Goal: Task Accomplishment & Management: Manage account settings

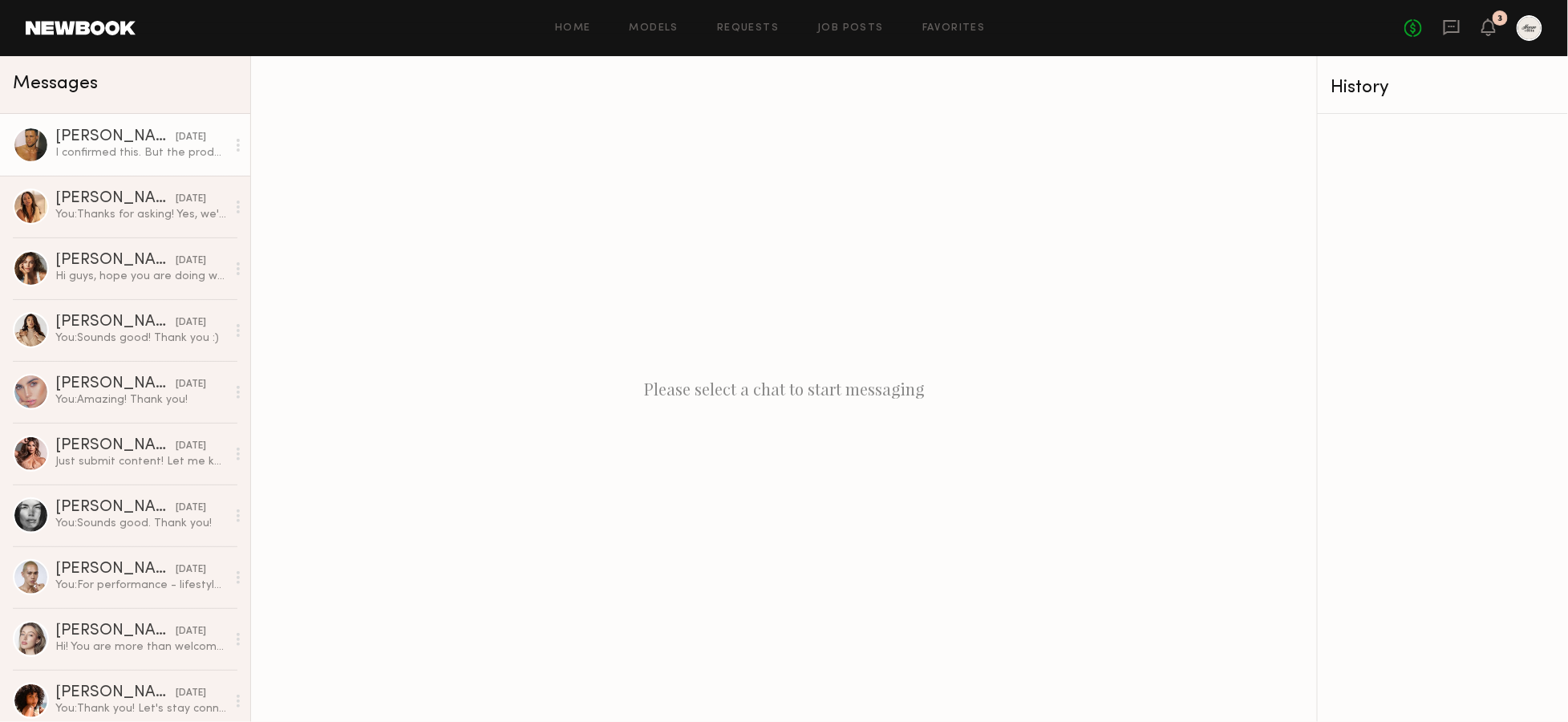
click at [134, 130] on div "[PERSON_NAME]" at bounding box center [115, 137] width 120 height 16
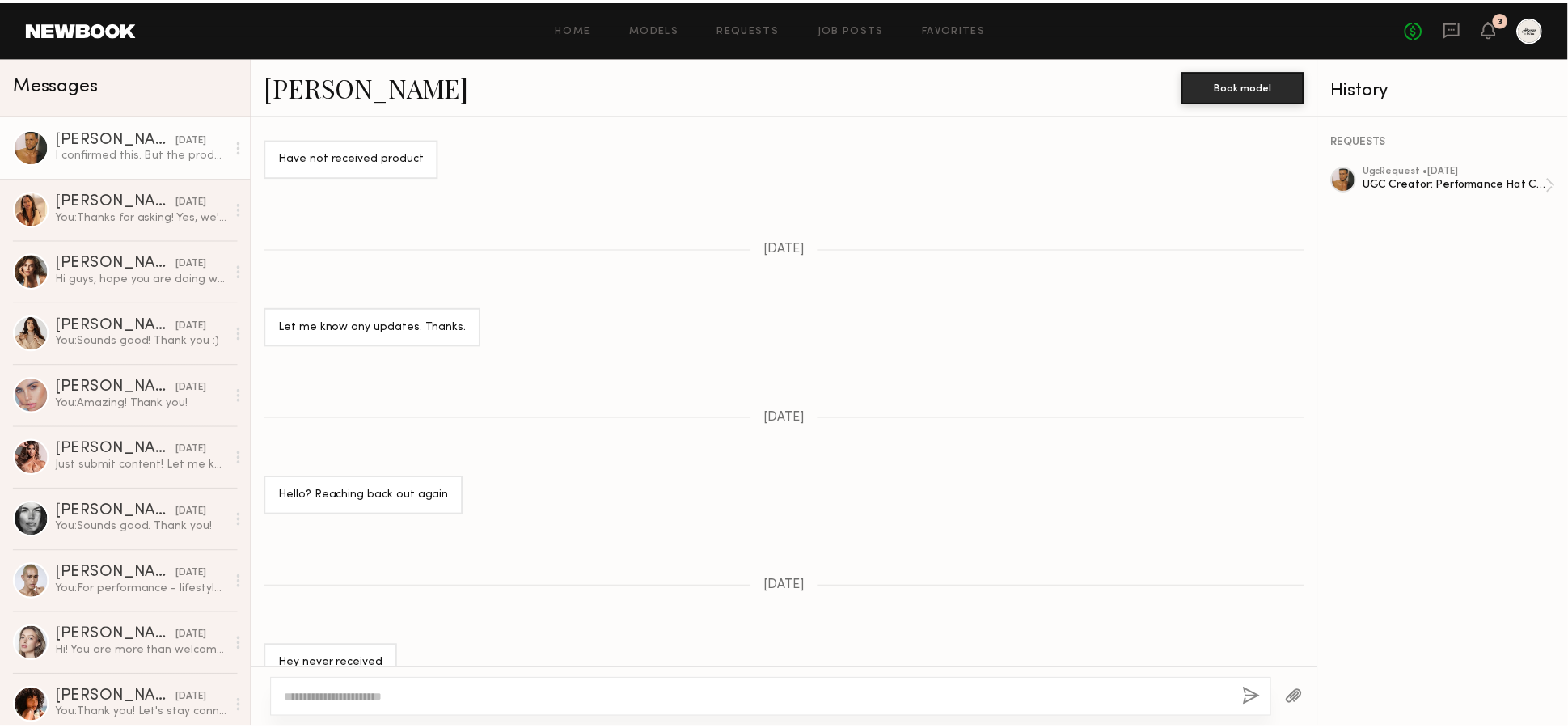
scroll to position [3504, 0]
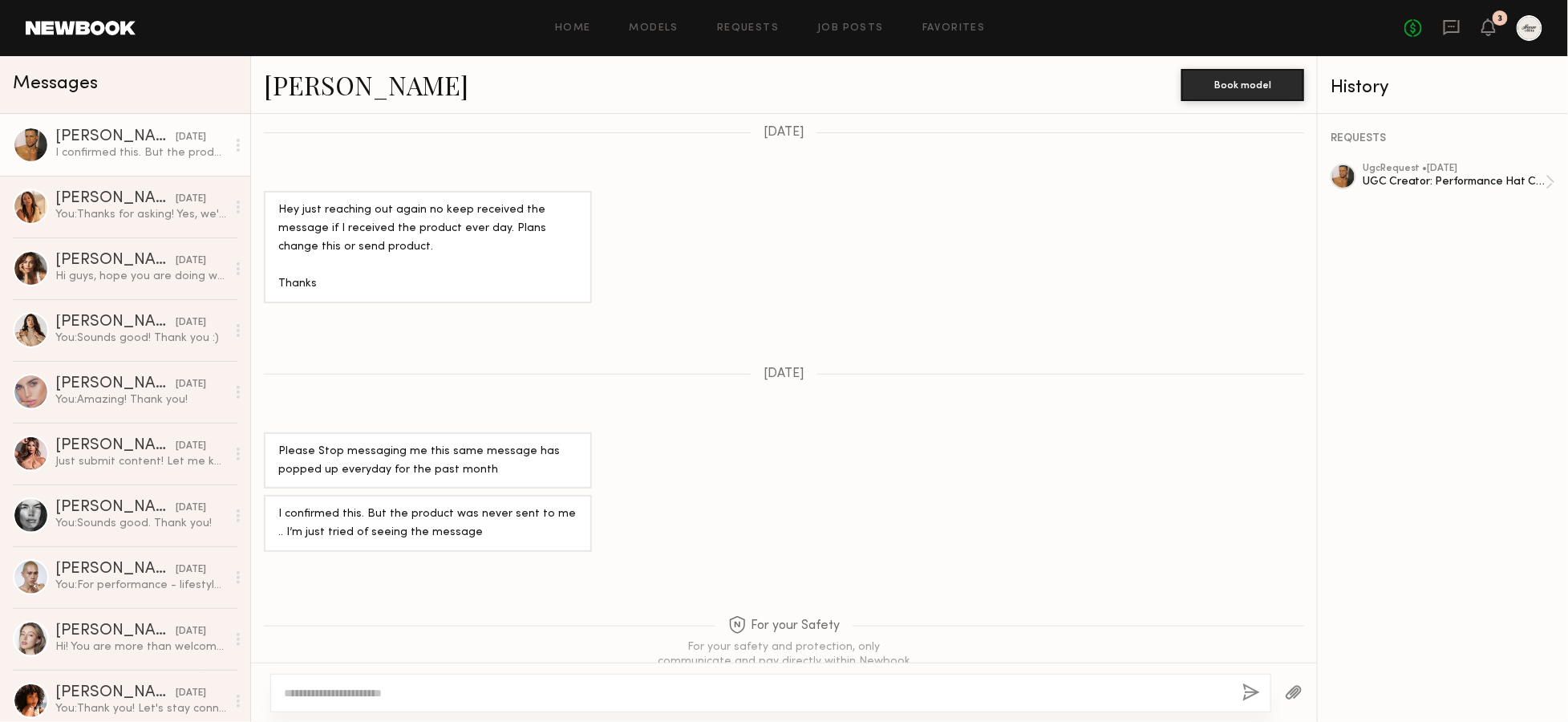
click at [732, 34] on div "Home Models Requests Job Posts Favorites Sign Out No fees up to $5,000 3" at bounding box center [838, 28] width 1407 height 26
click at [766, 27] on link "Requests" at bounding box center [748, 28] width 62 height 10
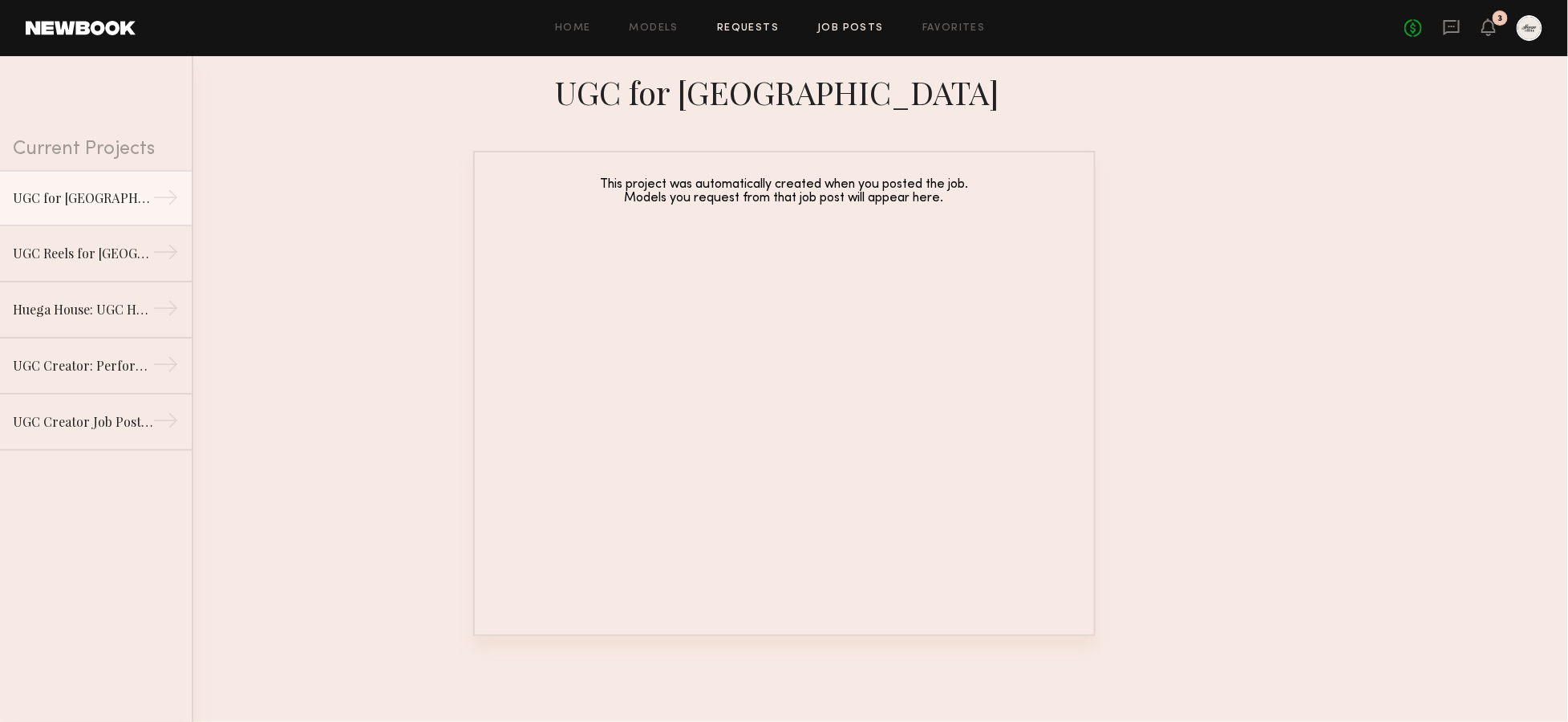
click at [839, 24] on link "Job Posts" at bounding box center [851, 28] width 67 height 10
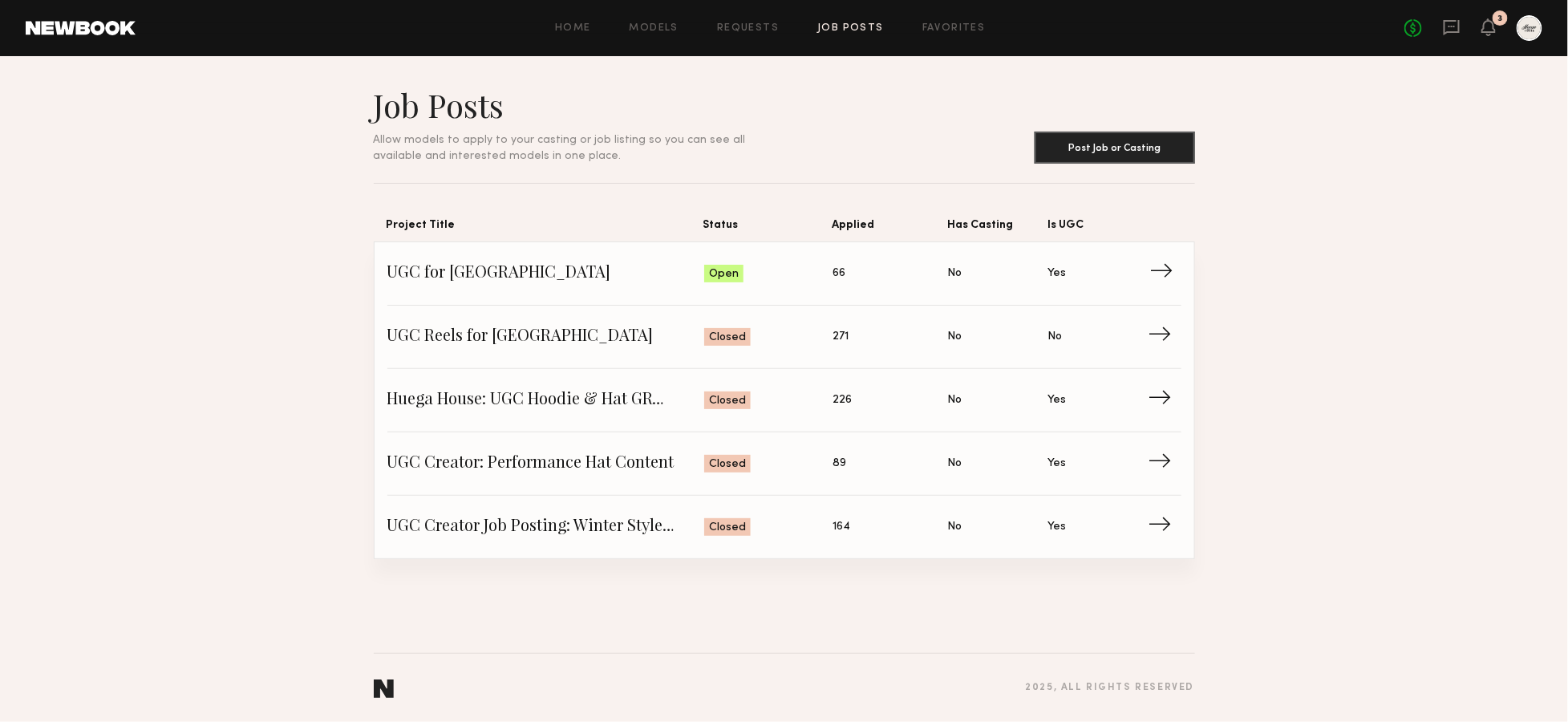
click at [788, 274] on span "Status: Open" at bounding box center [768, 274] width 129 height 24
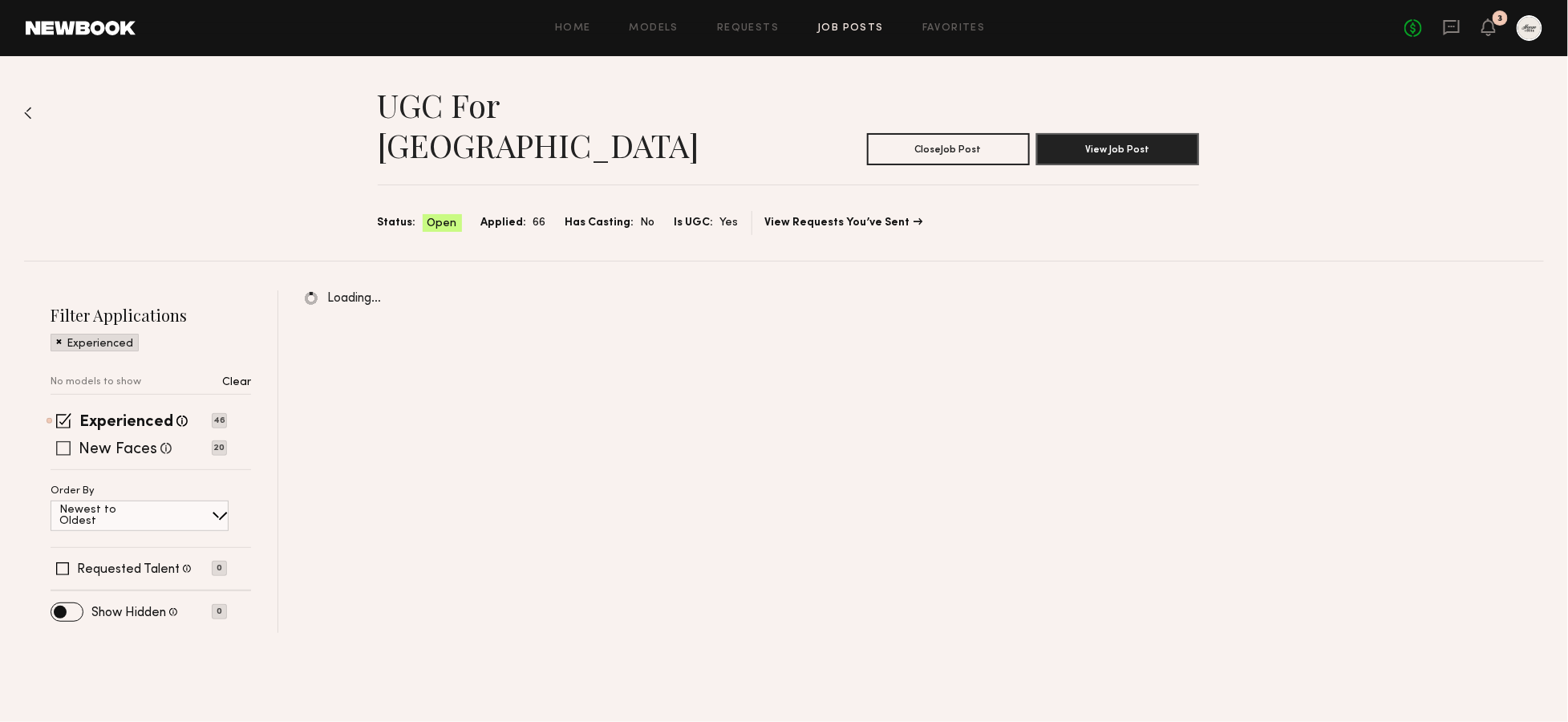
click at [136, 442] on label "New Faces" at bounding box center [118, 450] width 79 height 16
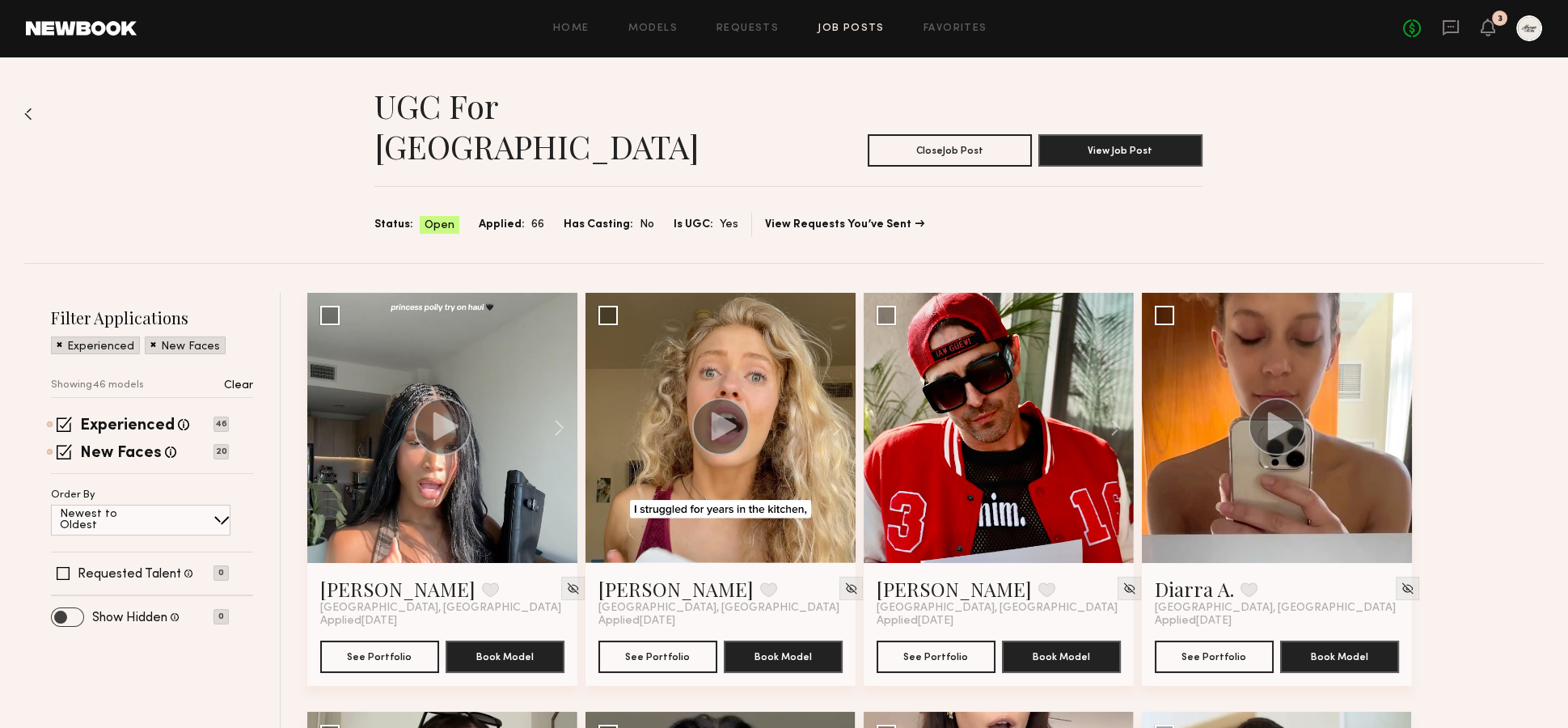
click at [60, 609] on span at bounding box center [67, 617] width 31 height 18
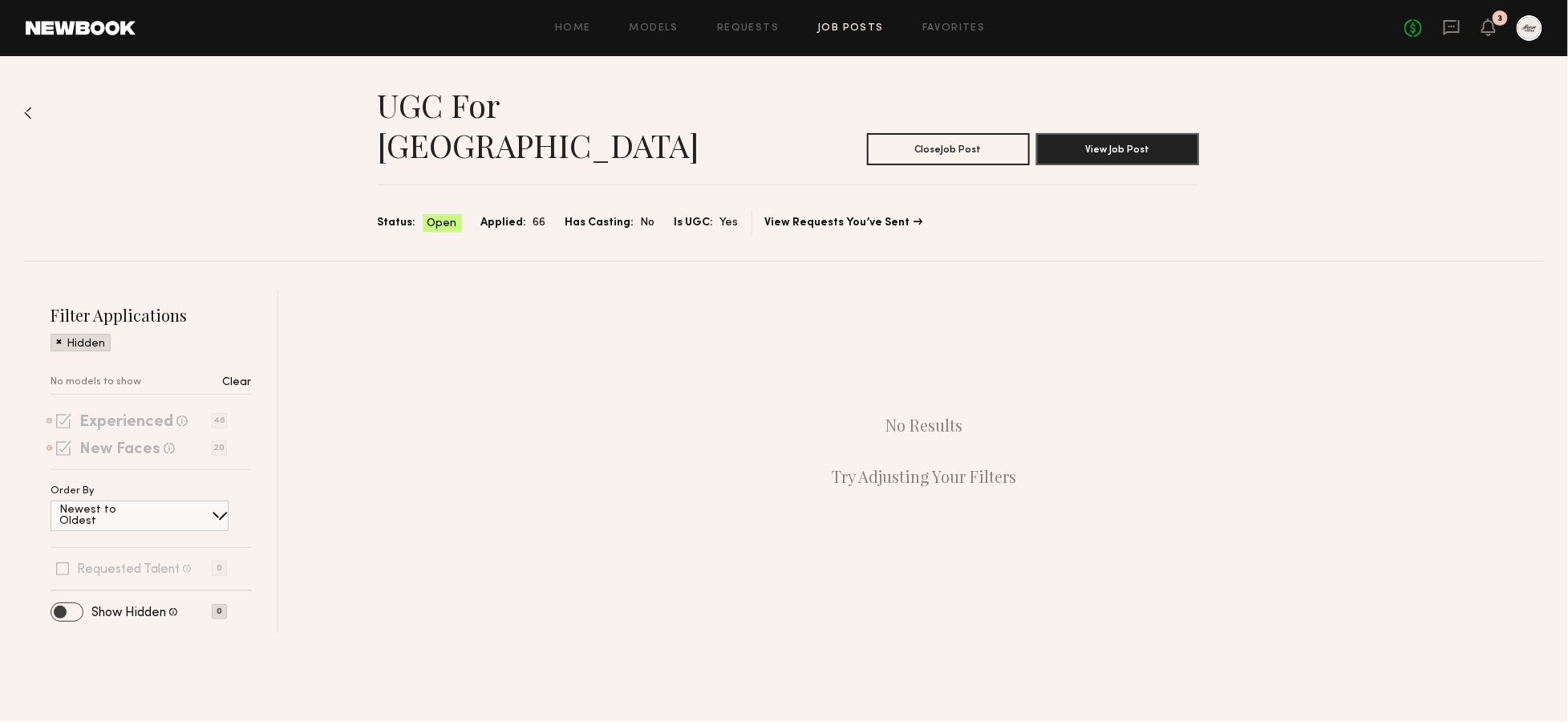
click at [67, 604] on span at bounding box center [67, 612] width 31 height 18
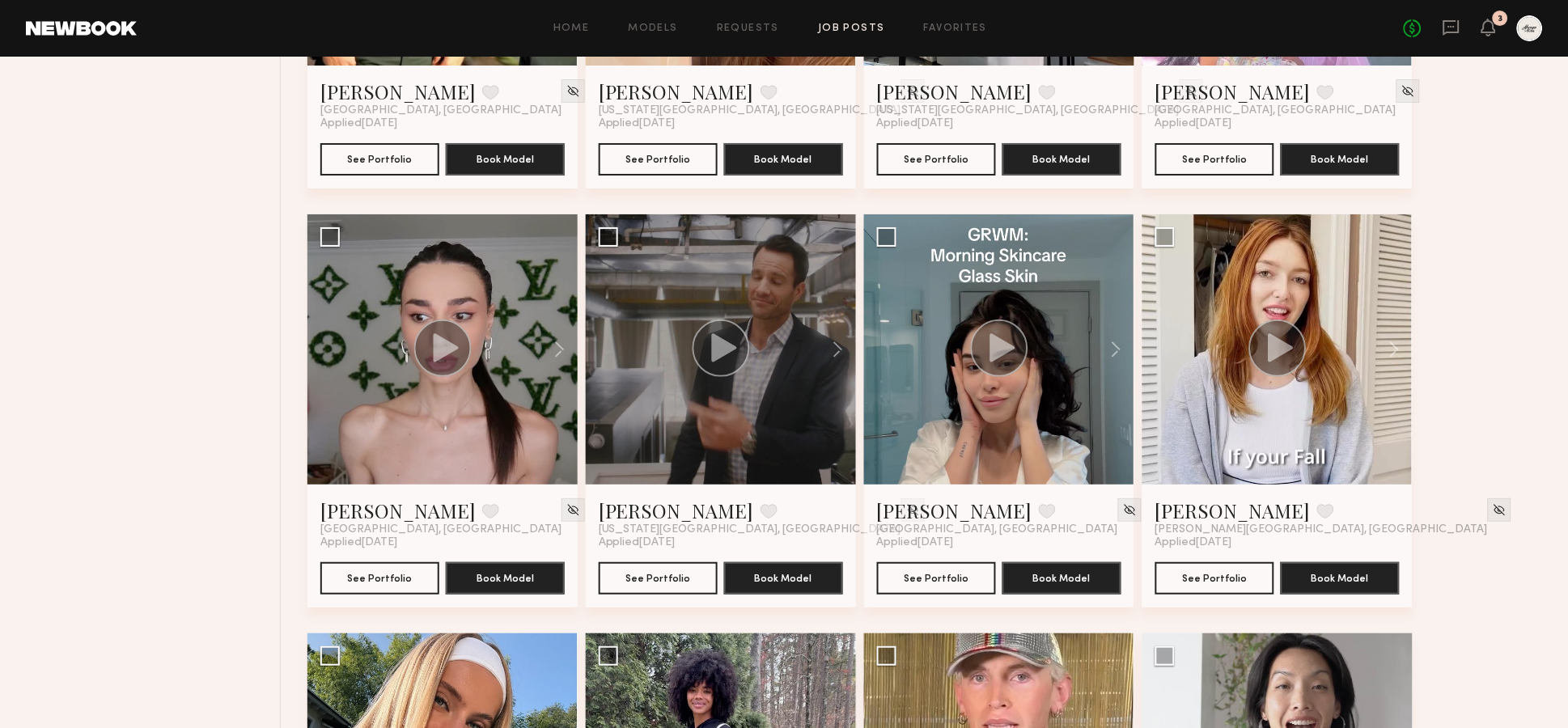
scroll to position [3414, 0]
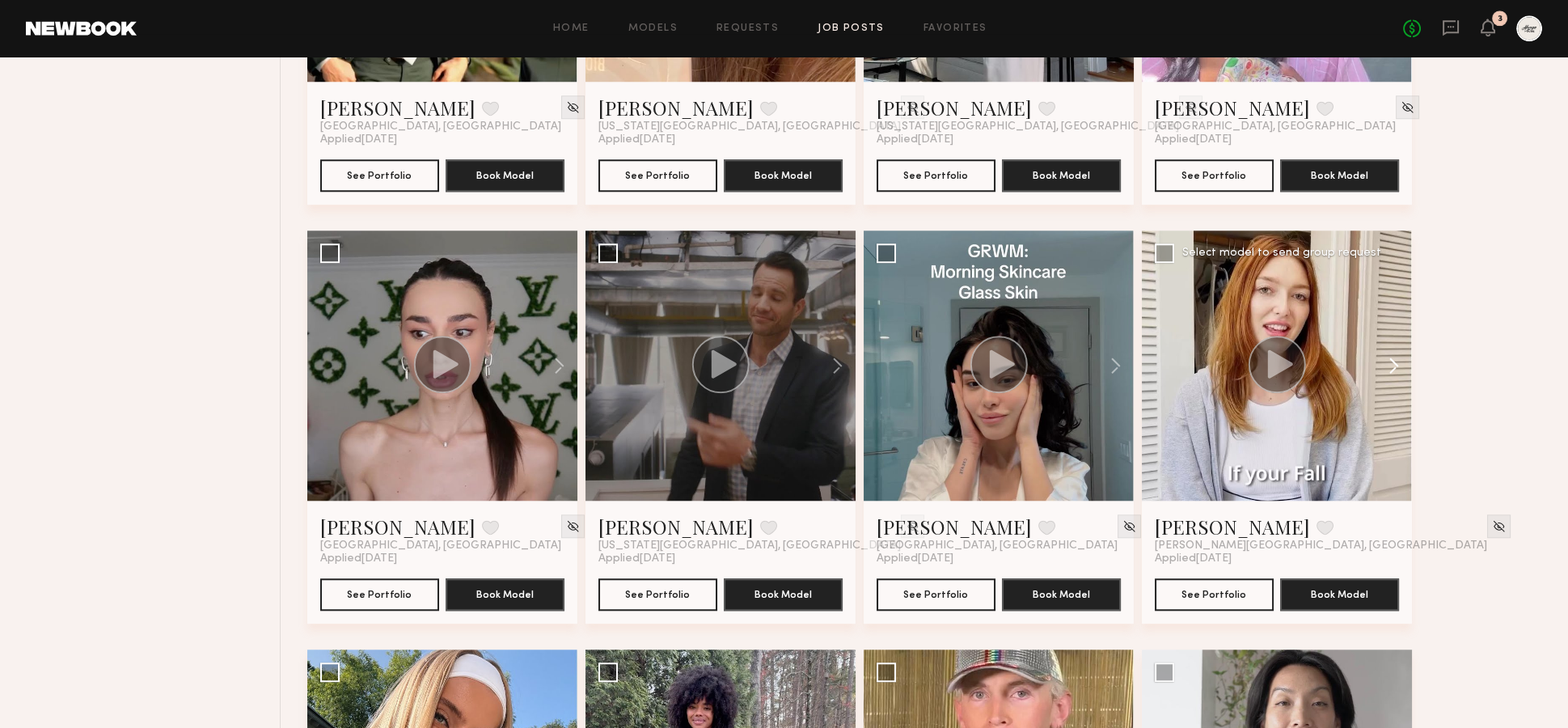
click at [1390, 332] on button at bounding box center [1386, 365] width 52 height 270
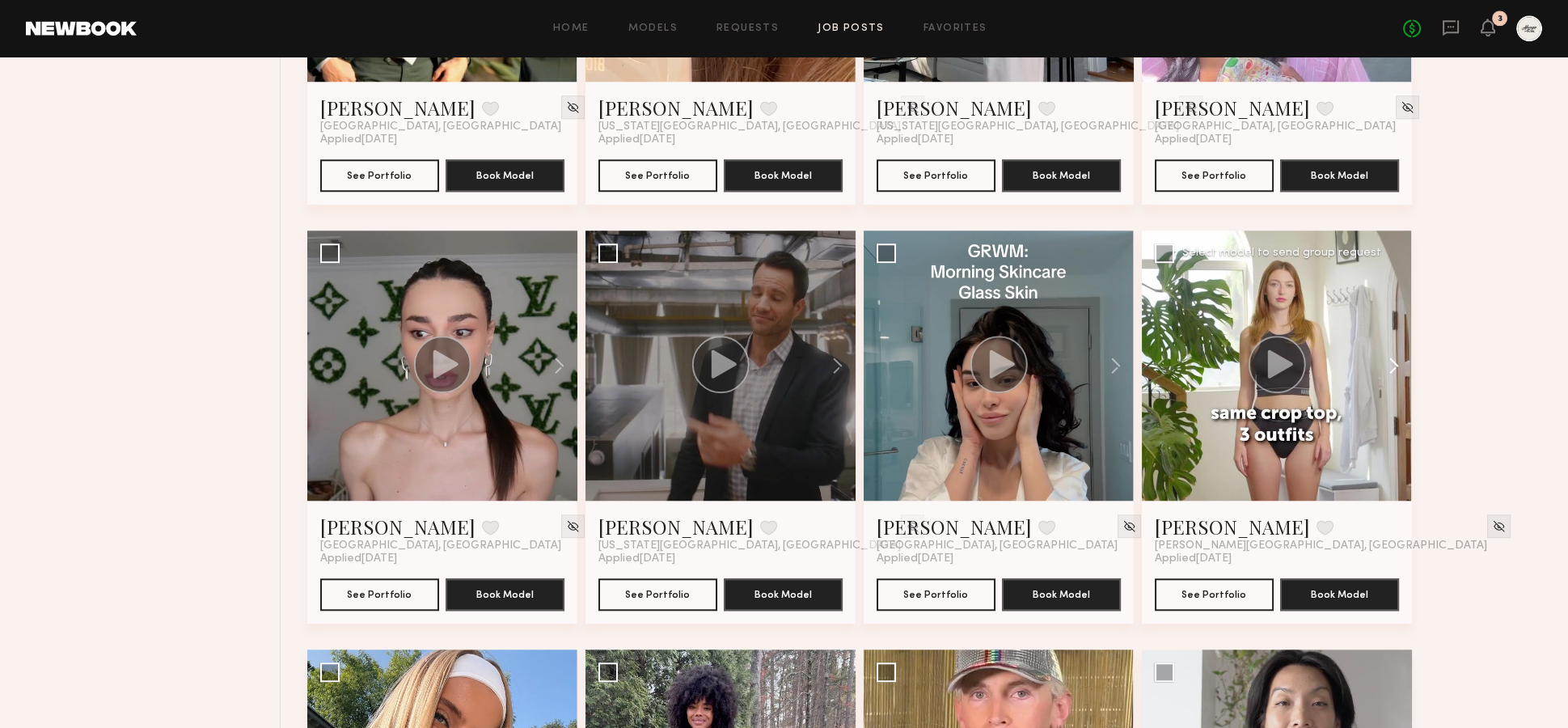
click at [1390, 332] on button at bounding box center [1386, 365] width 52 height 270
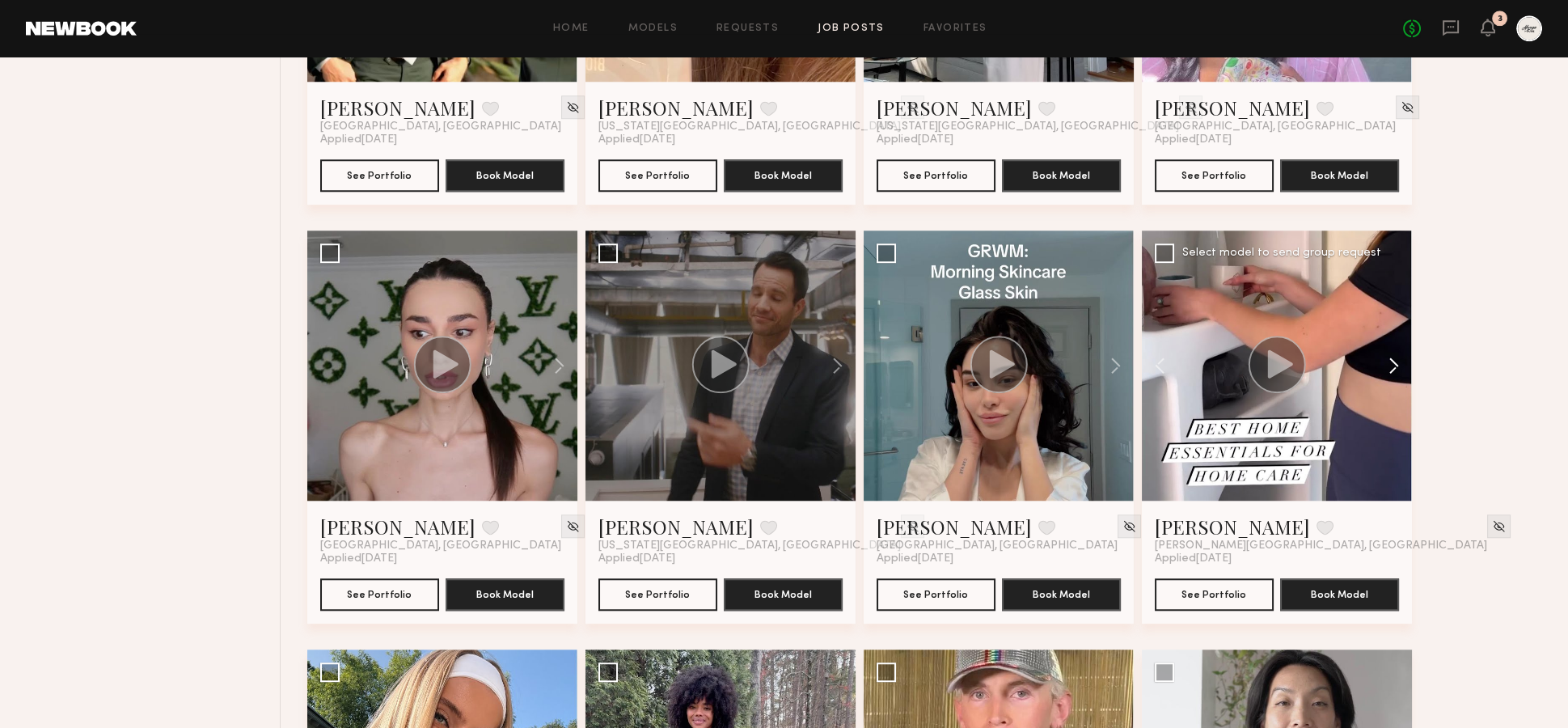
click at [1390, 332] on button at bounding box center [1386, 365] width 52 height 270
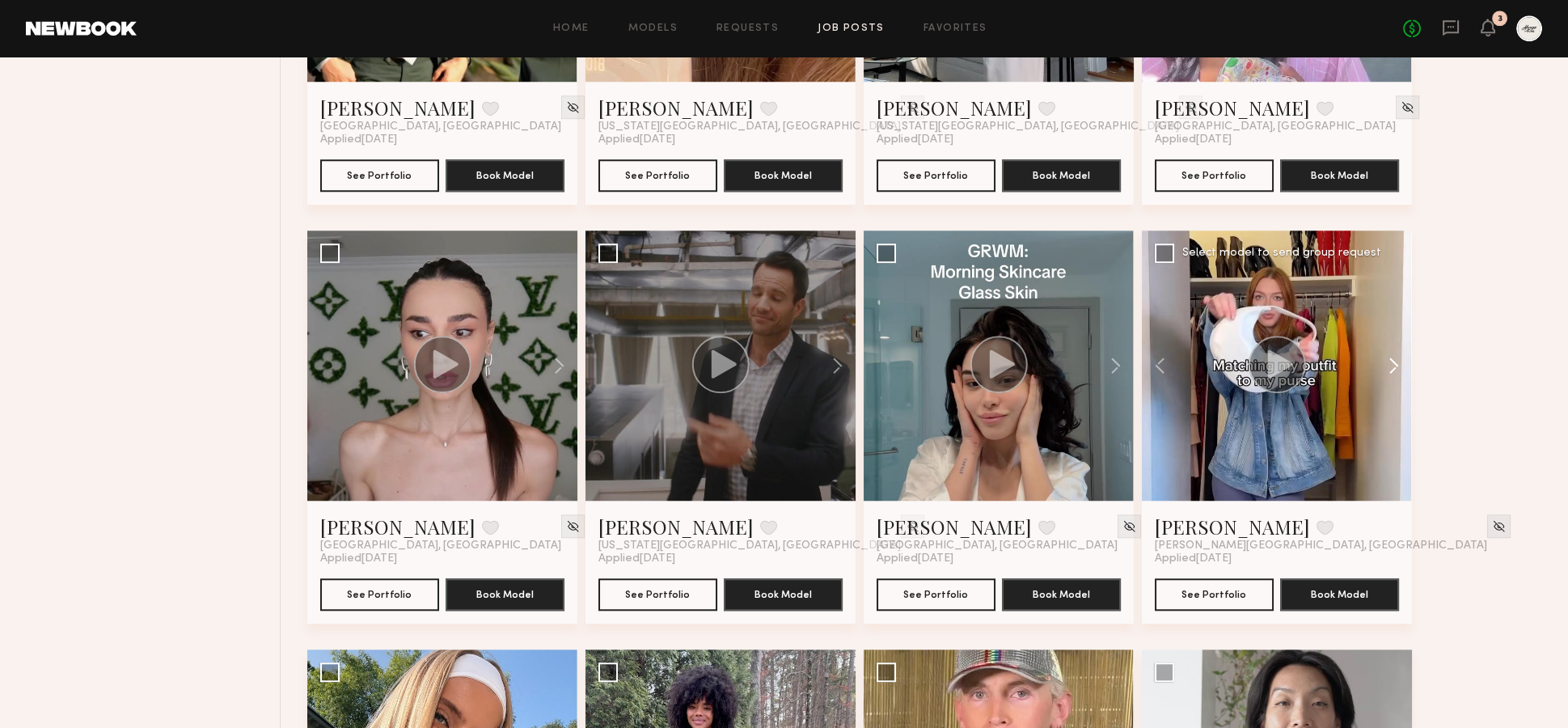
click at [1390, 332] on button at bounding box center [1386, 365] width 52 height 270
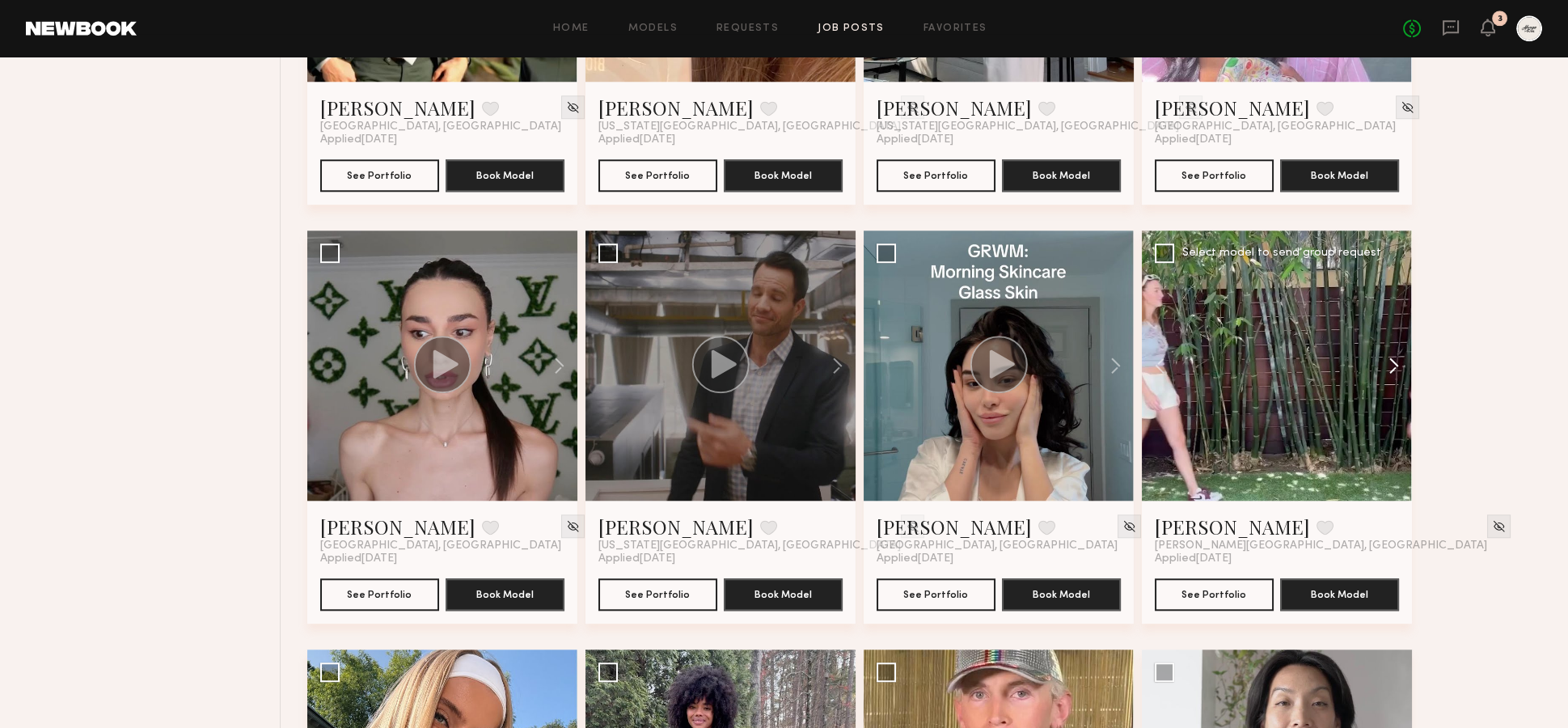
click at [1390, 332] on button at bounding box center [1386, 365] width 52 height 270
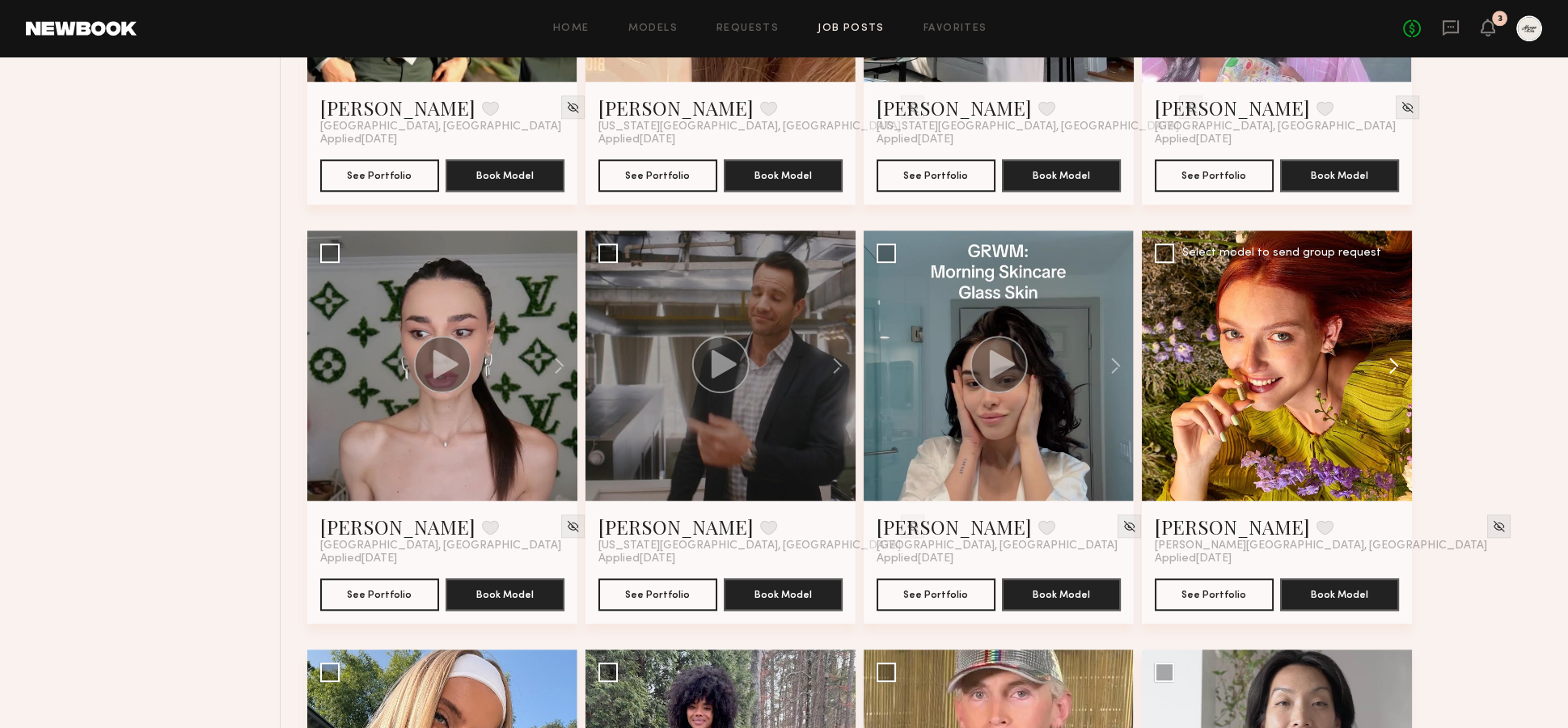
click at [1390, 332] on button at bounding box center [1386, 365] width 52 height 270
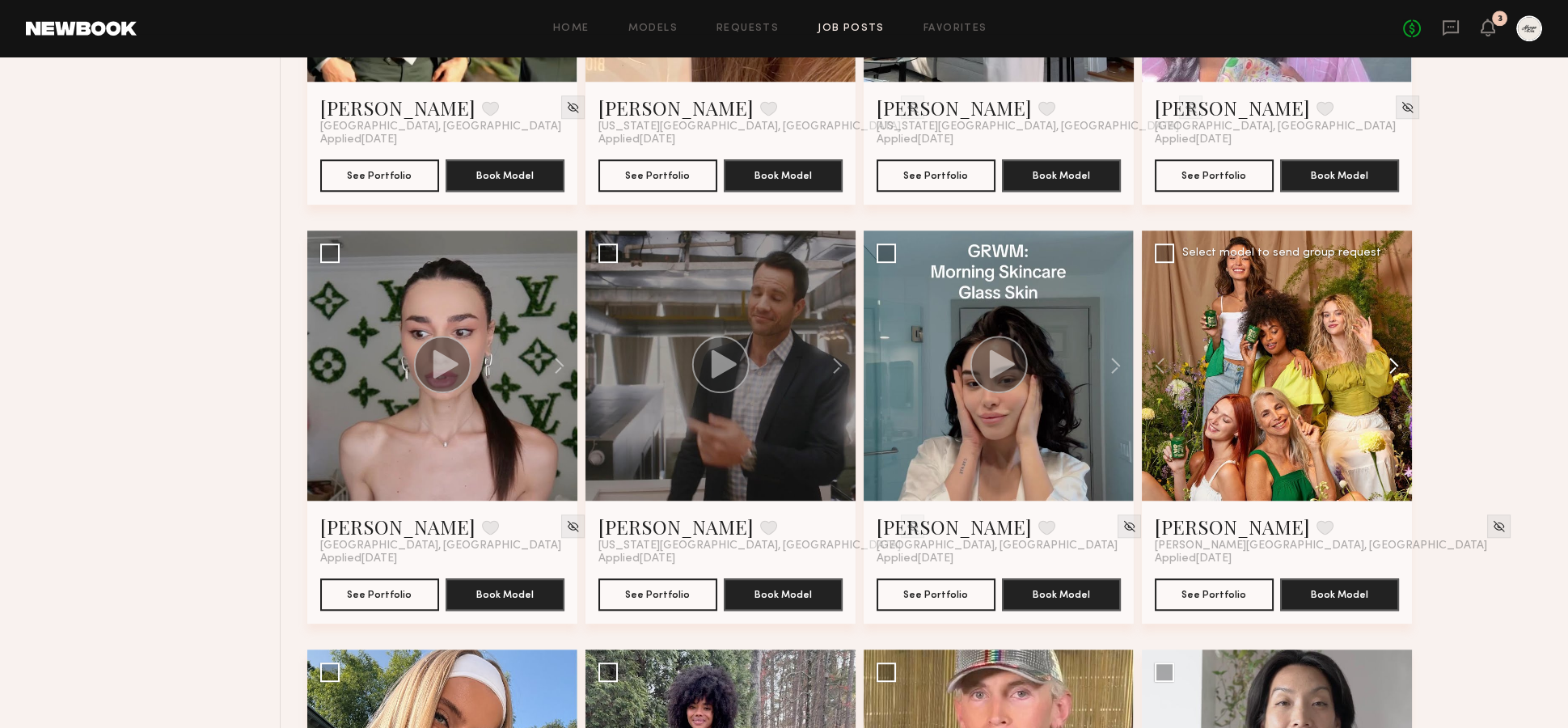
click at [1390, 332] on button at bounding box center [1386, 365] width 52 height 270
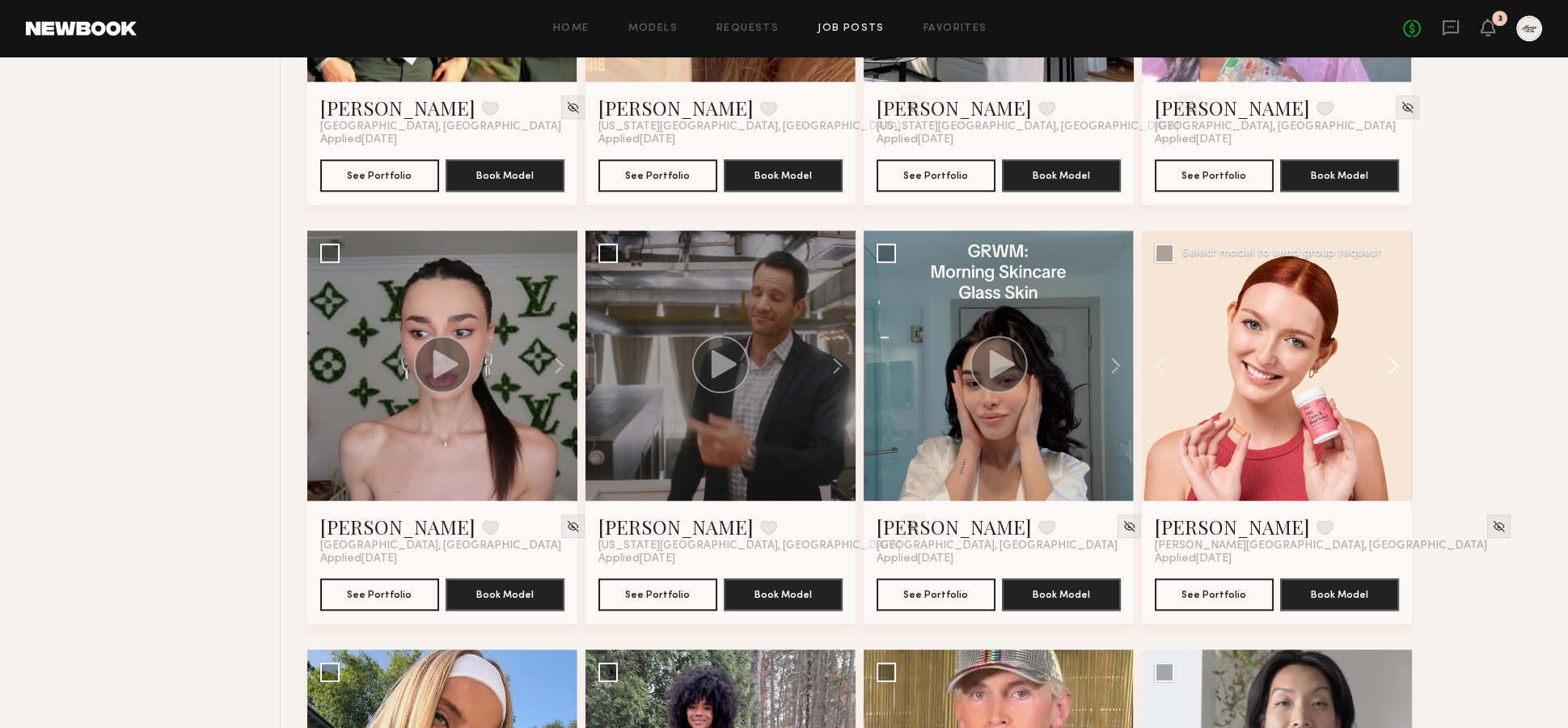
click at [1390, 332] on button at bounding box center [1386, 365] width 52 height 270
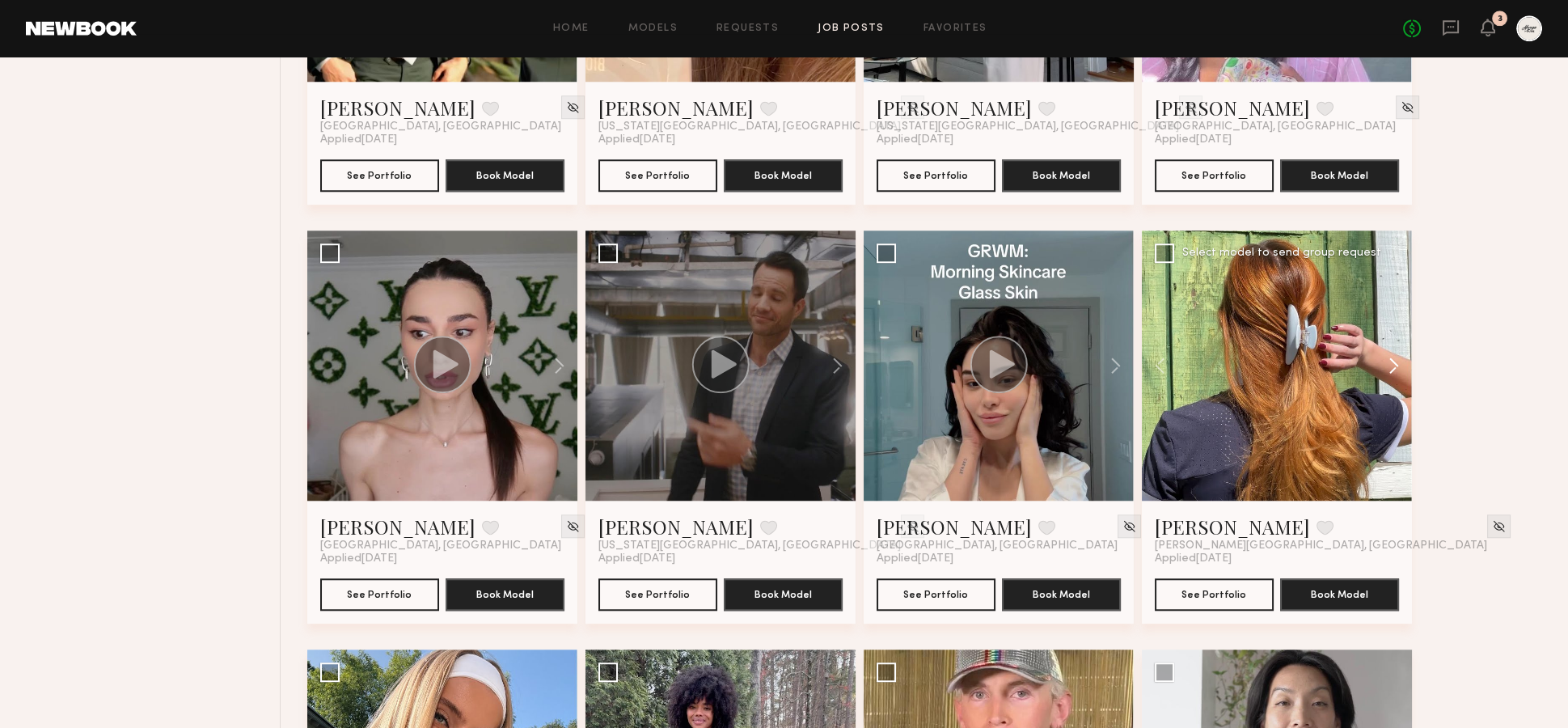
click at [1390, 332] on button at bounding box center [1386, 365] width 52 height 270
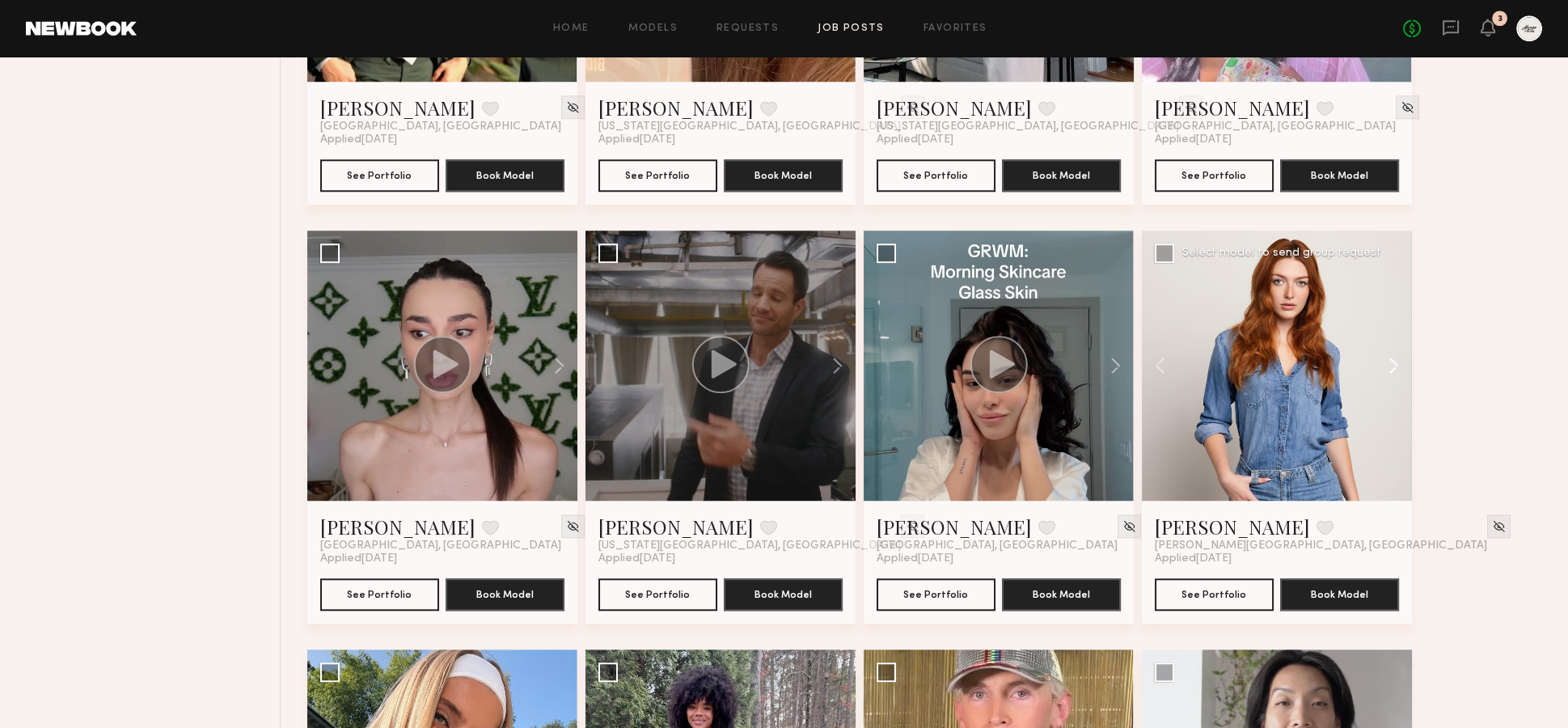
click at [1390, 332] on button at bounding box center [1386, 365] width 52 height 270
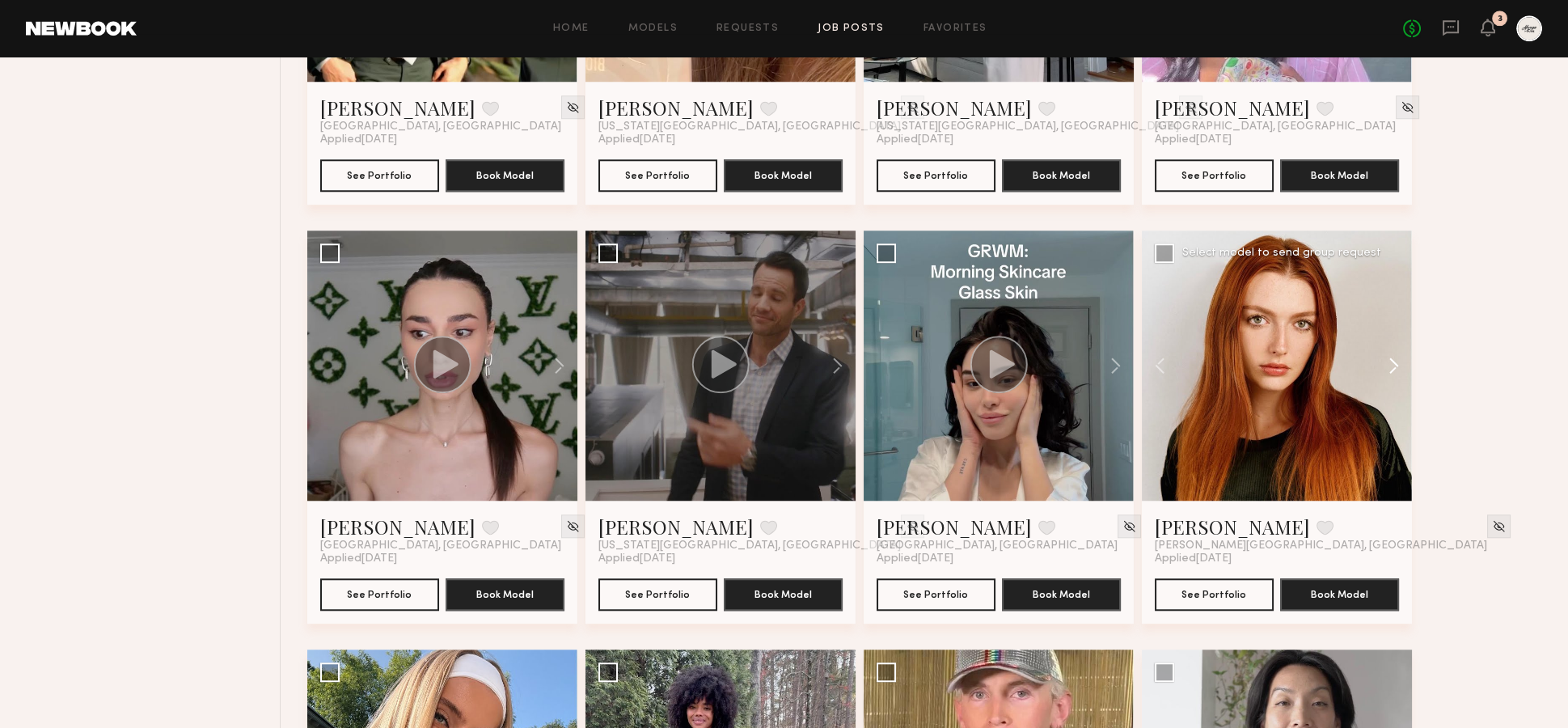
click at [1390, 332] on button at bounding box center [1386, 365] width 52 height 270
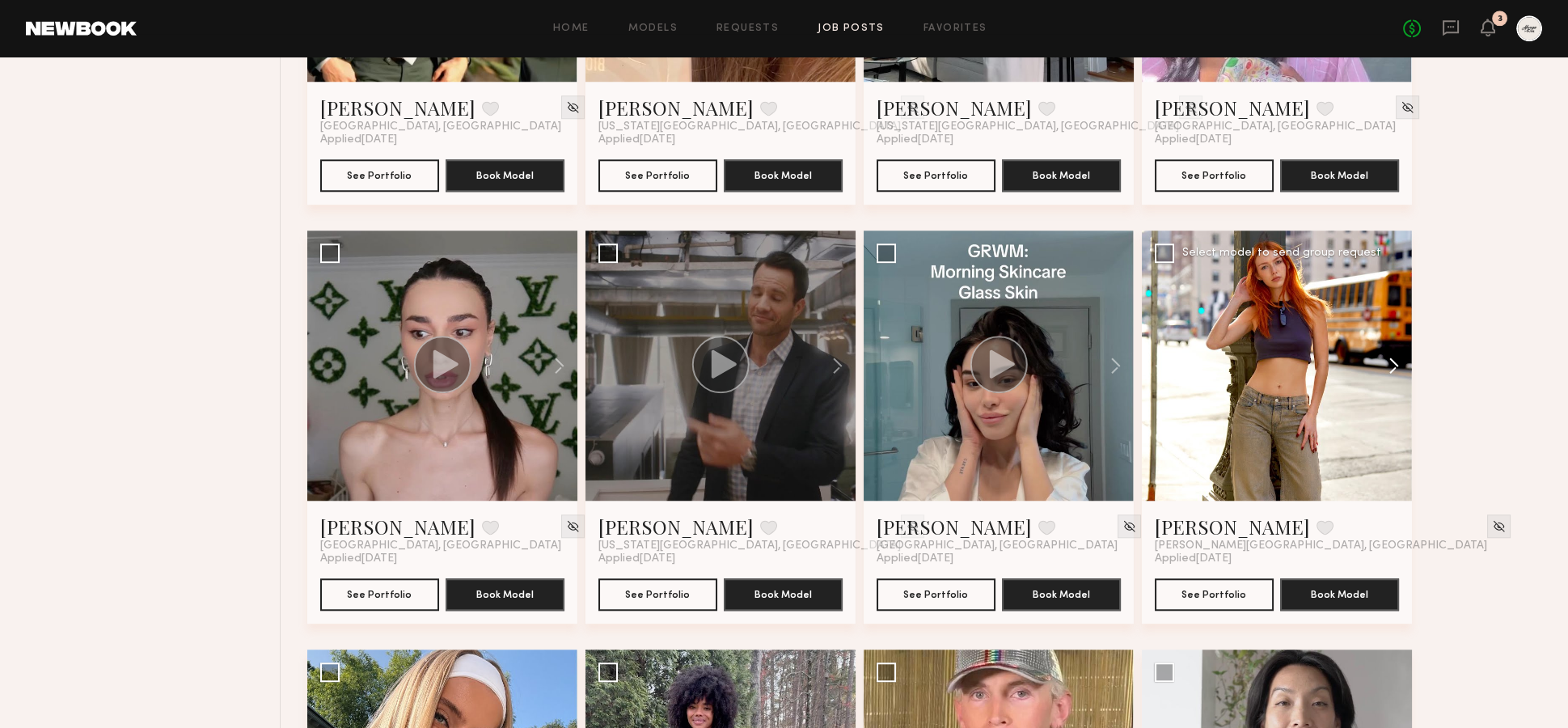
click at [1390, 332] on button at bounding box center [1386, 365] width 52 height 270
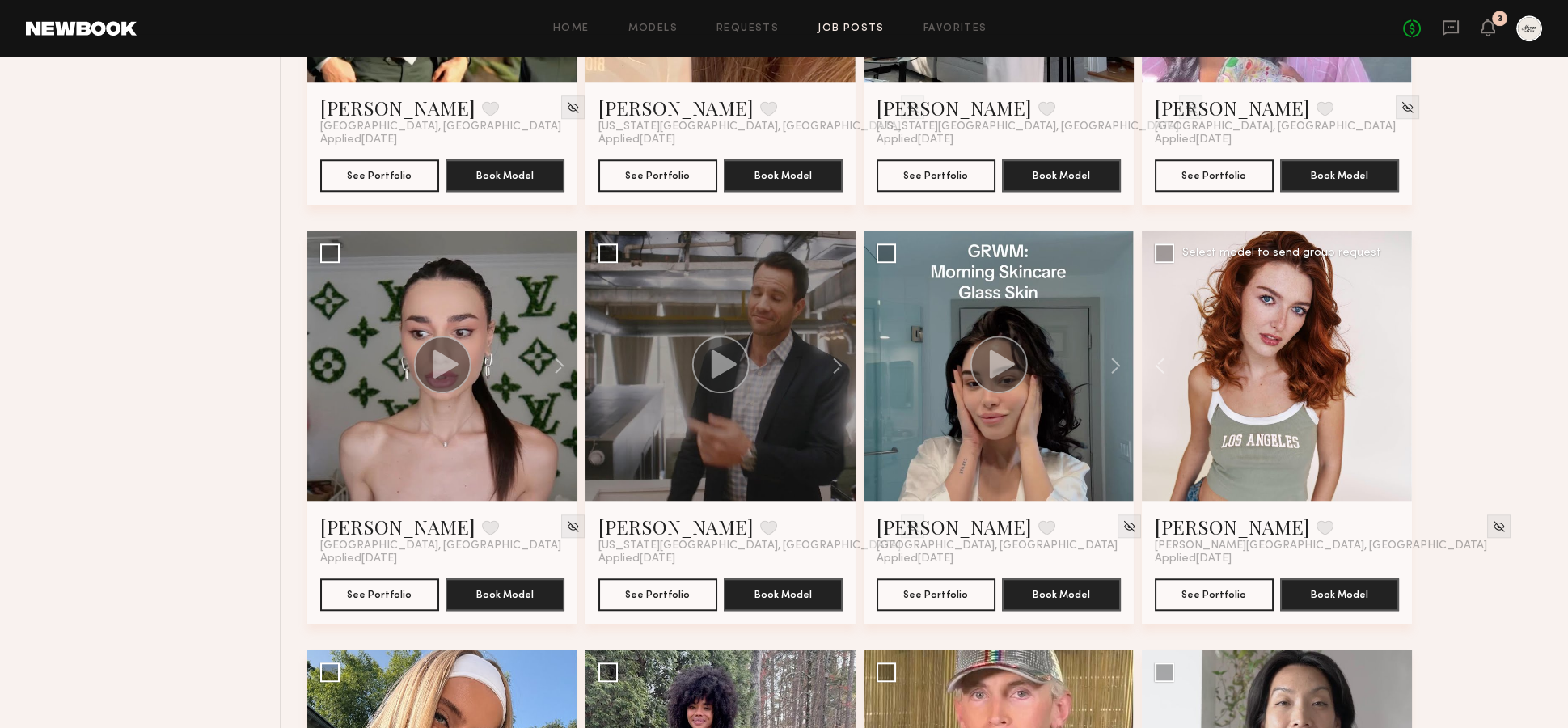
click at [1390, 332] on div at bounding box center [1276, 365] width 270 height 270
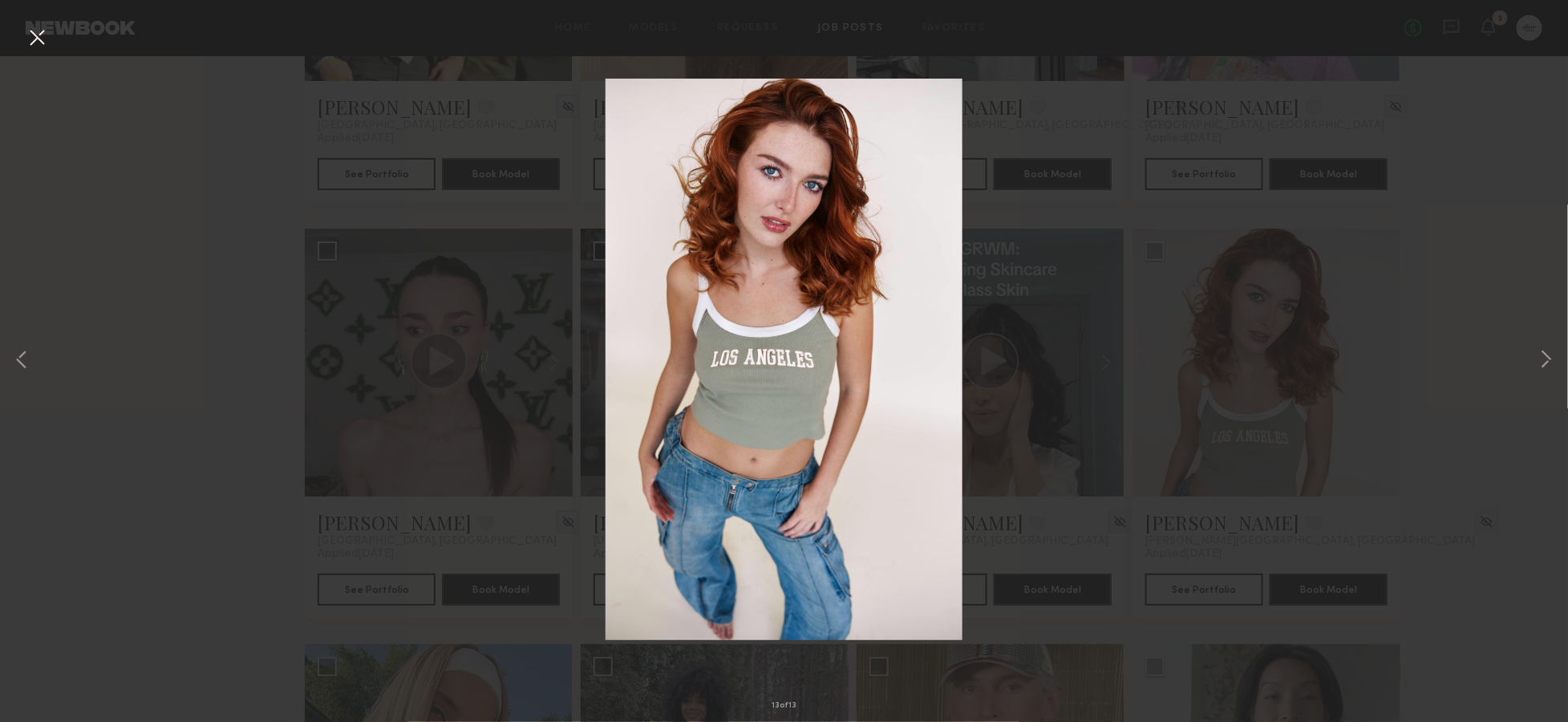
click at [1475, 262] on div "13 of 13" at bounding box center [784, 361] width 1568 height 722
click at [1487, 191] on div "13 of 13" at bounding box center [784, 361] width 1568 height 722
click at [23, 33] on div "13 of 13" at bounding box center [784, 361] width 1568 height 722
click at [34, 32] on button at bounding box center [37, 39] width 26 height 29
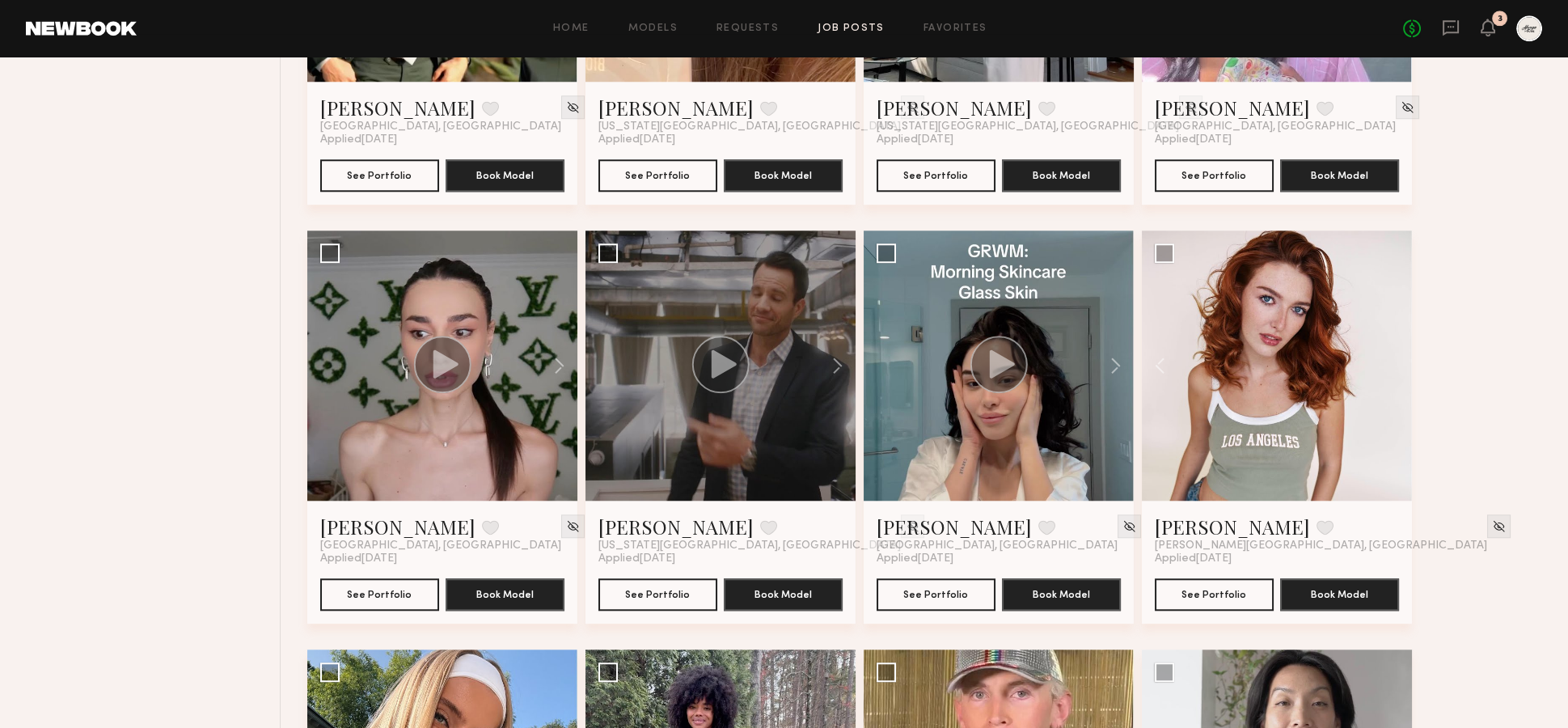
drag, startPoint x: 90, startPoint y: 317, endPoint x: 232, endPoint y: 272, distance: 149.0
click at [94, 315] on div "Filter Applications Experienced New Faces Showing 66 models Clear Experienced T…" at bounding box center [152, 21] width 256 height 6285
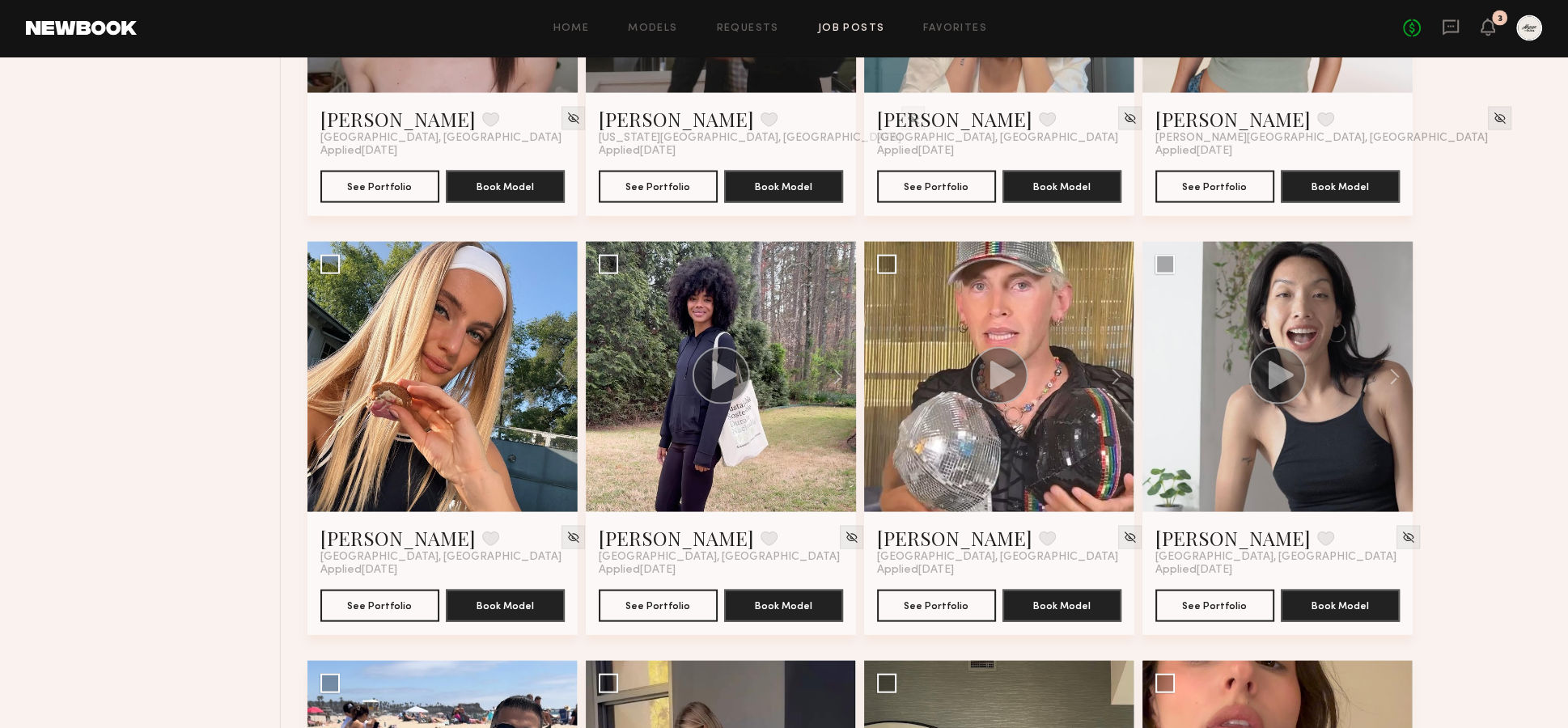
scroll to position [3773, 0]
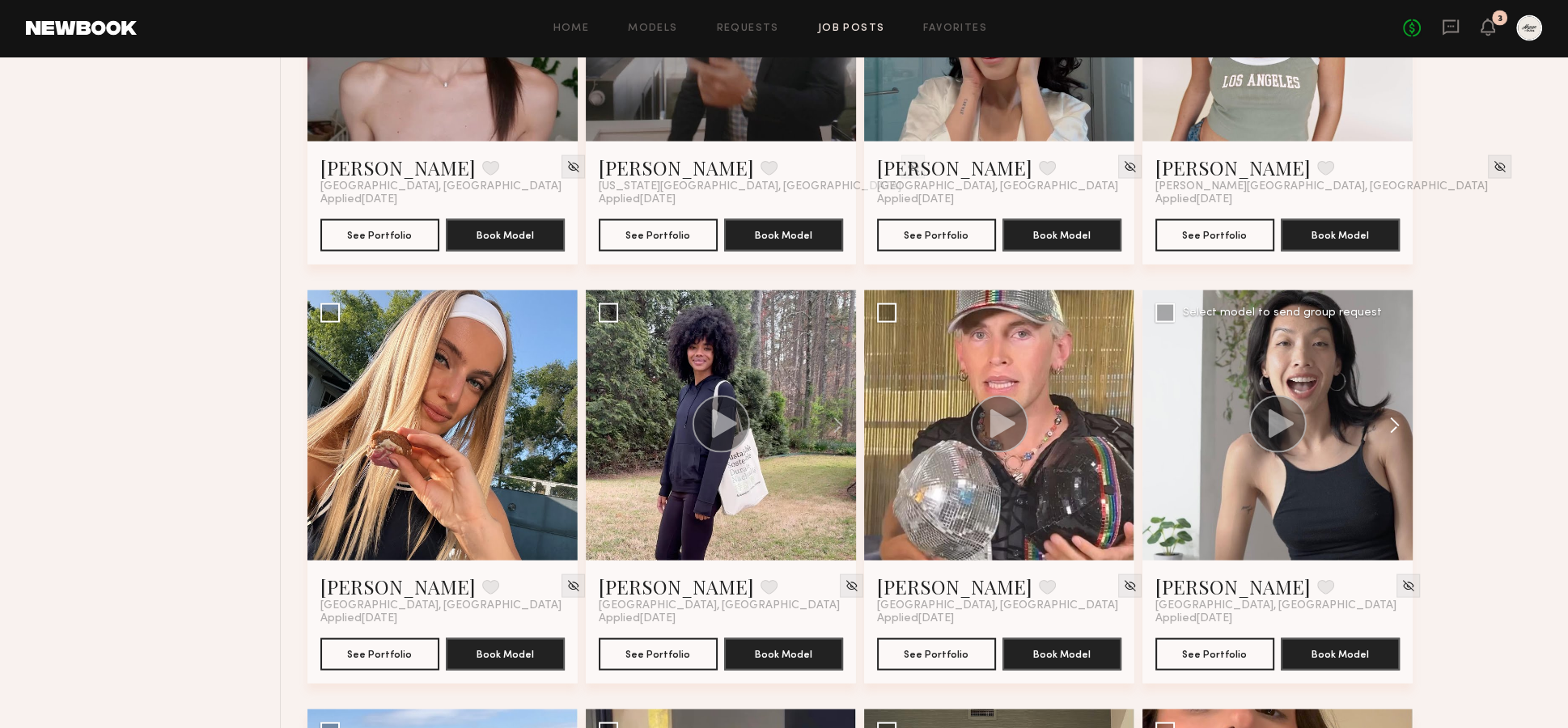
click at [1384, 381] on button at bounding box center [1387, 425] width 52 height 270
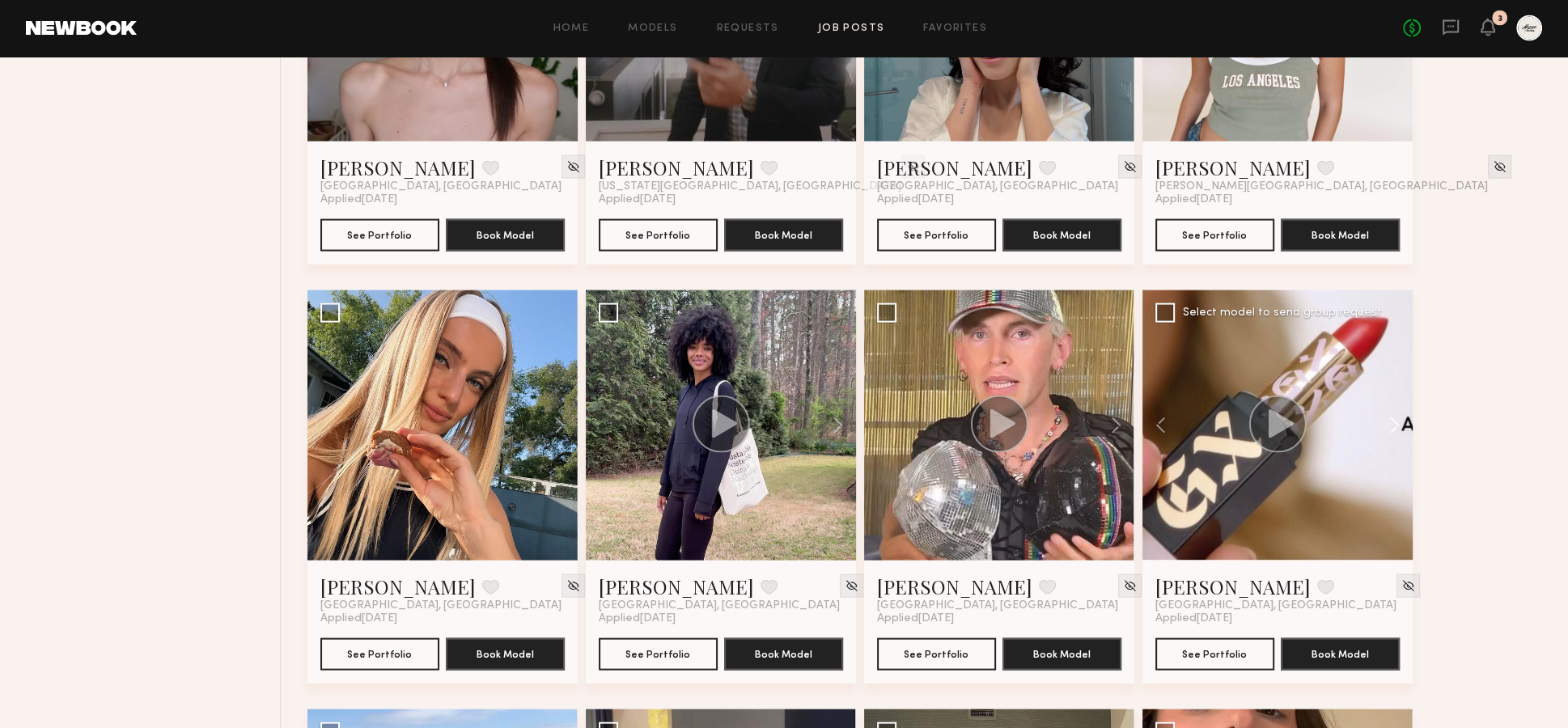
click at [1395, 388] on button at bounding box center [1387, 425] width 52 height 270
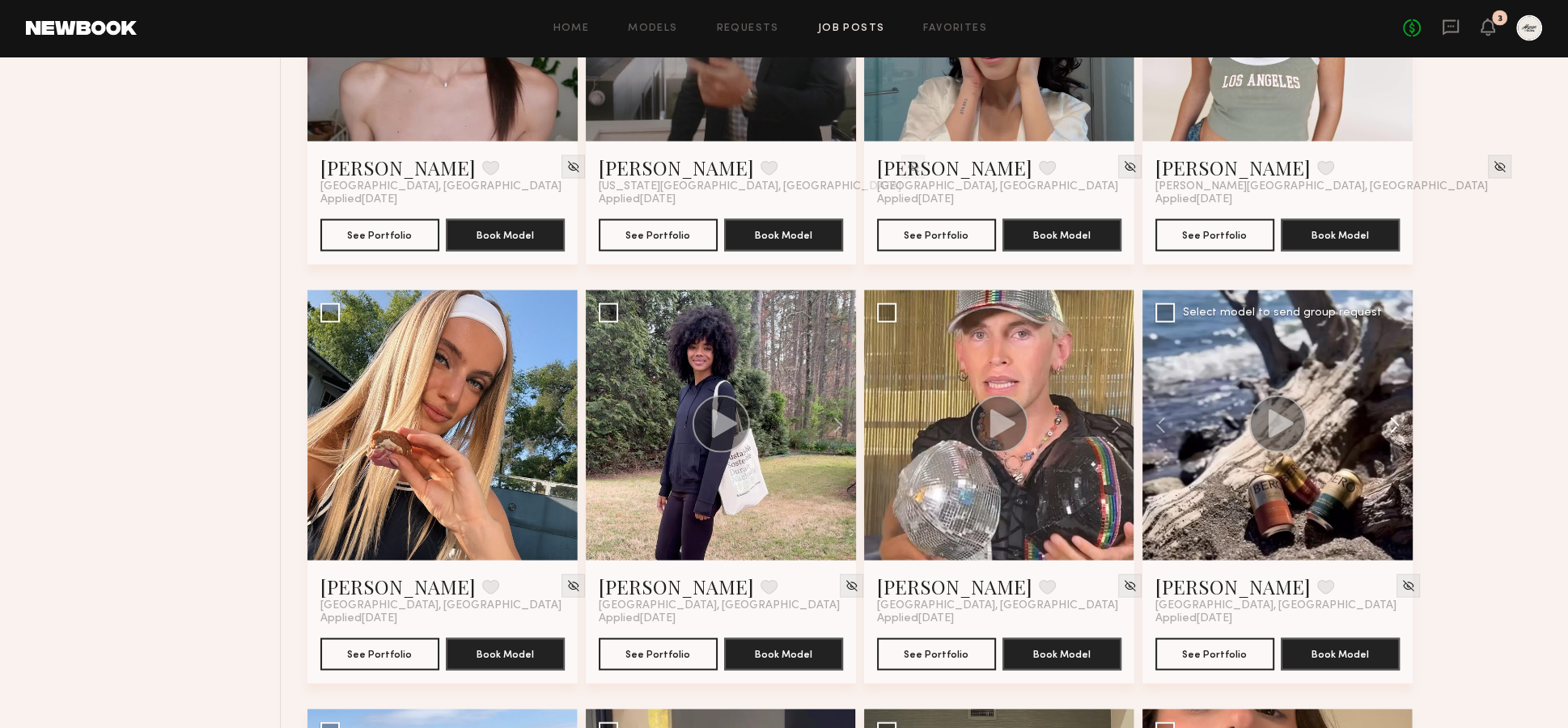
click at [1394, 388] on button at bounding box center [1387, 425] width 52 height 270
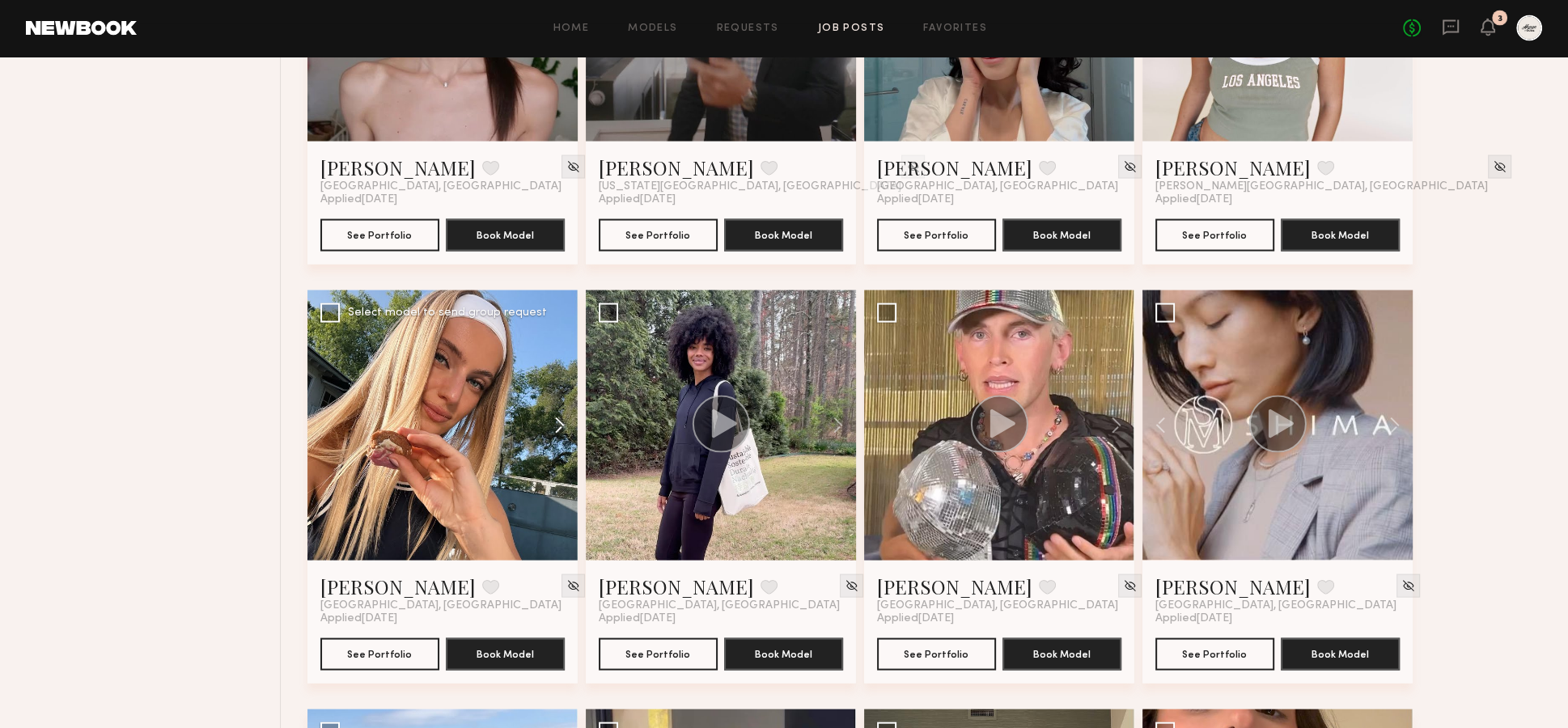
click at [560, 392] on button at bounding box center [552, 425] width 52 height 270
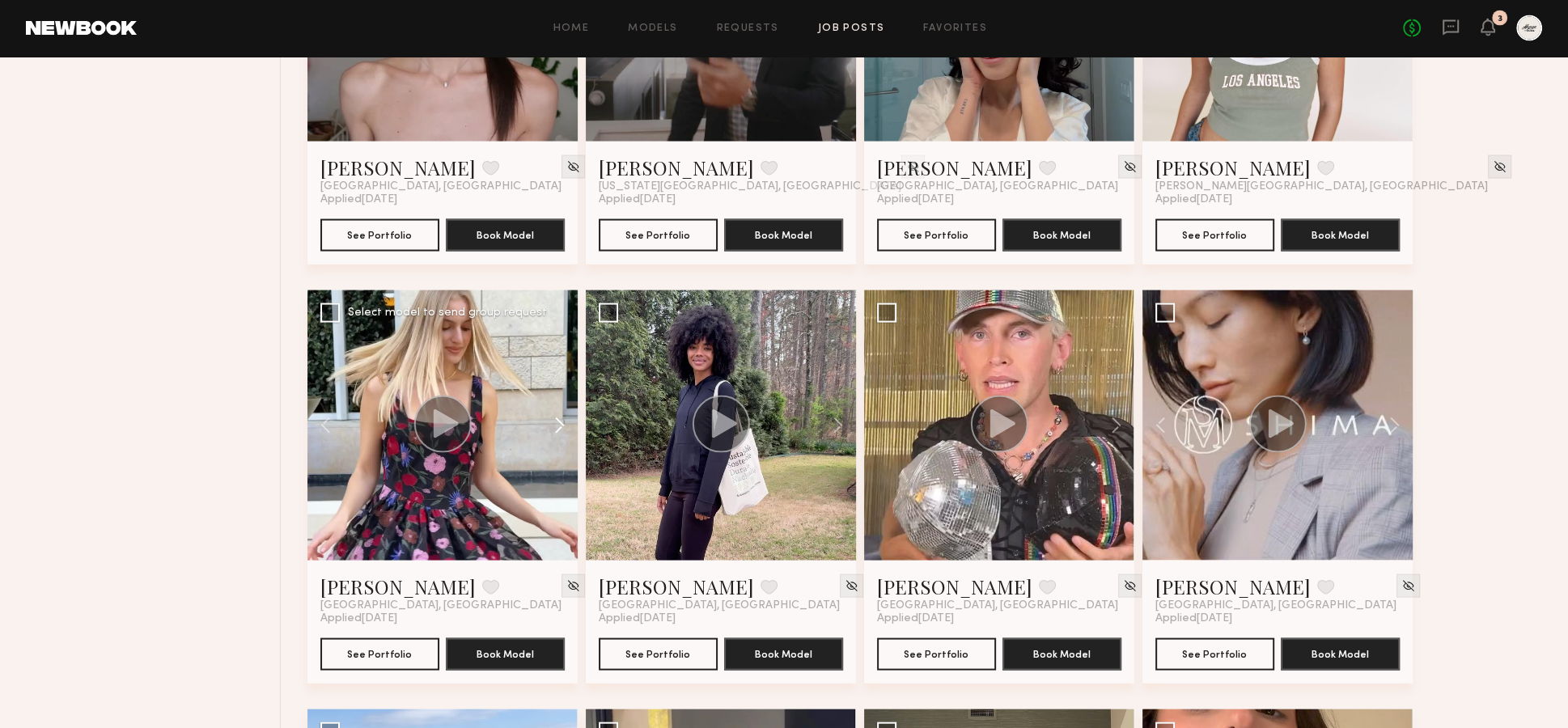
click at [560, 392] on button at bounding box center [552, 425] width 52 height 270
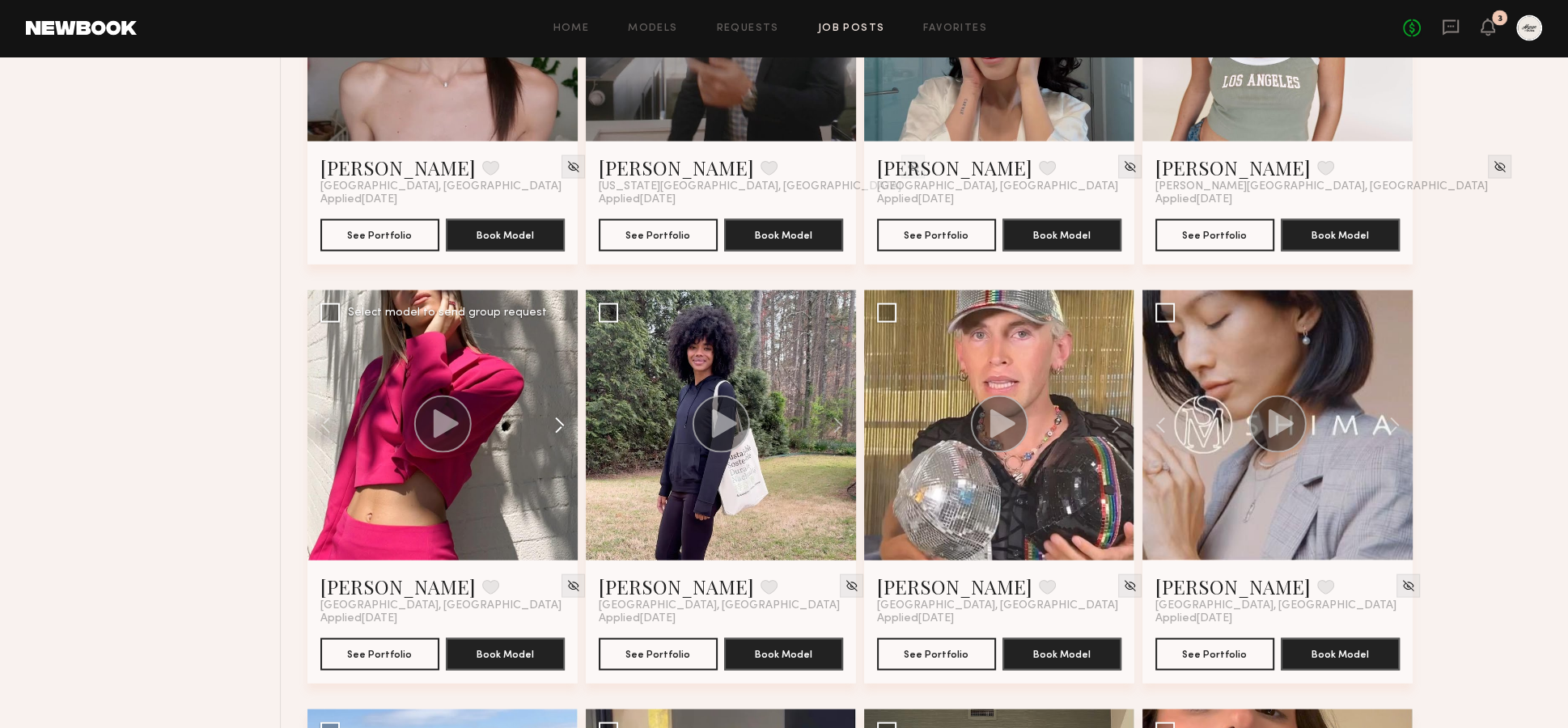
click at [560, 392] on button at bounding box center [552, 425] width 52 height 270
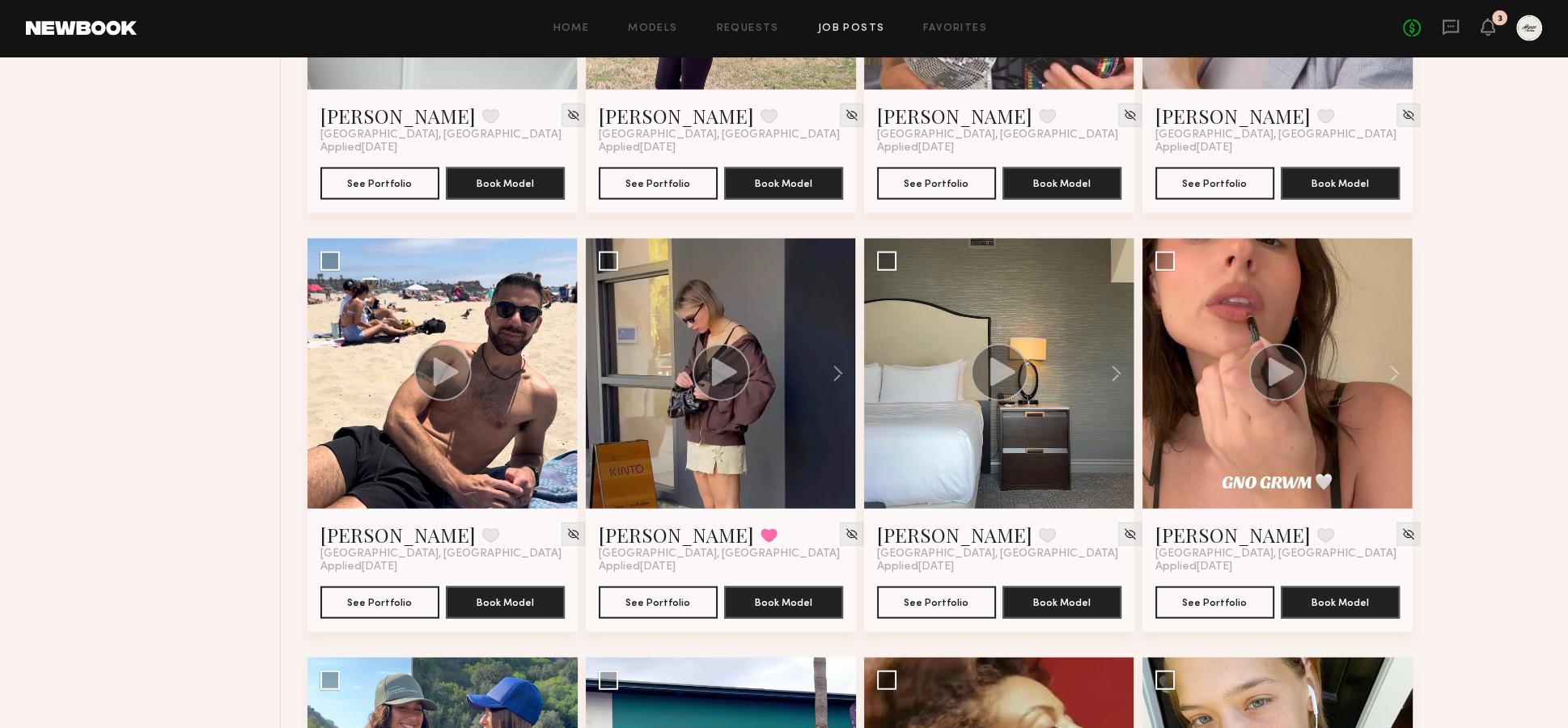
scroll to position [4232, 0]
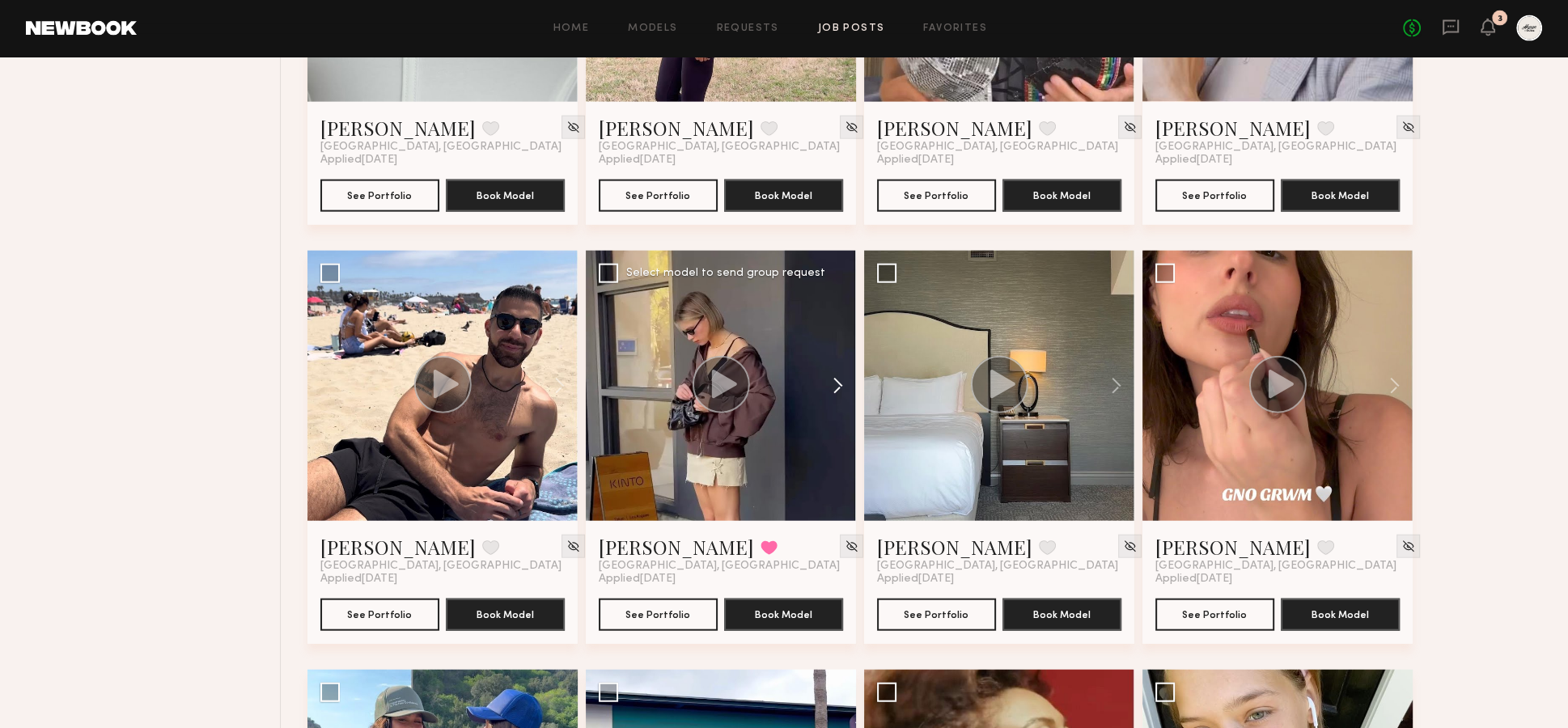
click at [841, 353] on button at bounding box center [830, 386] width 52 height 270
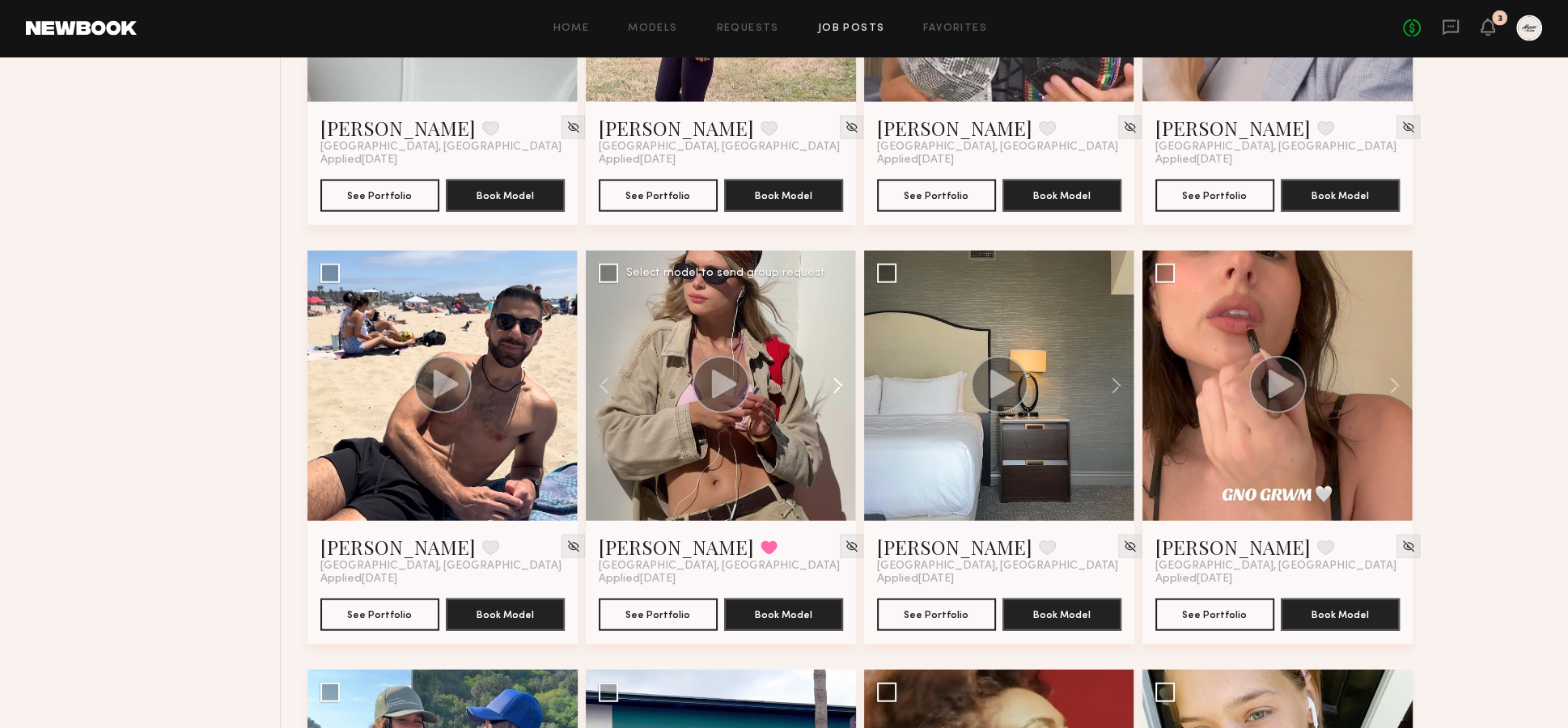
click at [837, 352] on button at bounding box center [830, 386] width 52 height 270
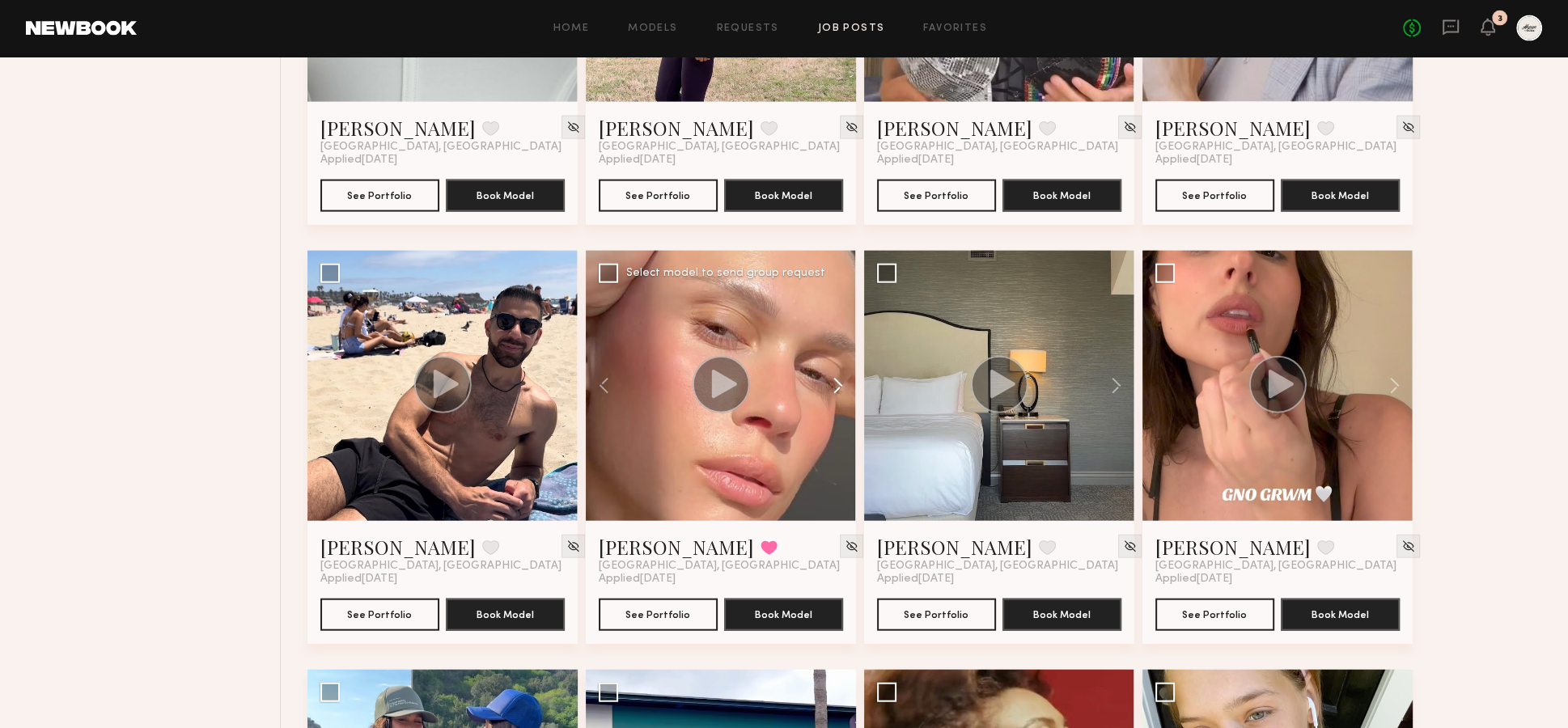
click at [830, 351] on button at bounding box center [830, 386] width 52 height 270
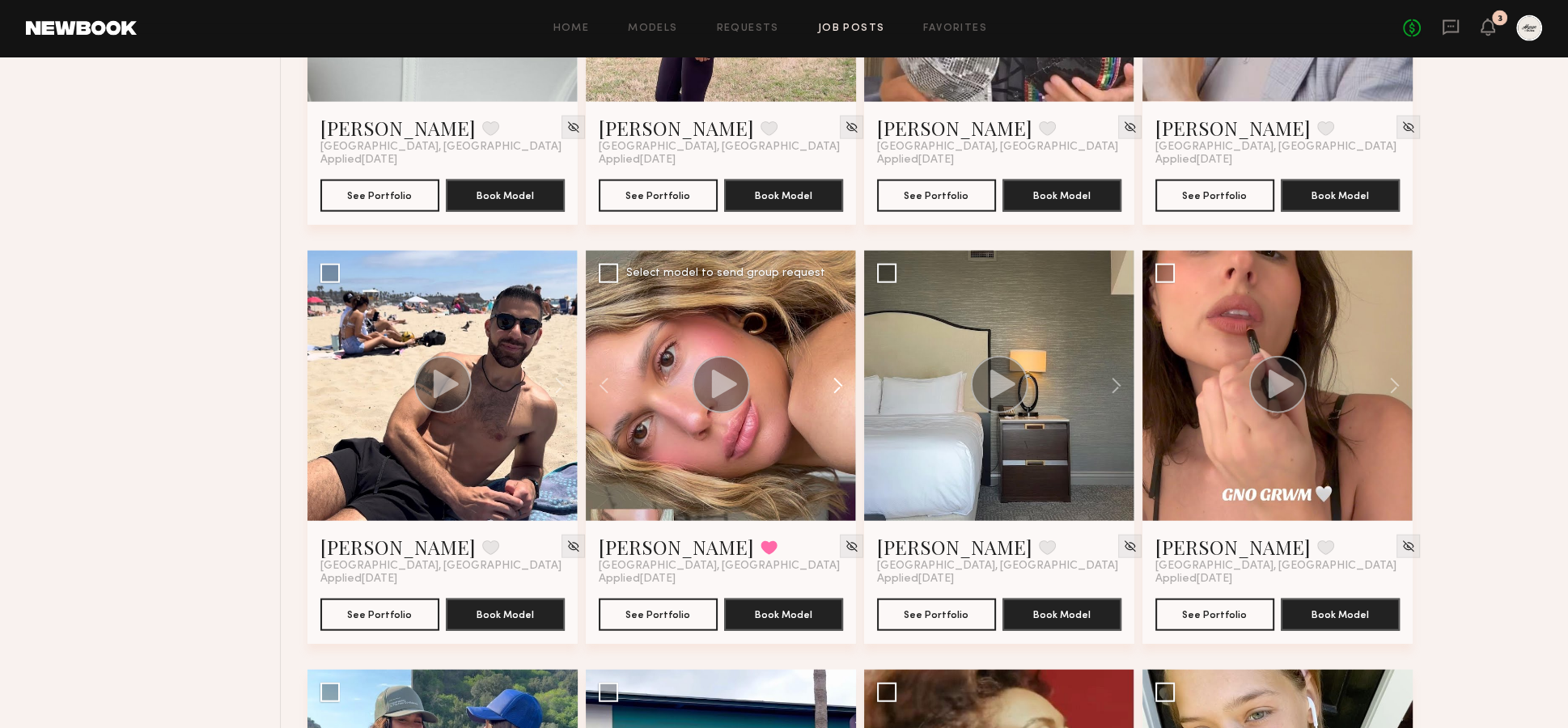
click at [841, 344] on button at bounding box center [830, 386] width 52 height 270
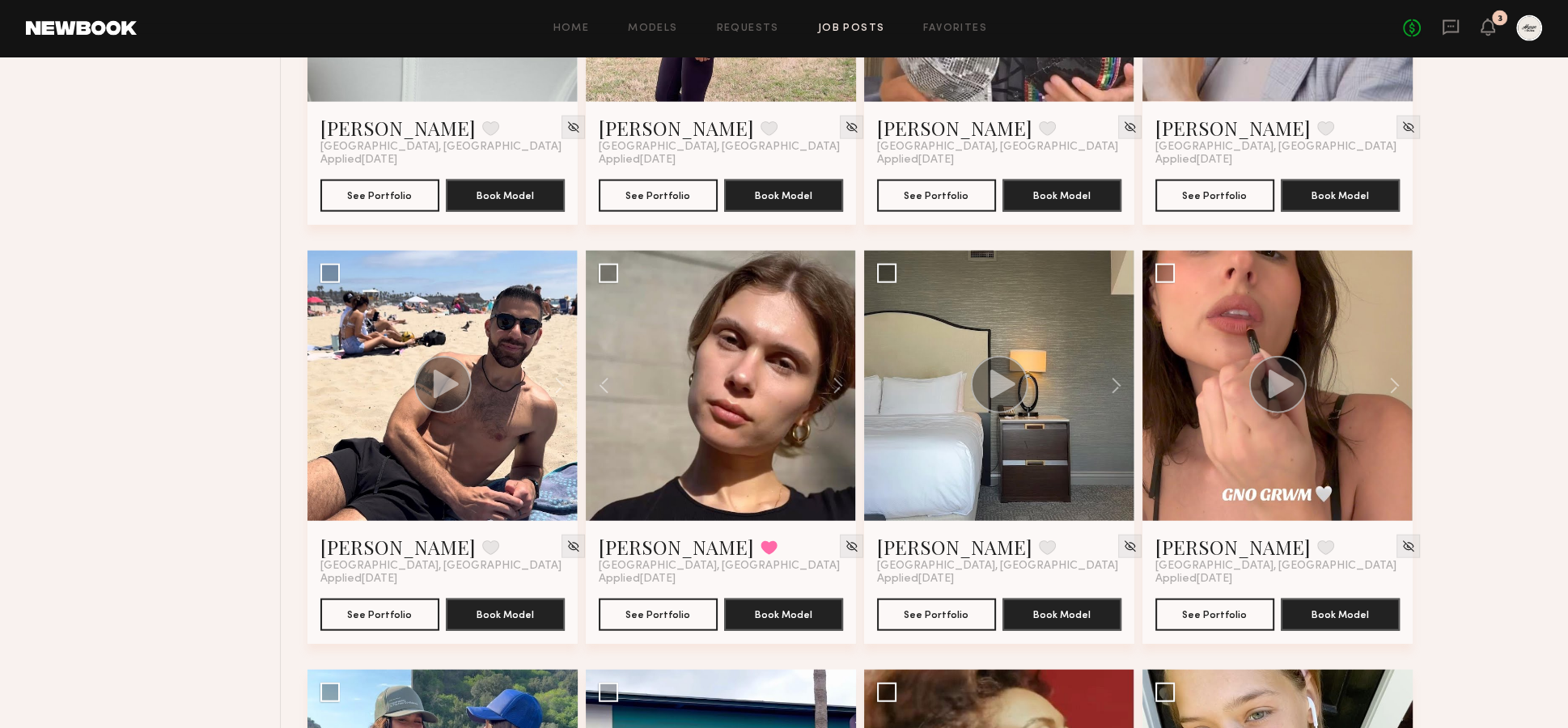
drag, startPoint x: 1507, startPoint y: 408, endPoint x: 1519, endPoint y: 406, distance: 12.2
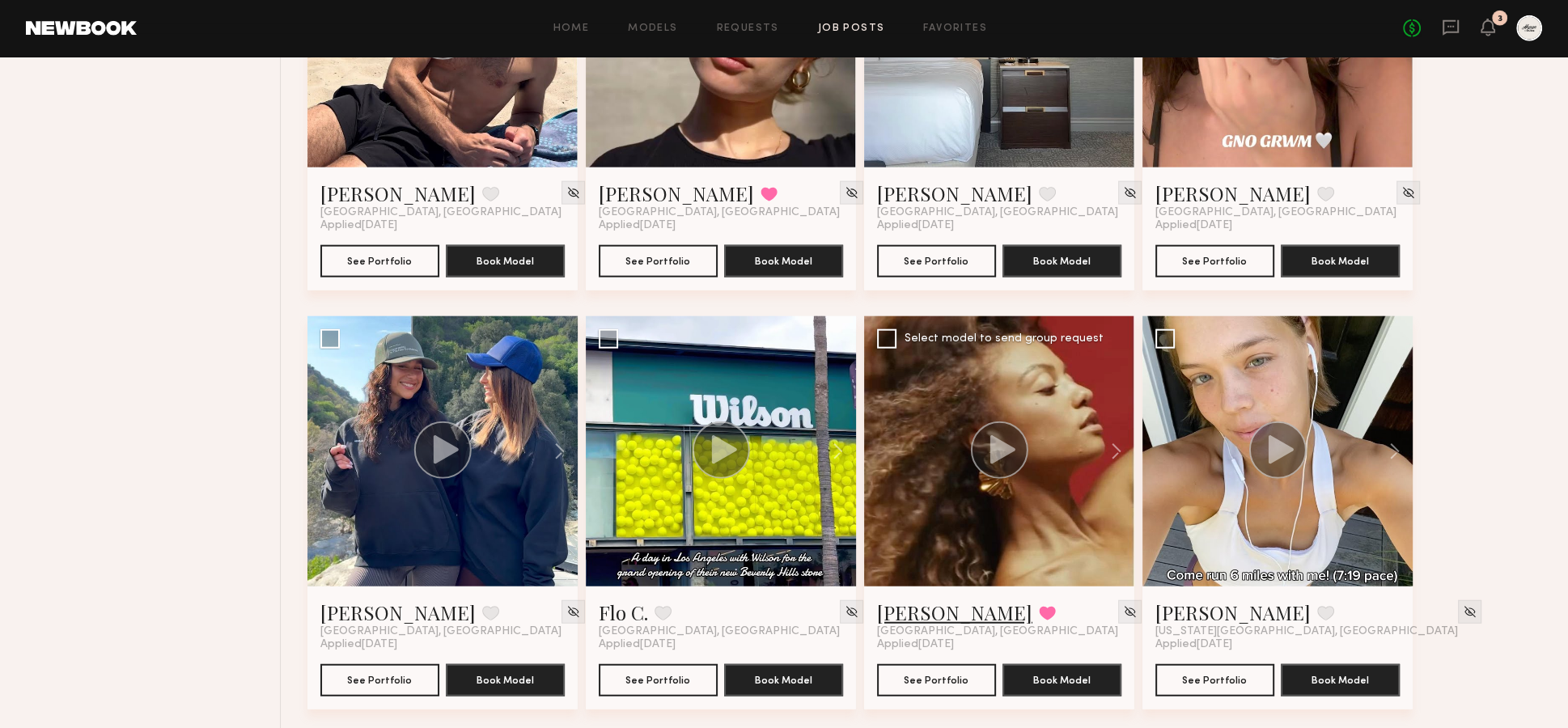
scroll to position [4590, 0]
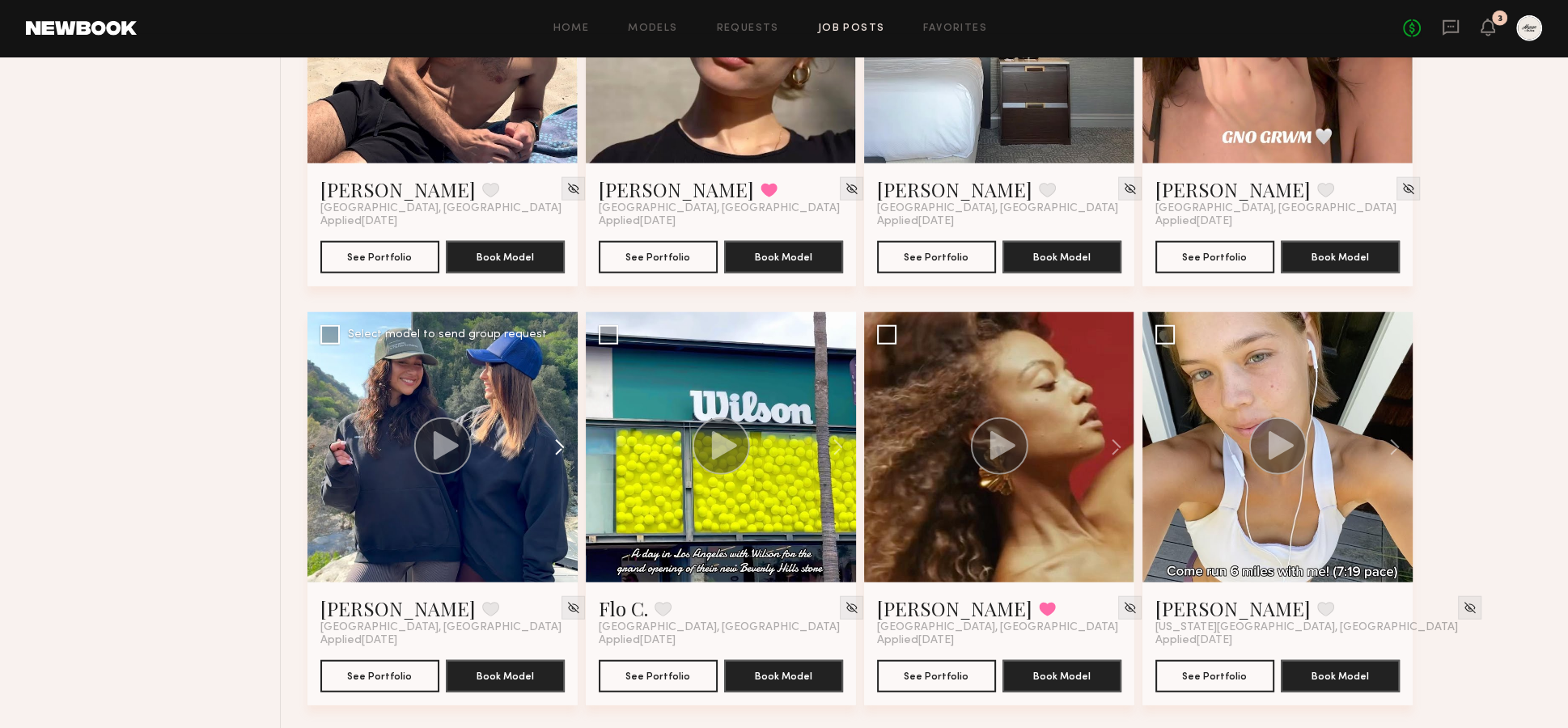
click at [559, 414] on button at bounding box center [552, 448] width 52 height 270
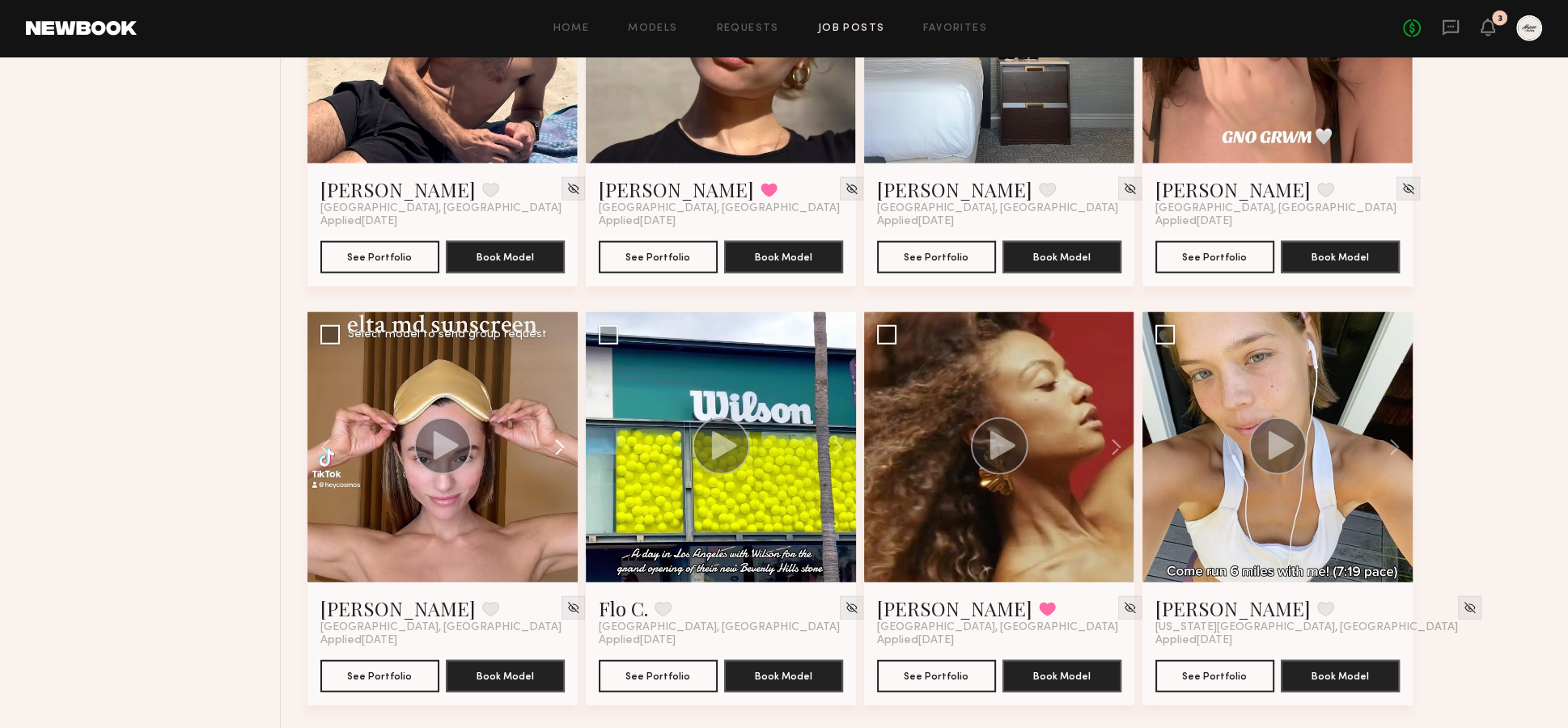
click at [561, 413] on button at bounding box center [552, 448] width 52 height 270
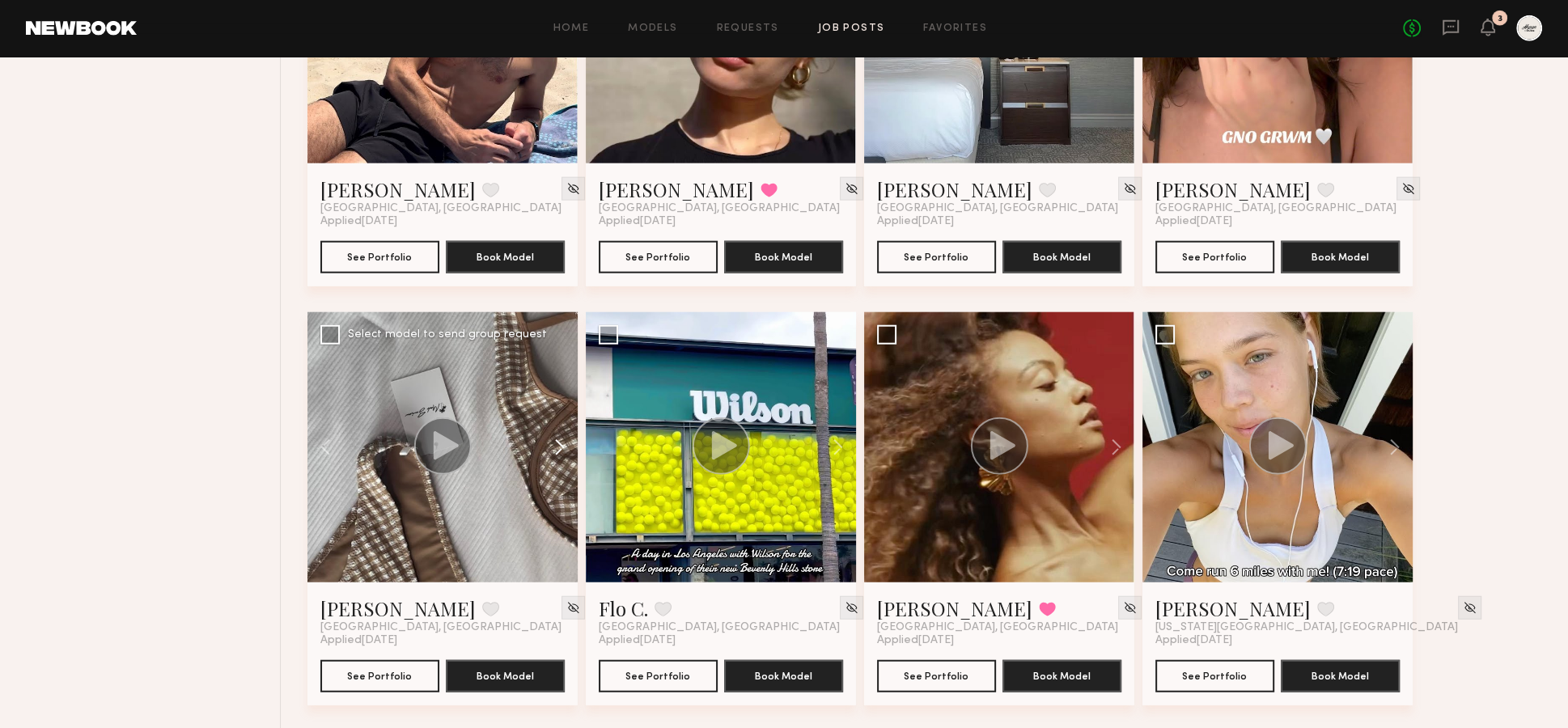
click at [561, 413] on button at bounding box center [552, 448] width 52 height 270
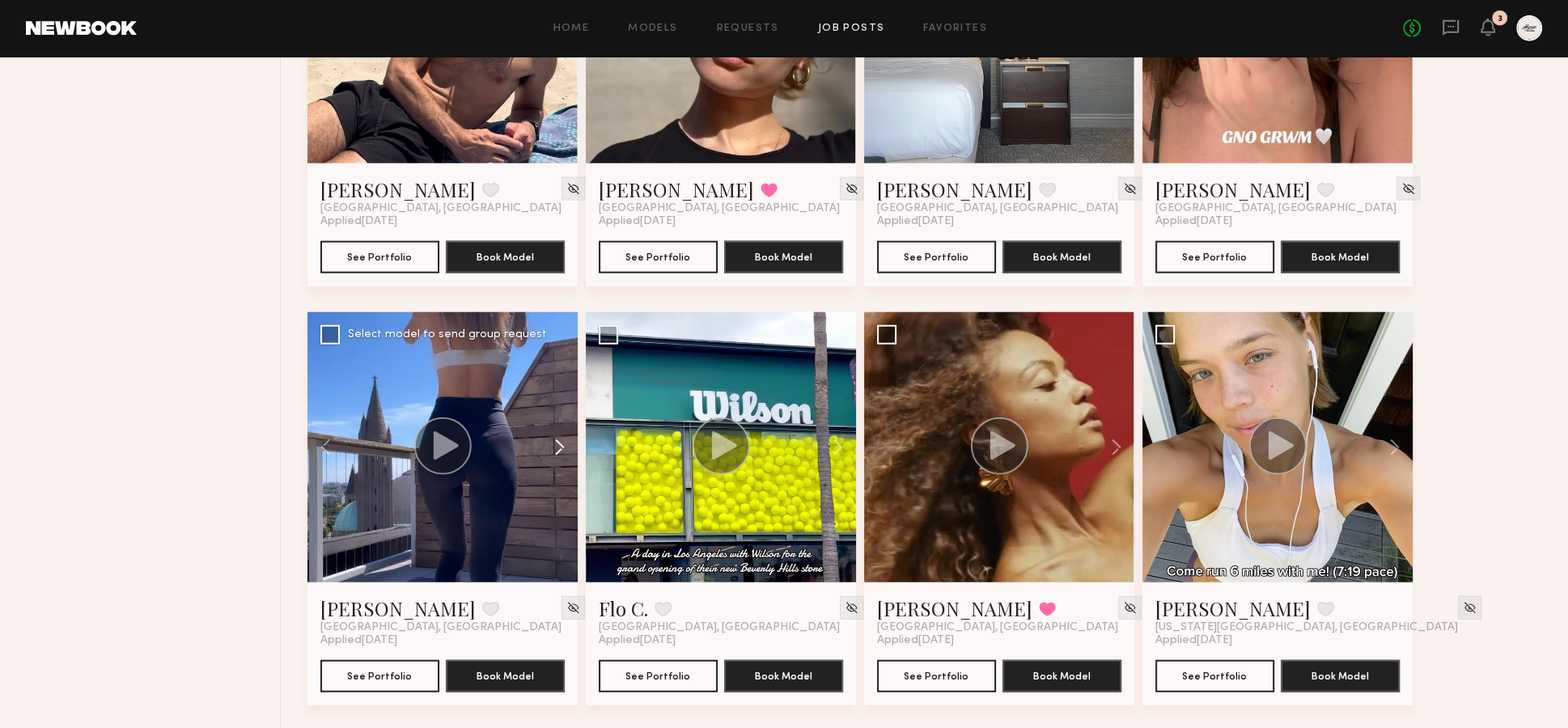
click at [558, 403] on button at bounding box center [552, 448] width 52 height 270
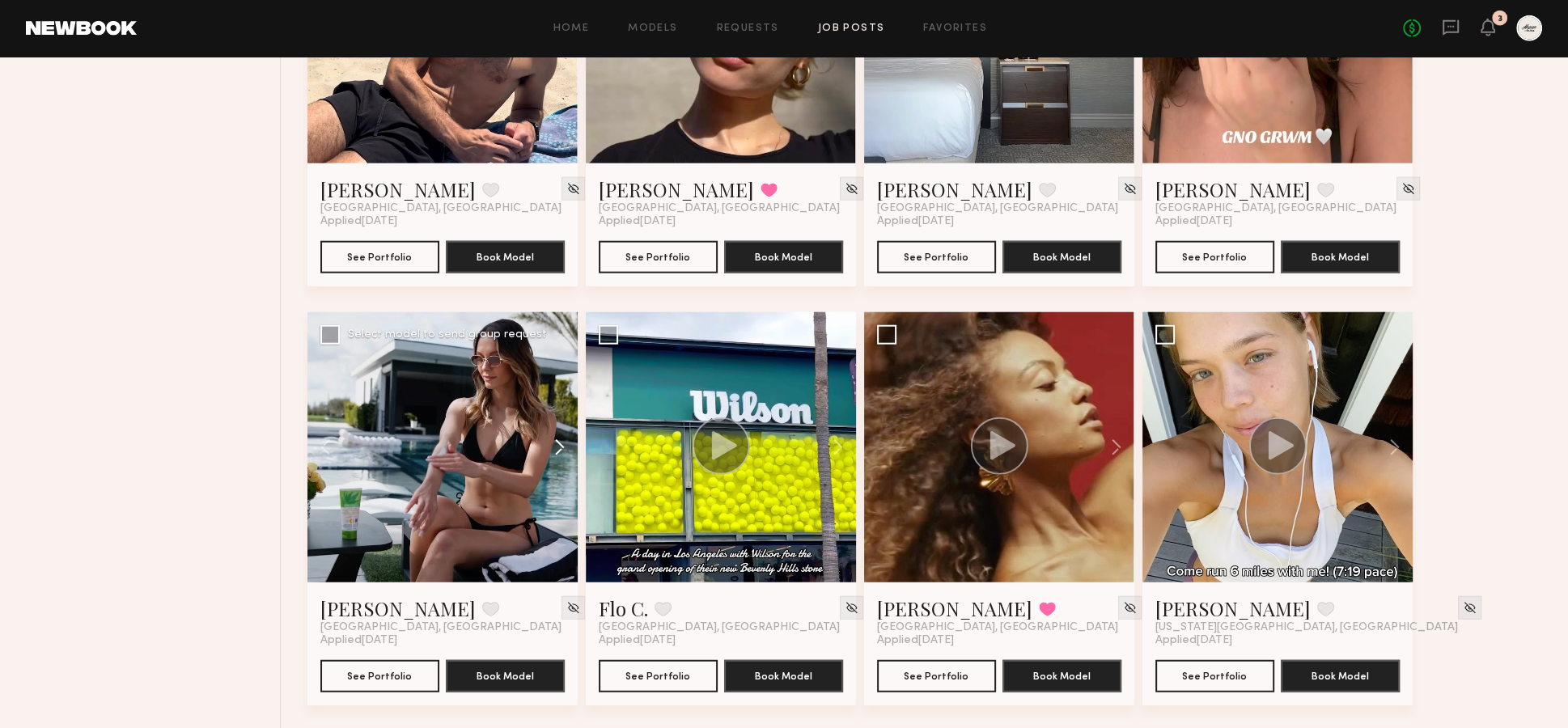
click at [558, 408] on button at bounding box center [552, 448] width 52 height 270
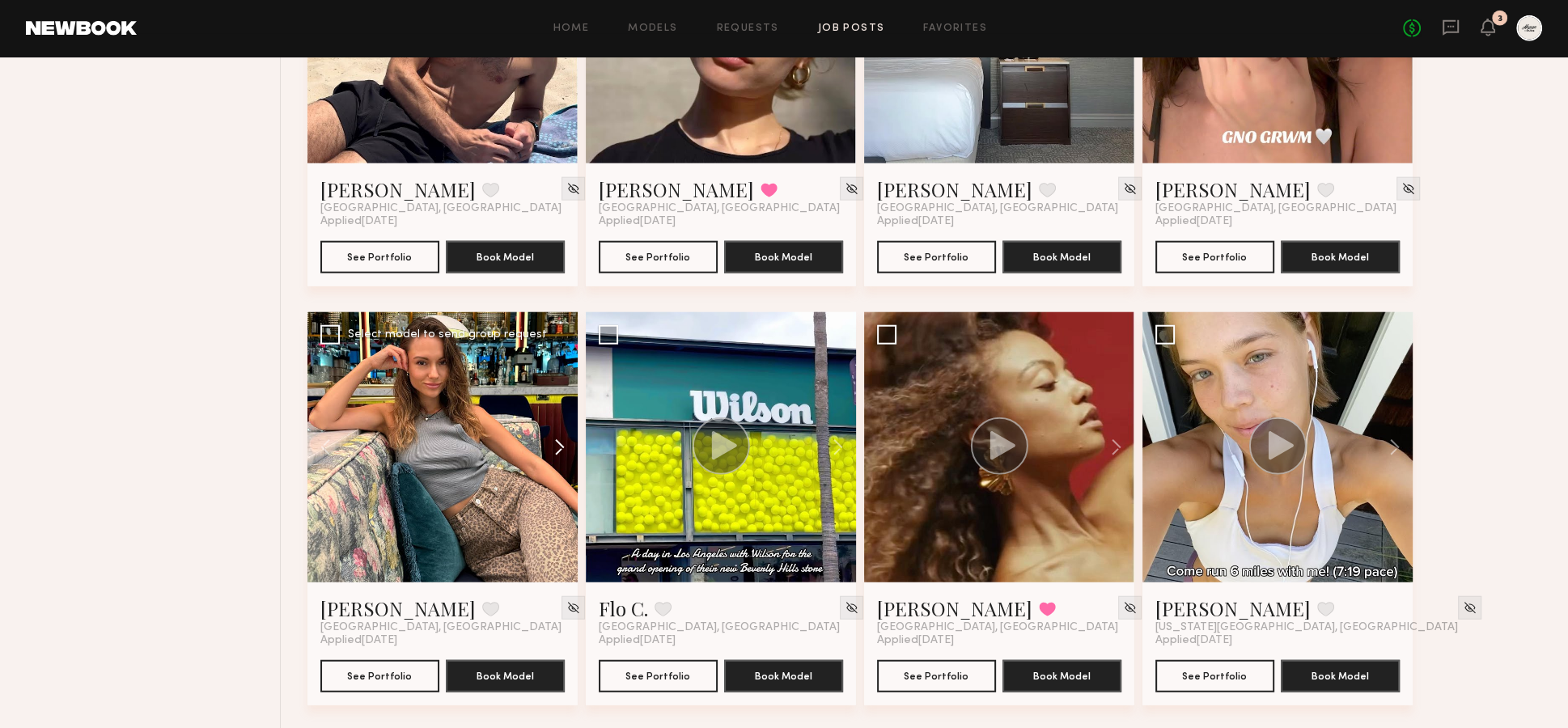
click at [558, 408] on button at bounding box center [552, 448] width 52 height 270
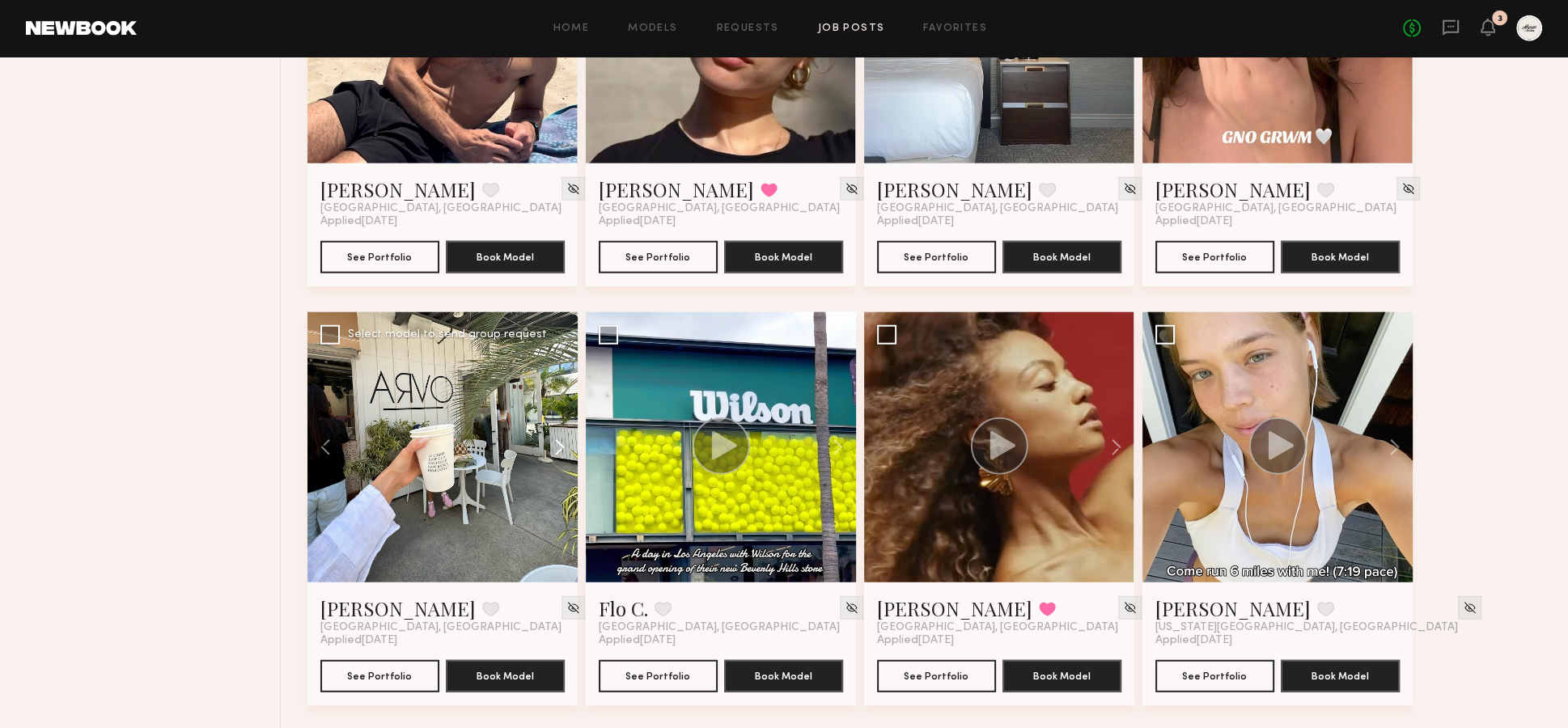
click at [561, 412] on button at bounding box center [552, 448] width 52 height 270
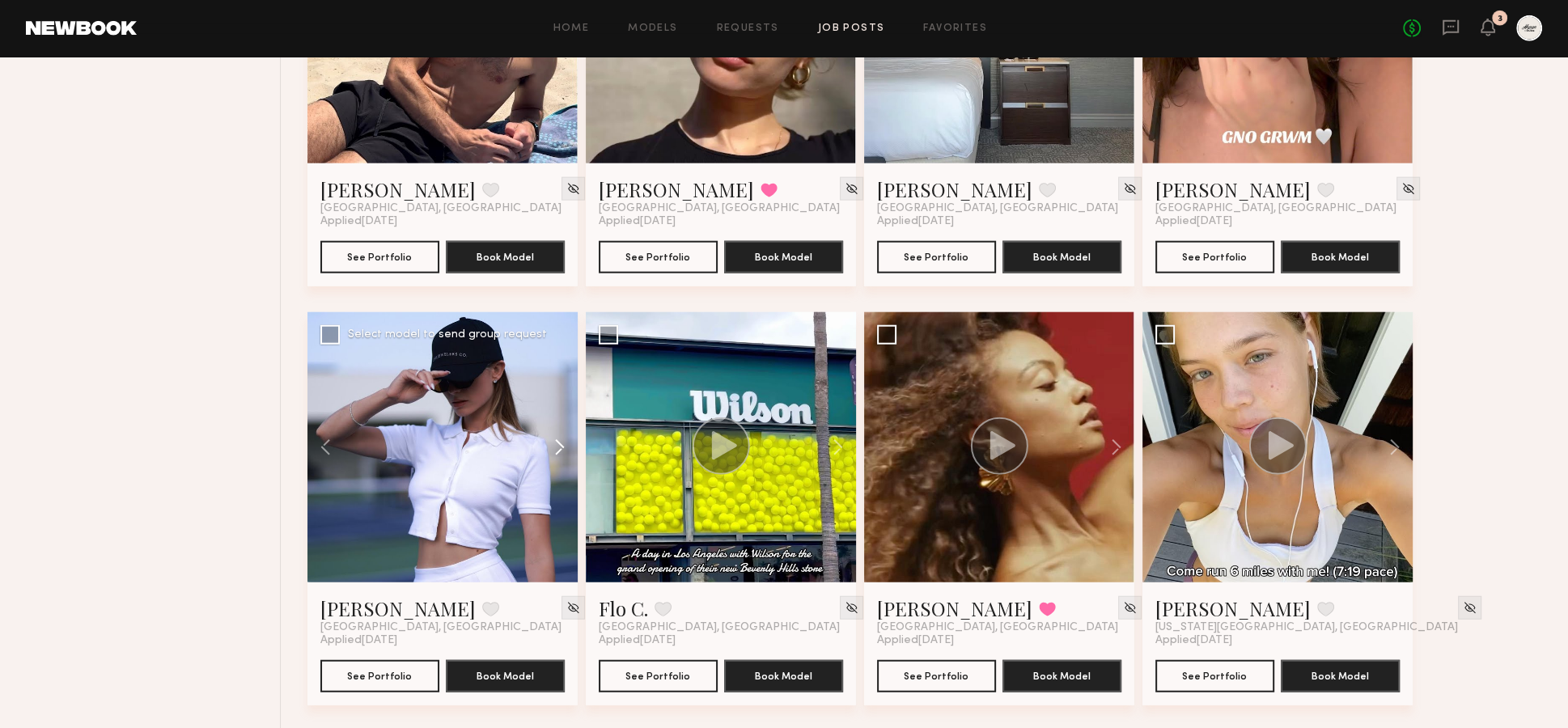
click at [561, 412] on button at bounding box center [552, 448] width 52 height 270
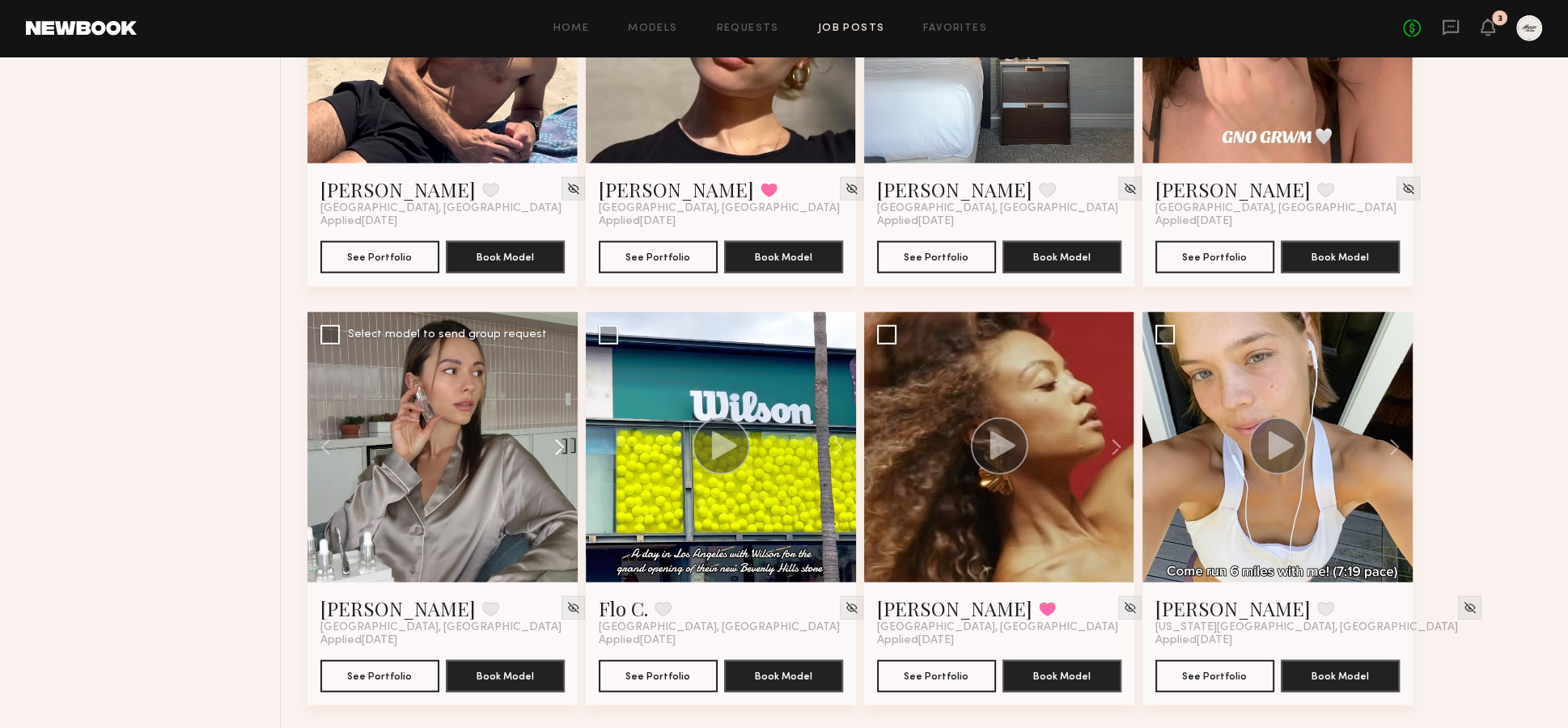
click at [561, 412] on button at bounding box center [552, 448] width 52 height 270
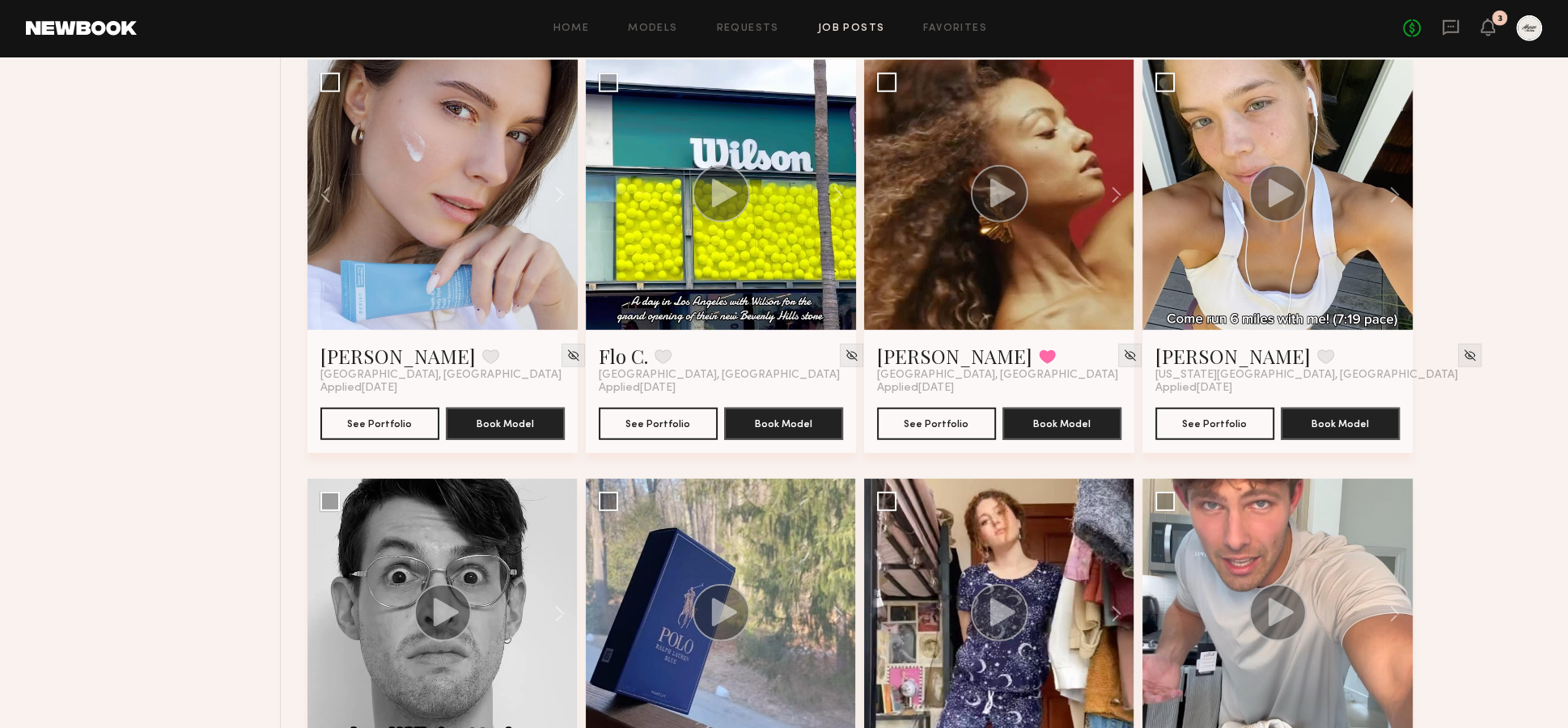
scroll to position [5044, 0]
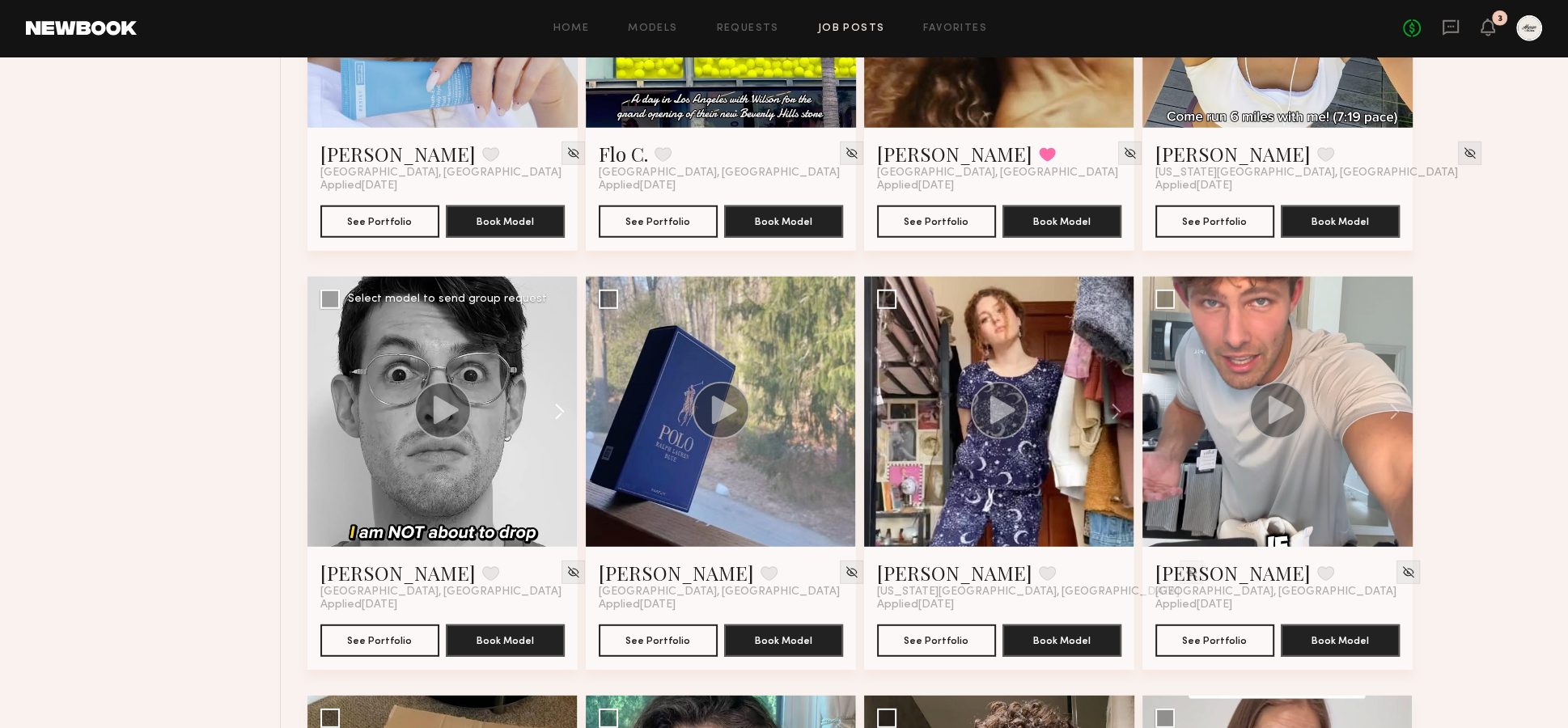
click at [563, 365] on button at bounding box center [552, 412] width 52 height 270
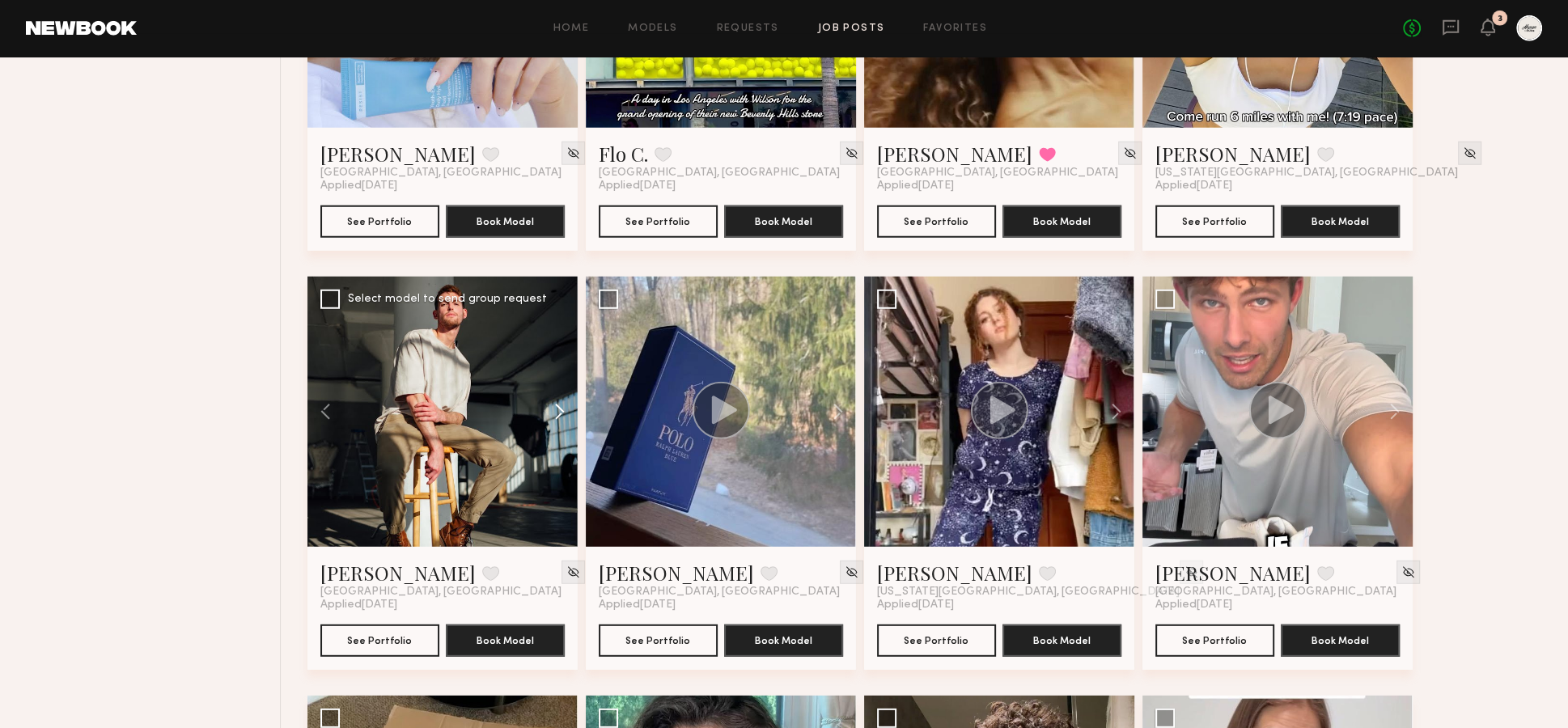
click at [560, 374] on button at bounding box center [552, 412] width 52 height 270
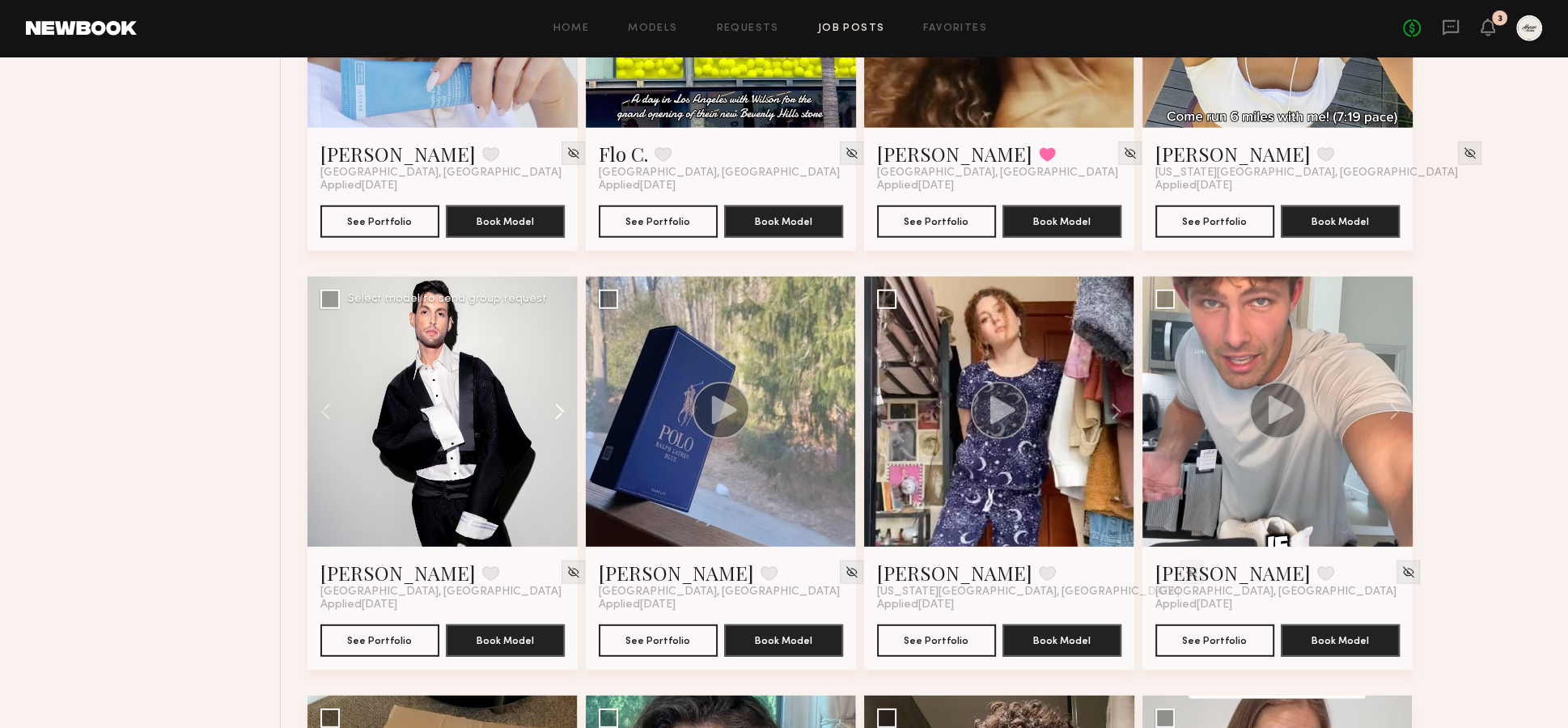
click at [558, 371] on button at bounding box center [552, 412] width 52 height 270
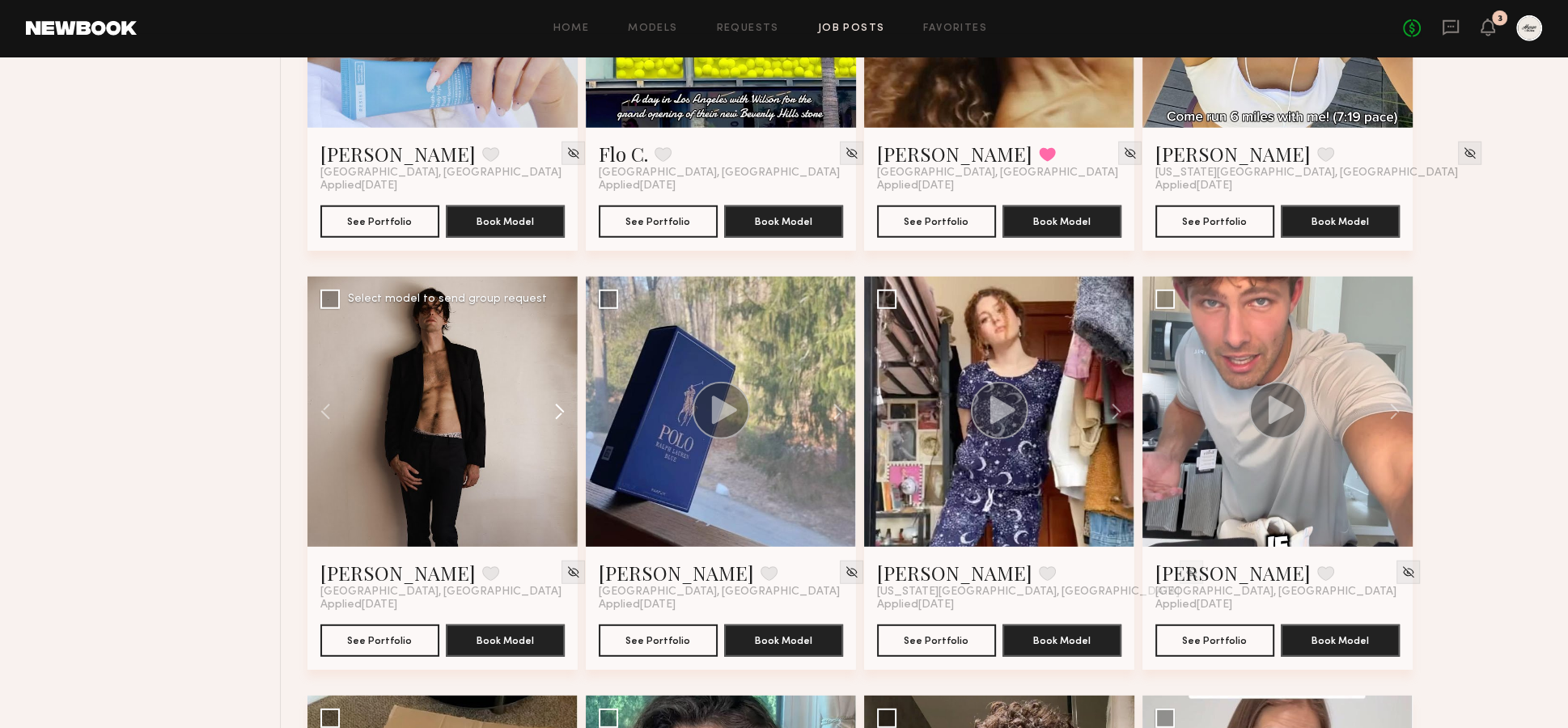
click at [558, 371] on button at bounding box center [552, 412] width 52 height 270
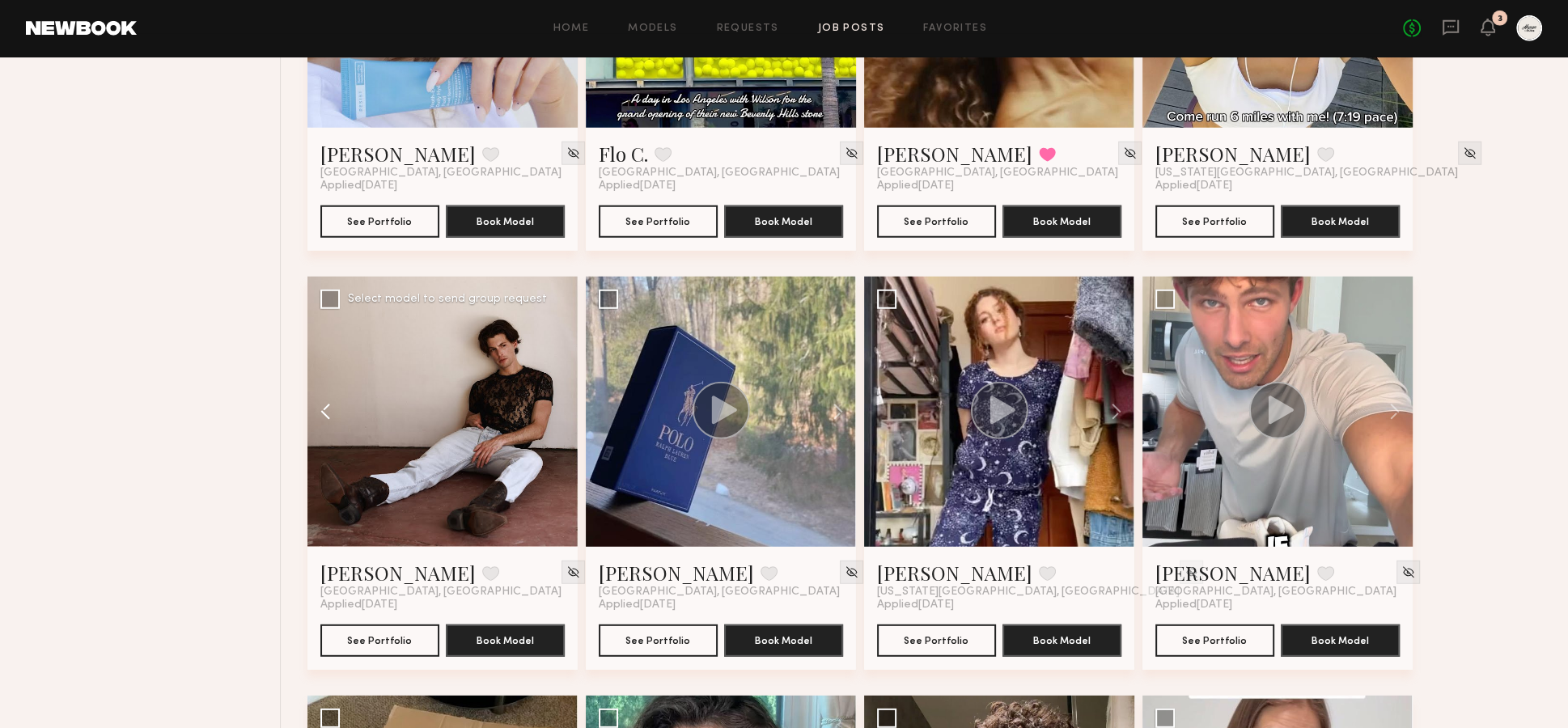
click at [321, 375] on button at bounding box center [333, 412] width 52 height 270
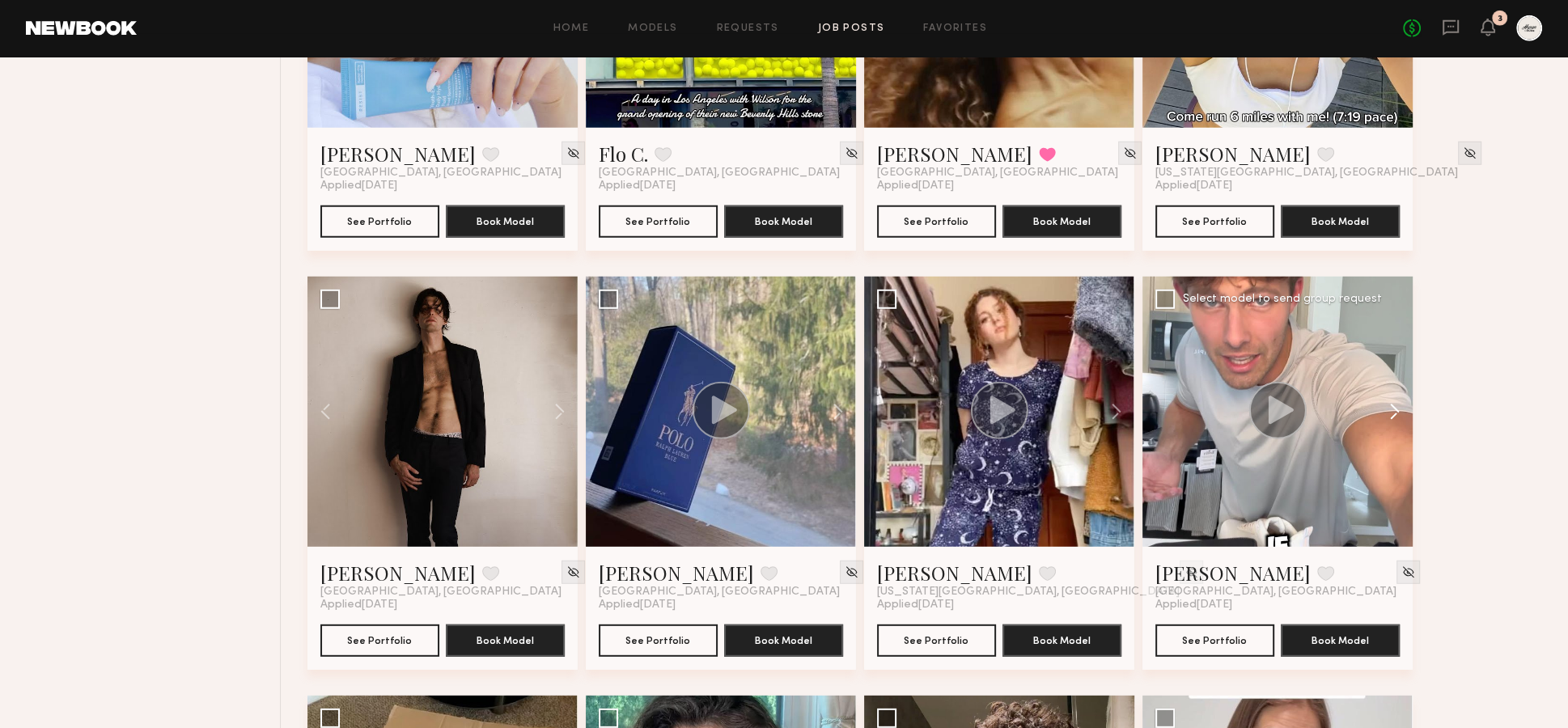
click at [1394, 372] on button at bounding box center [1387, 412] width 52 height 270
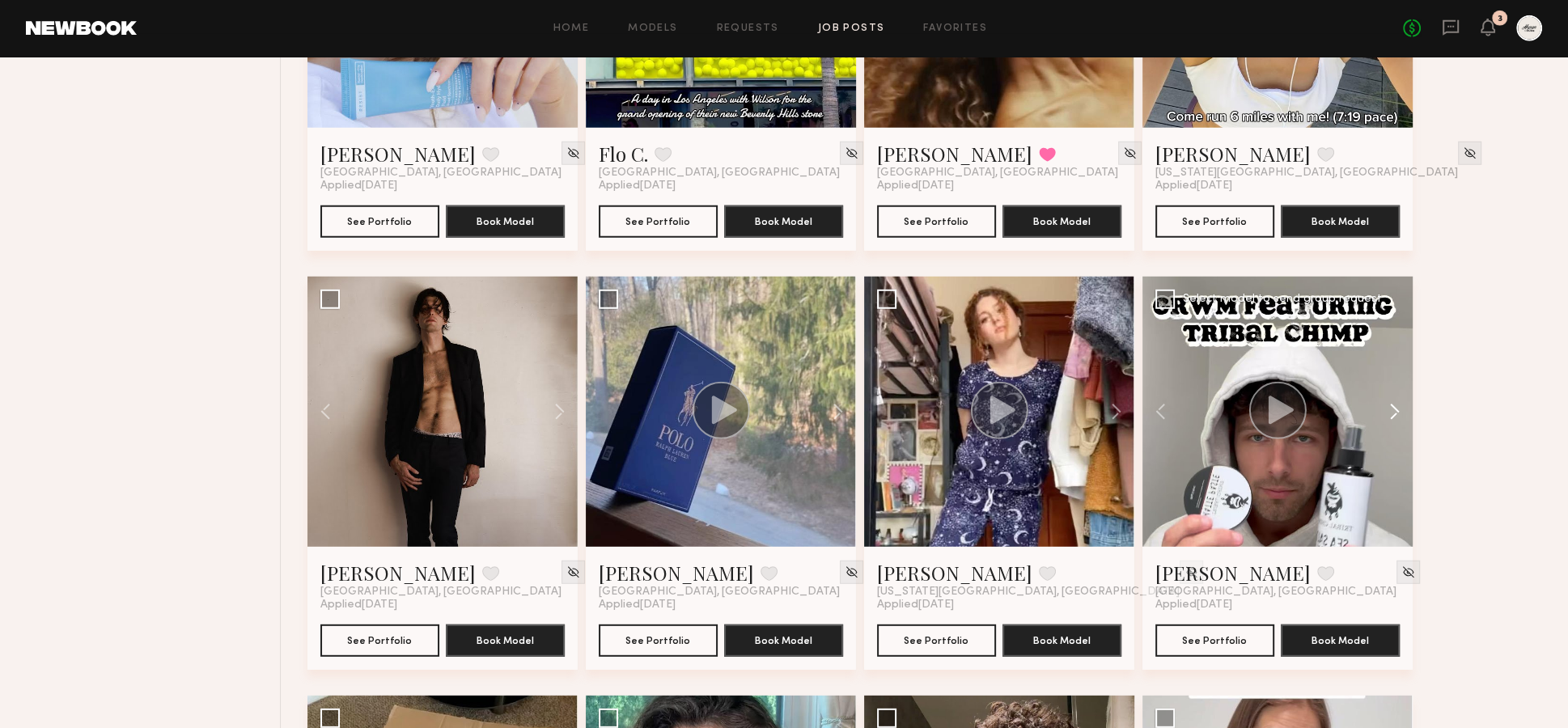
click at [1394, 372] on button at bounding box center [1387, 412] width 52 height 270
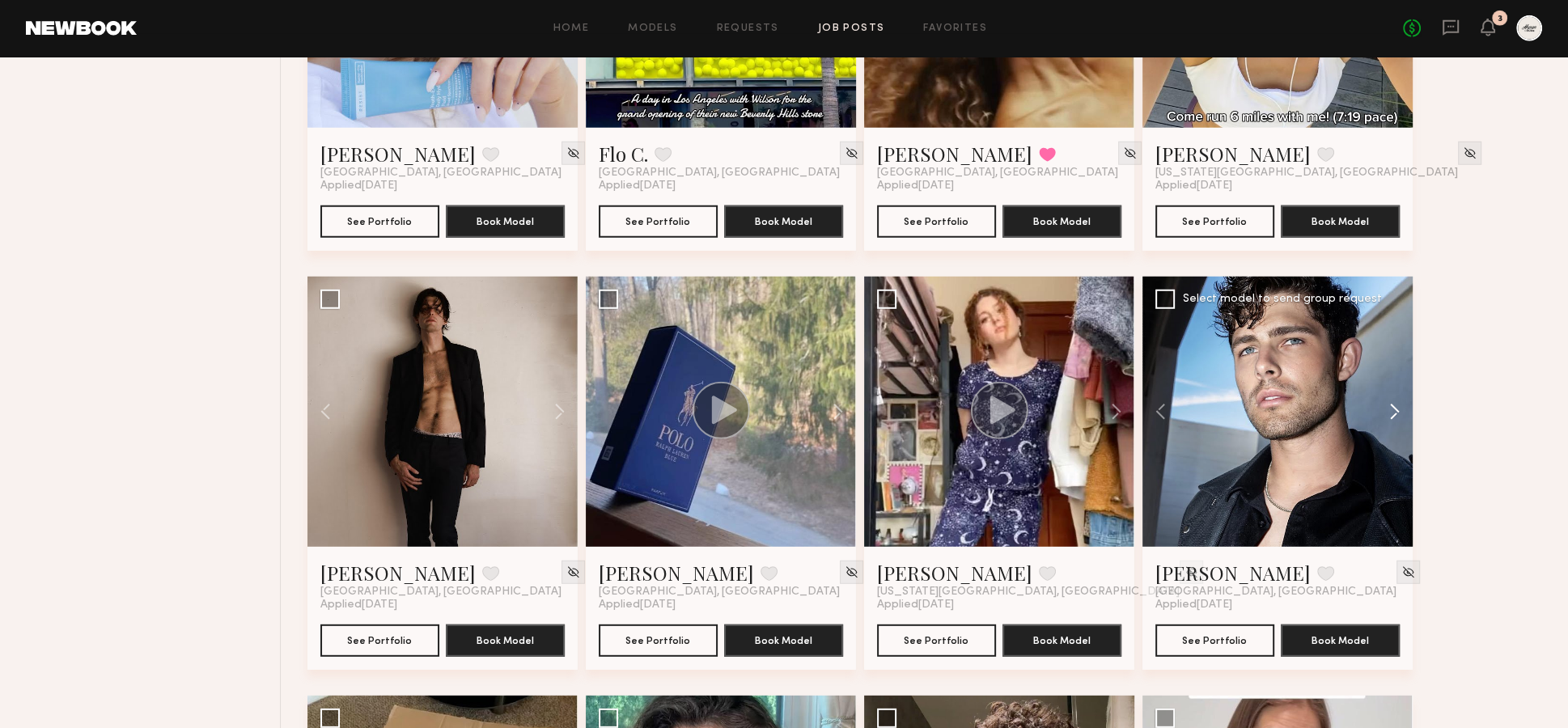
click at [1394, 372] on button at bounding box center [1387, 412] width 52 height 270
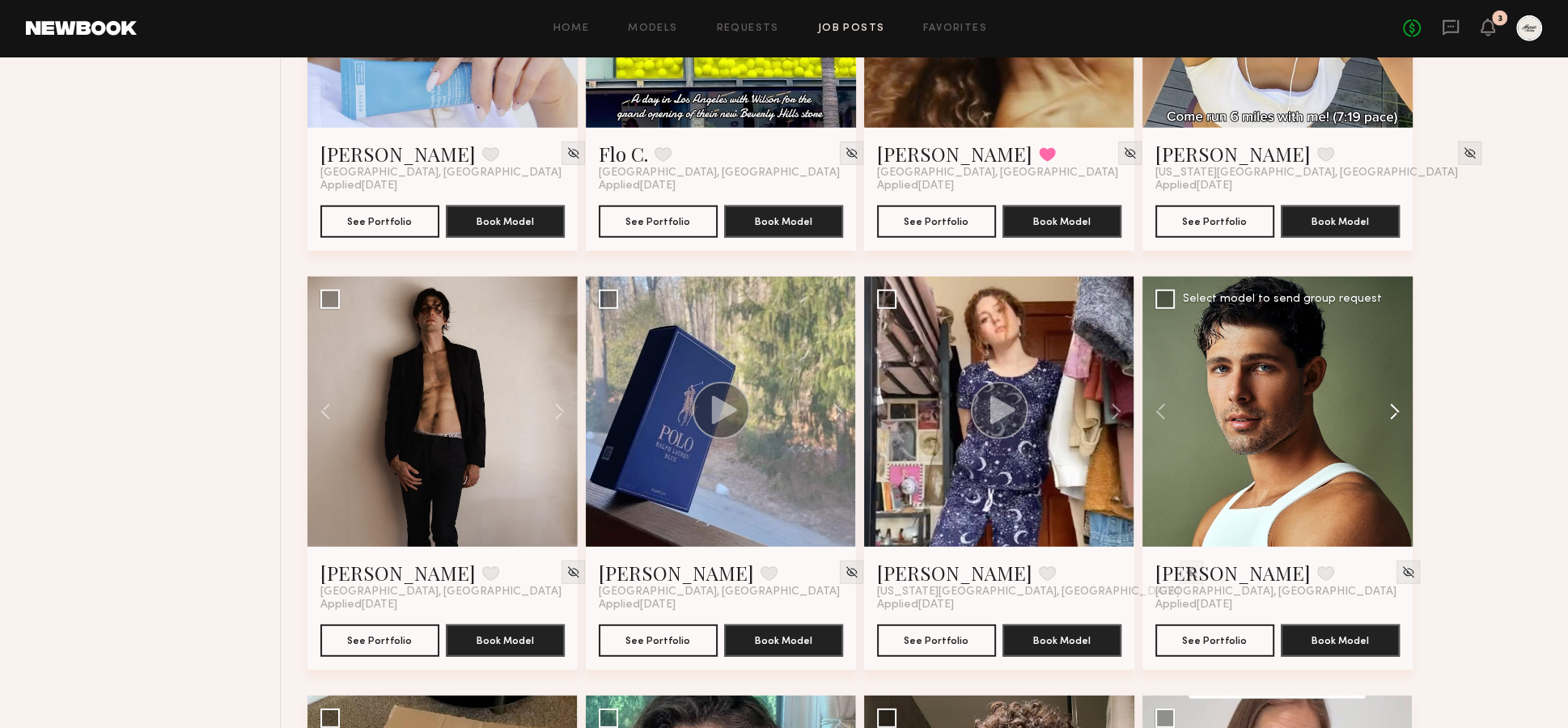
click at [1394, 372] on button at bounding box center [1387, 412] width 52 height 270
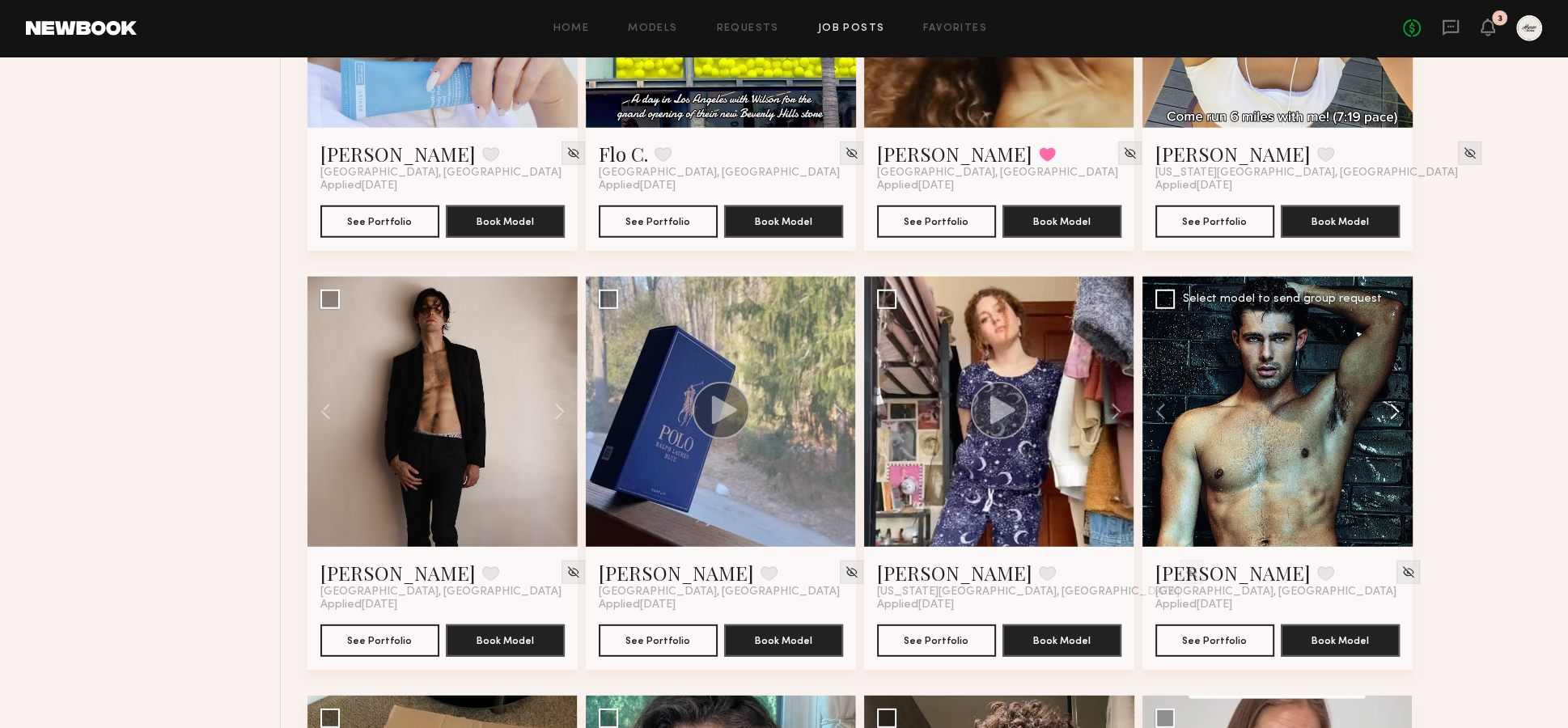
click at [1388, 374] on button at bounding box center [1387, 412] width 52 height 270
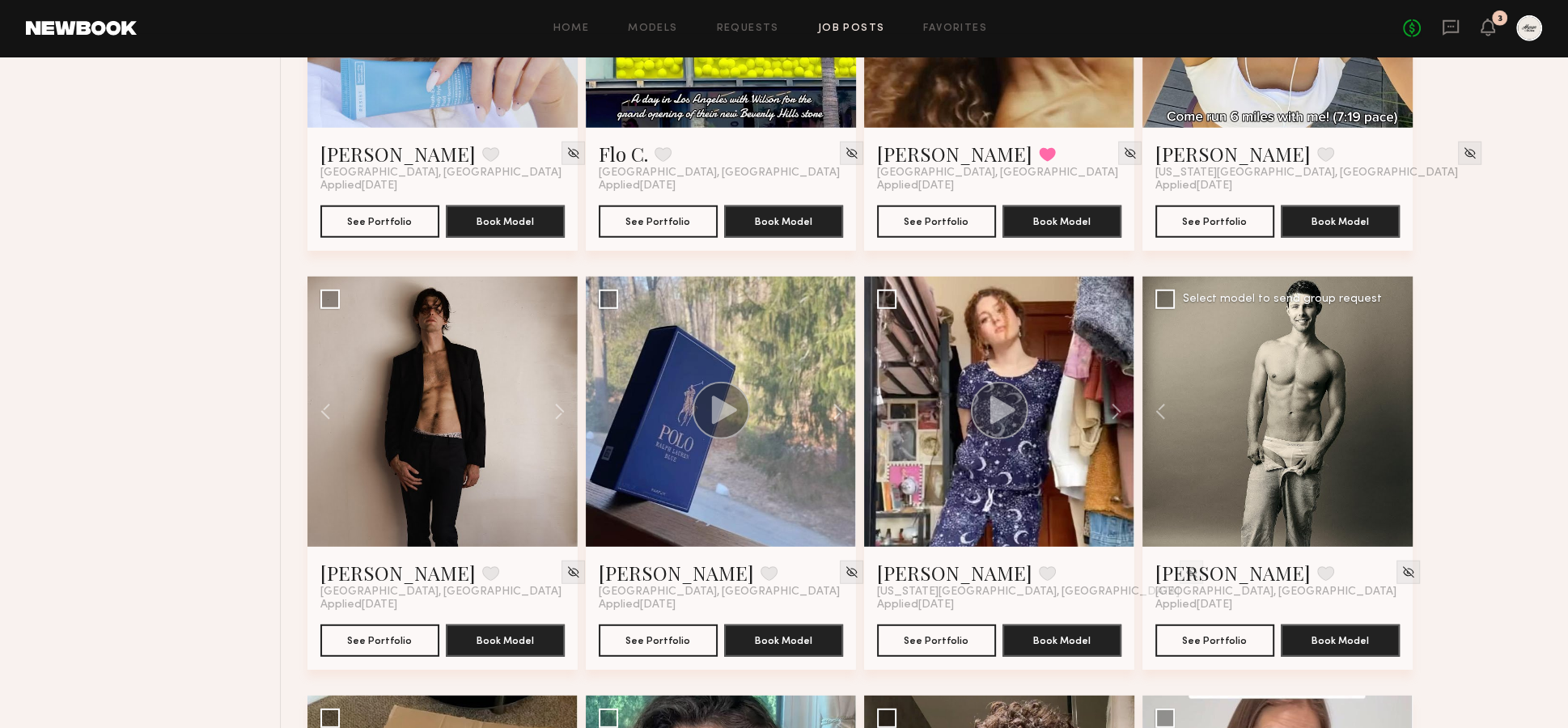
click at [836, 373] on button at bounding box center [830, 412] width 52 height 270
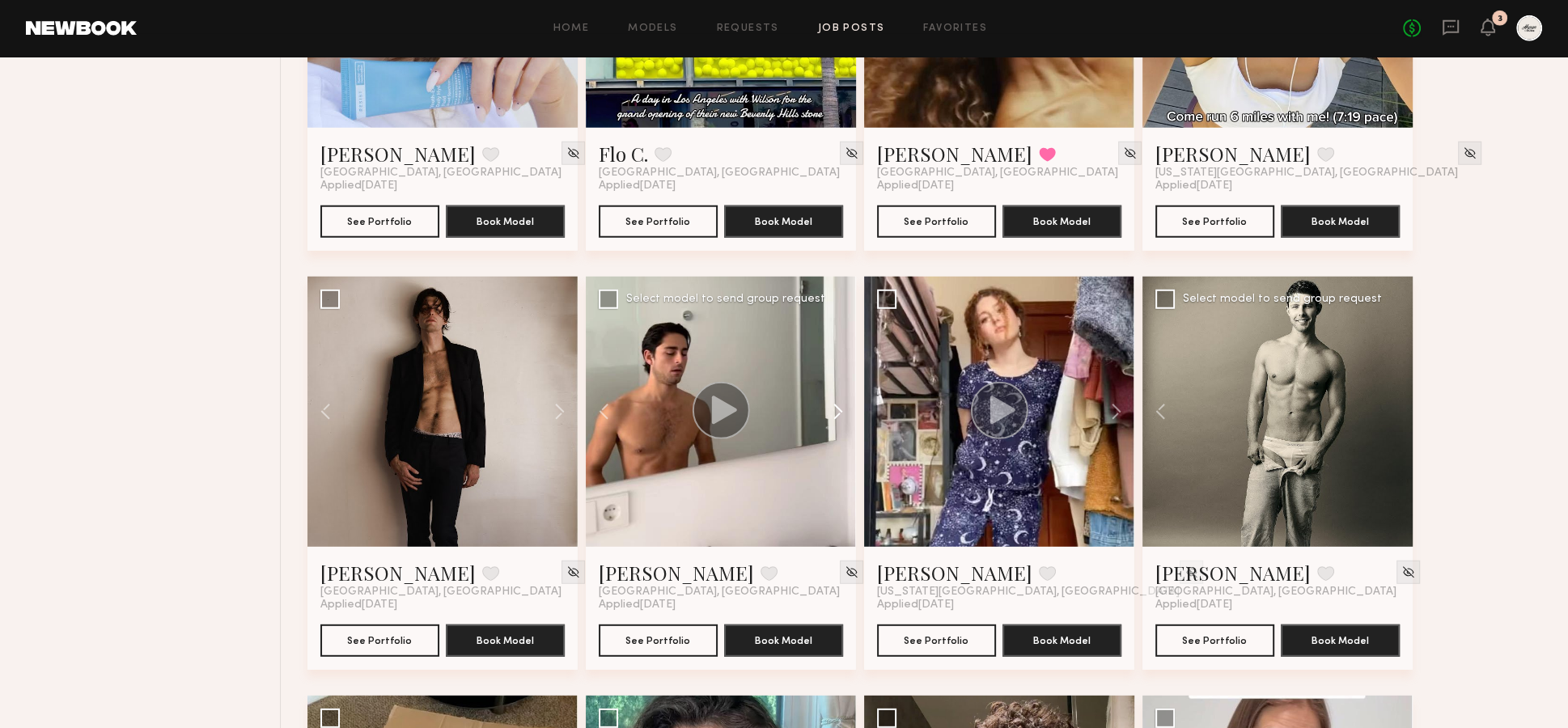
click at [836, 373] on button at bounding box center [830, 412] width 52 height 270
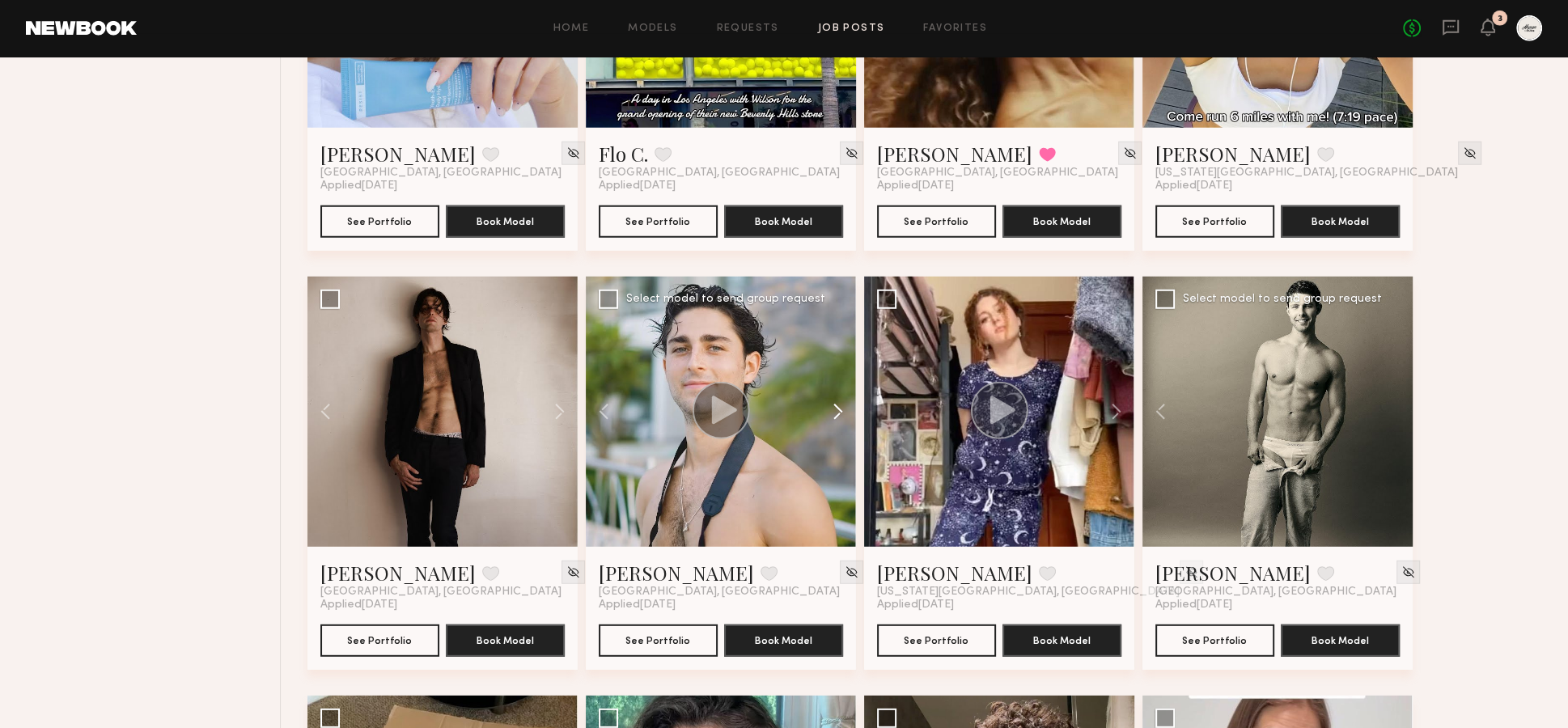
click at [836, 373] on button at bounding box center [830, 412] width 52 height 270
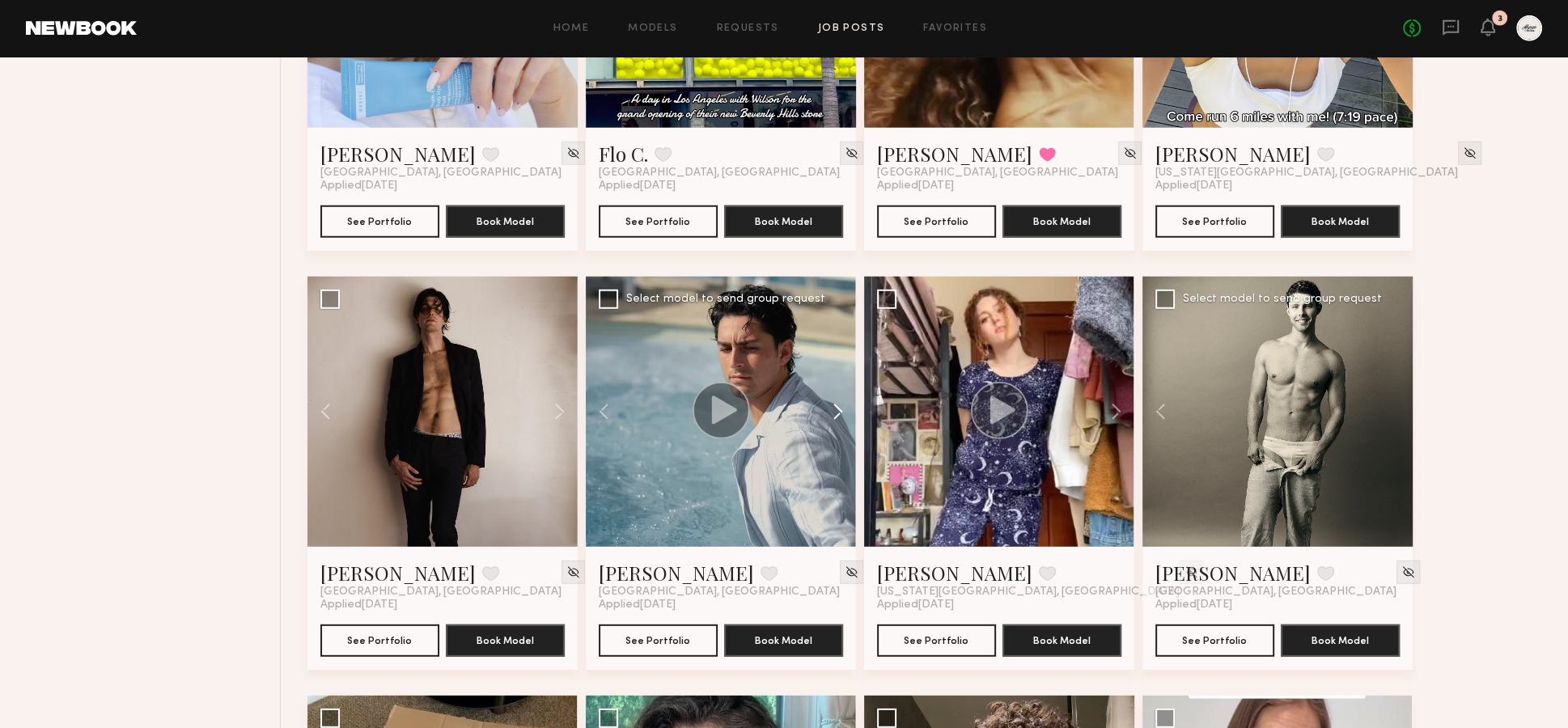
click at [836, 373] on button at bounding box center [830, 412] width 52 height 270
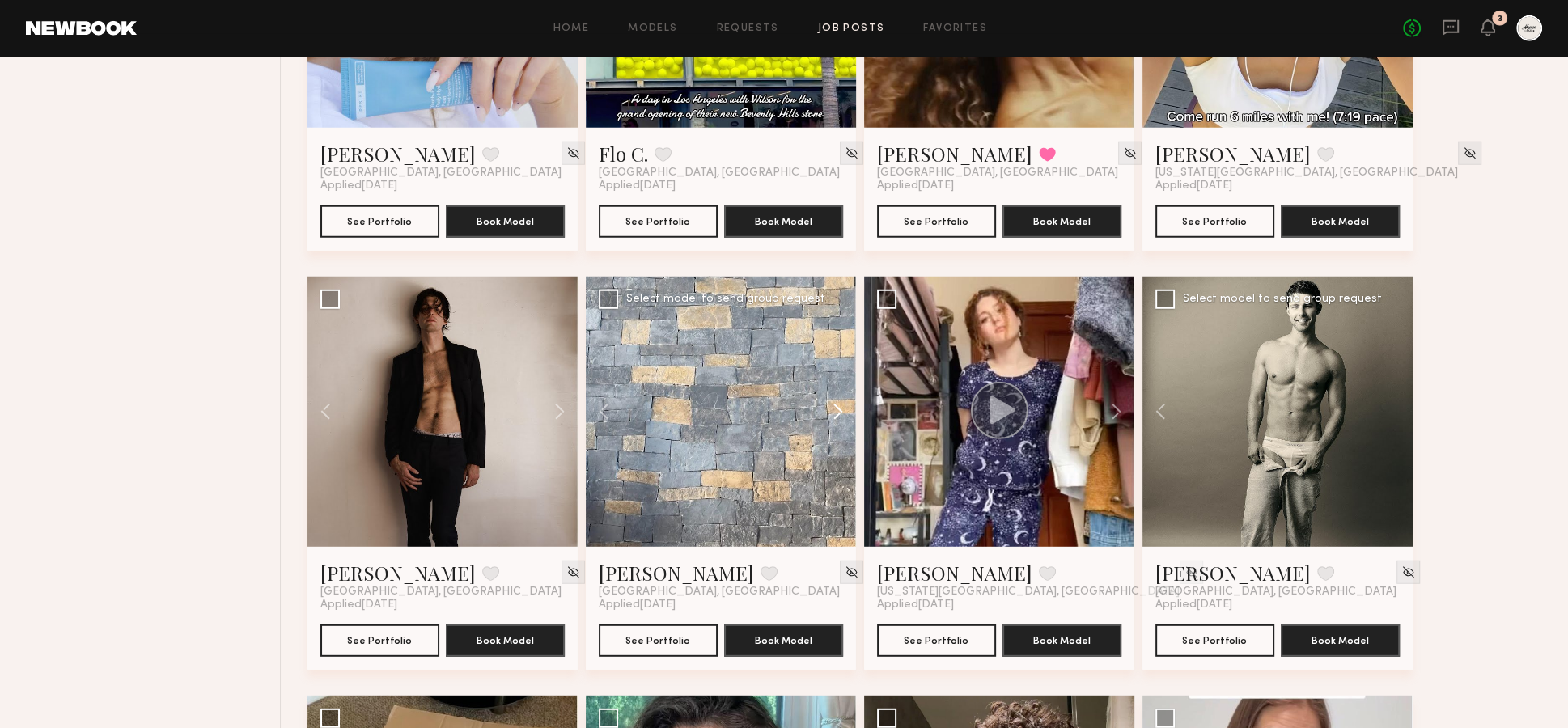
click at [836, 373] on button at bounding box center [830, 412] width 52 height 270
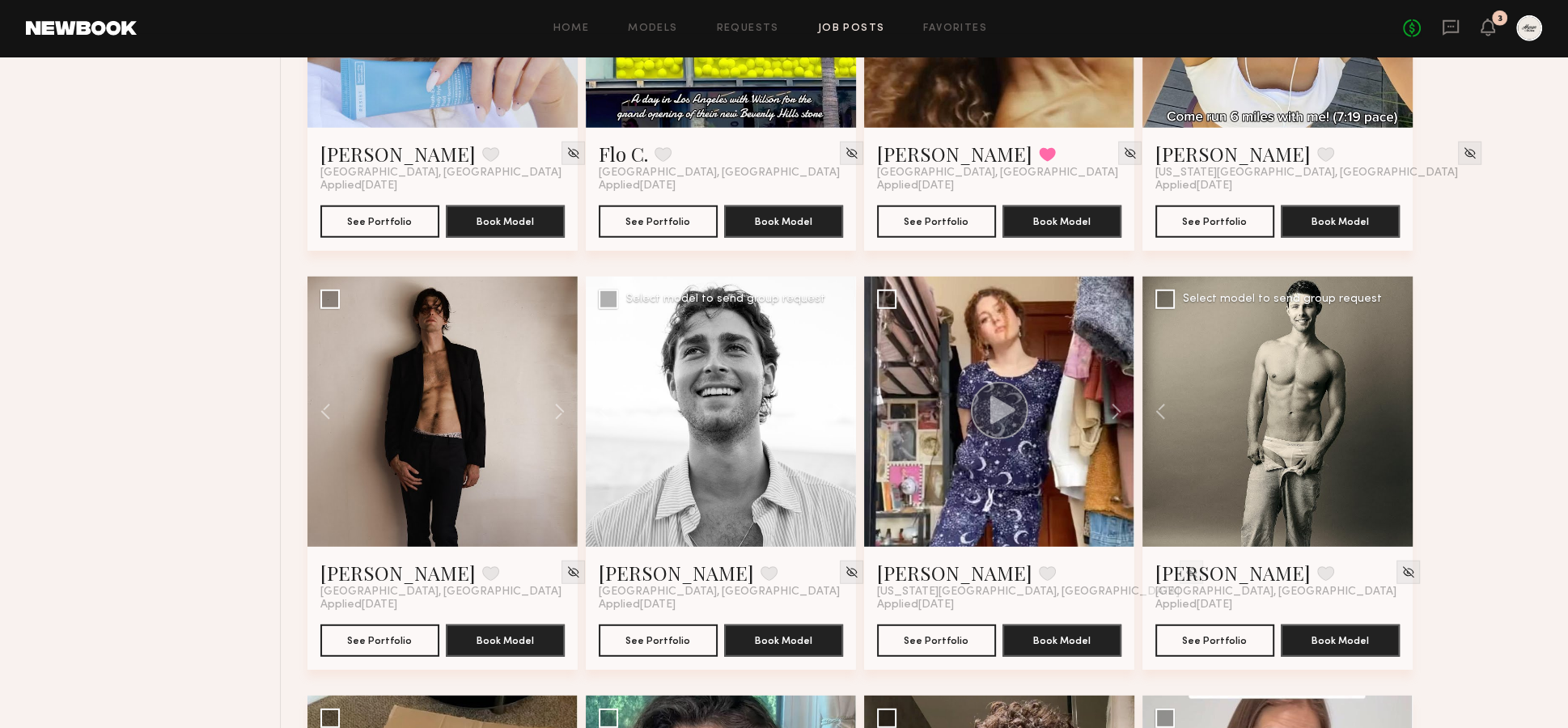
click at [836, 373] on button at bounding box center [830, 412] width 52 height 270
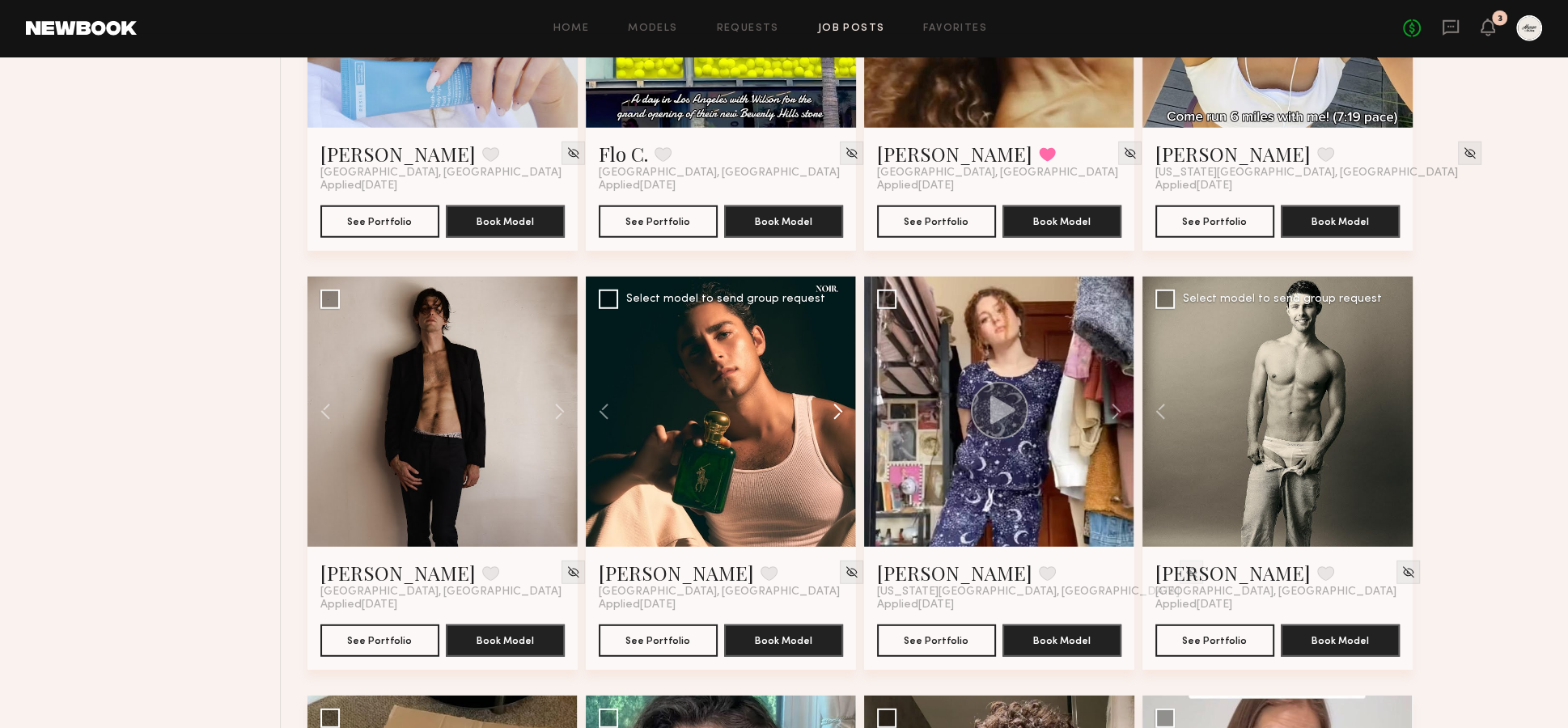
click at [836, 370] on button at bounding box center [830, 412] width 52 height 270
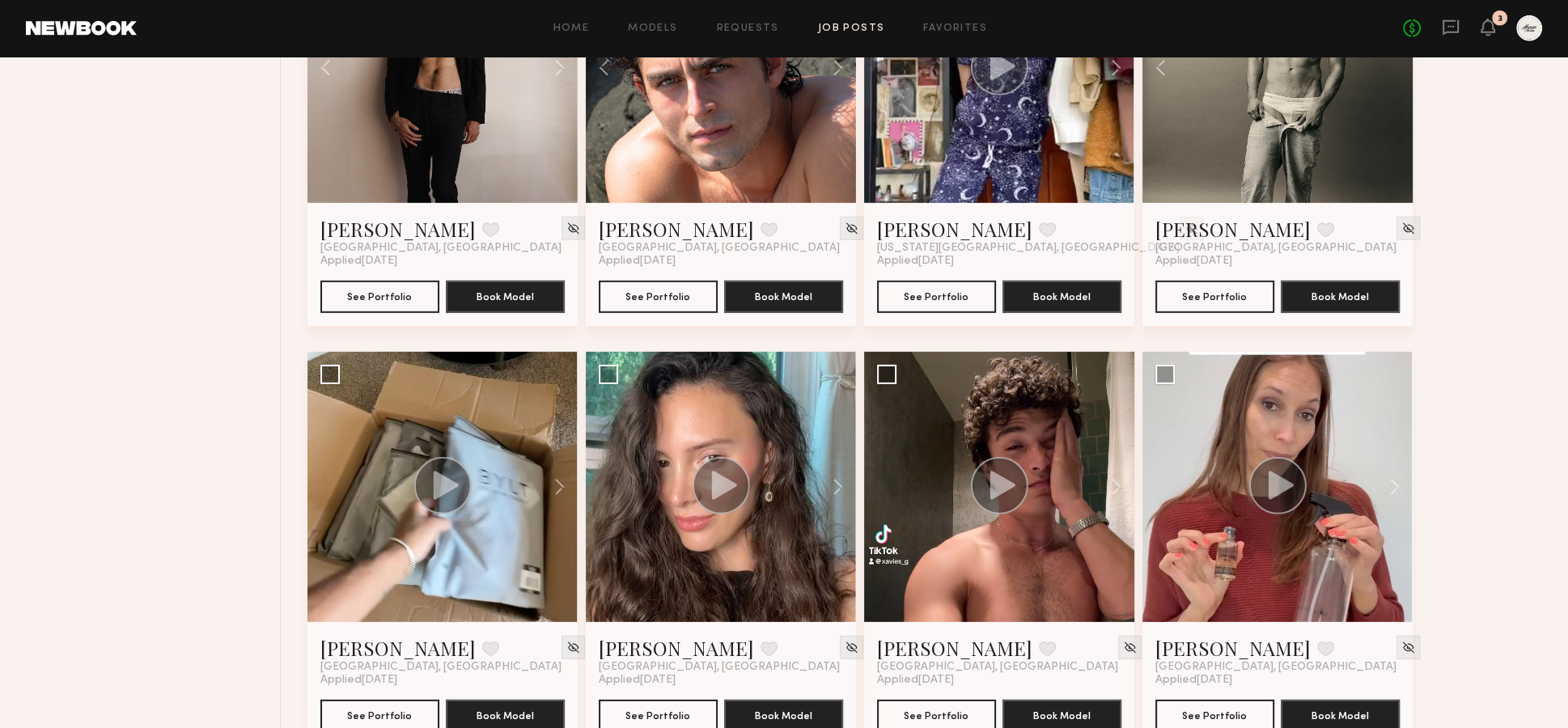
scroll to position [5391, 0]
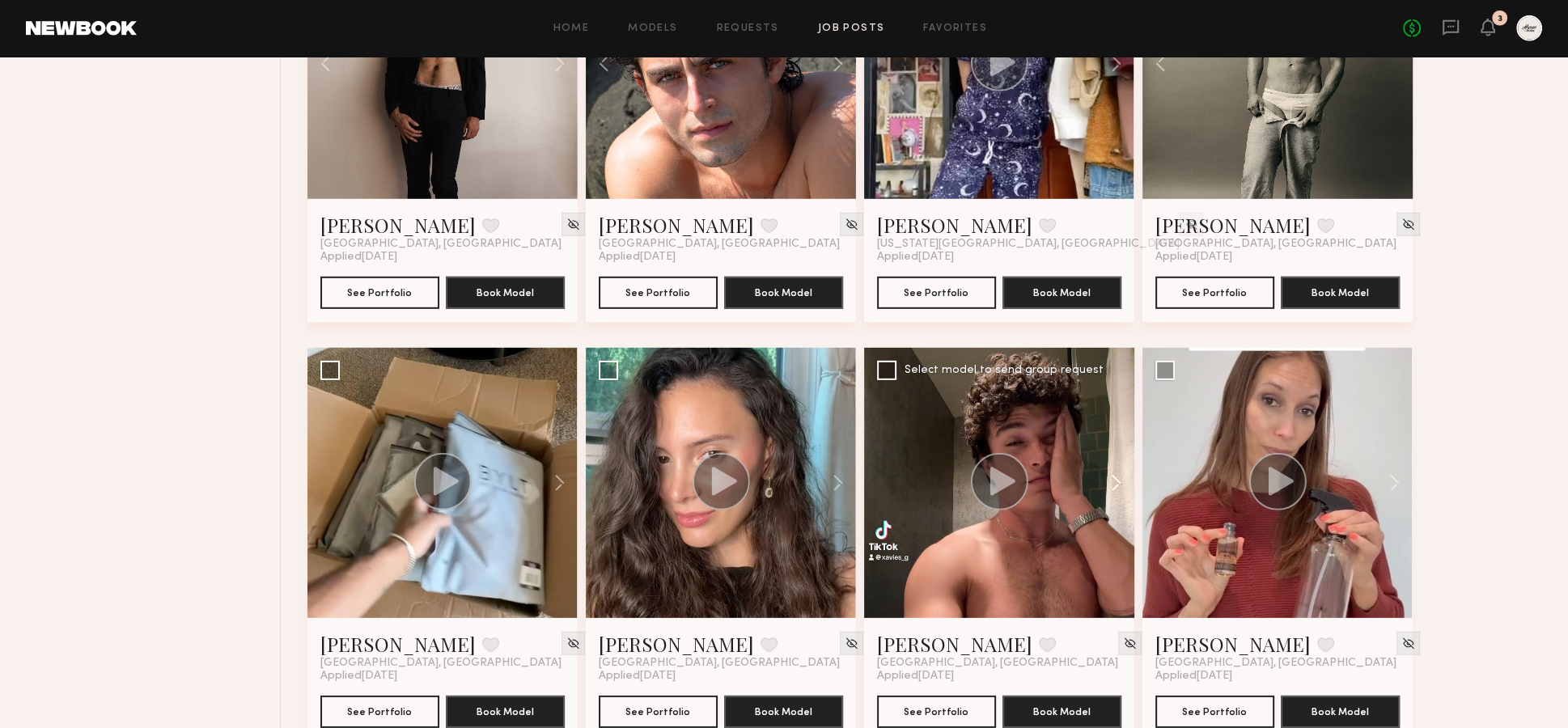
click at [1118, 449] on button at bounding box center [1108, 483] width 52 height 270
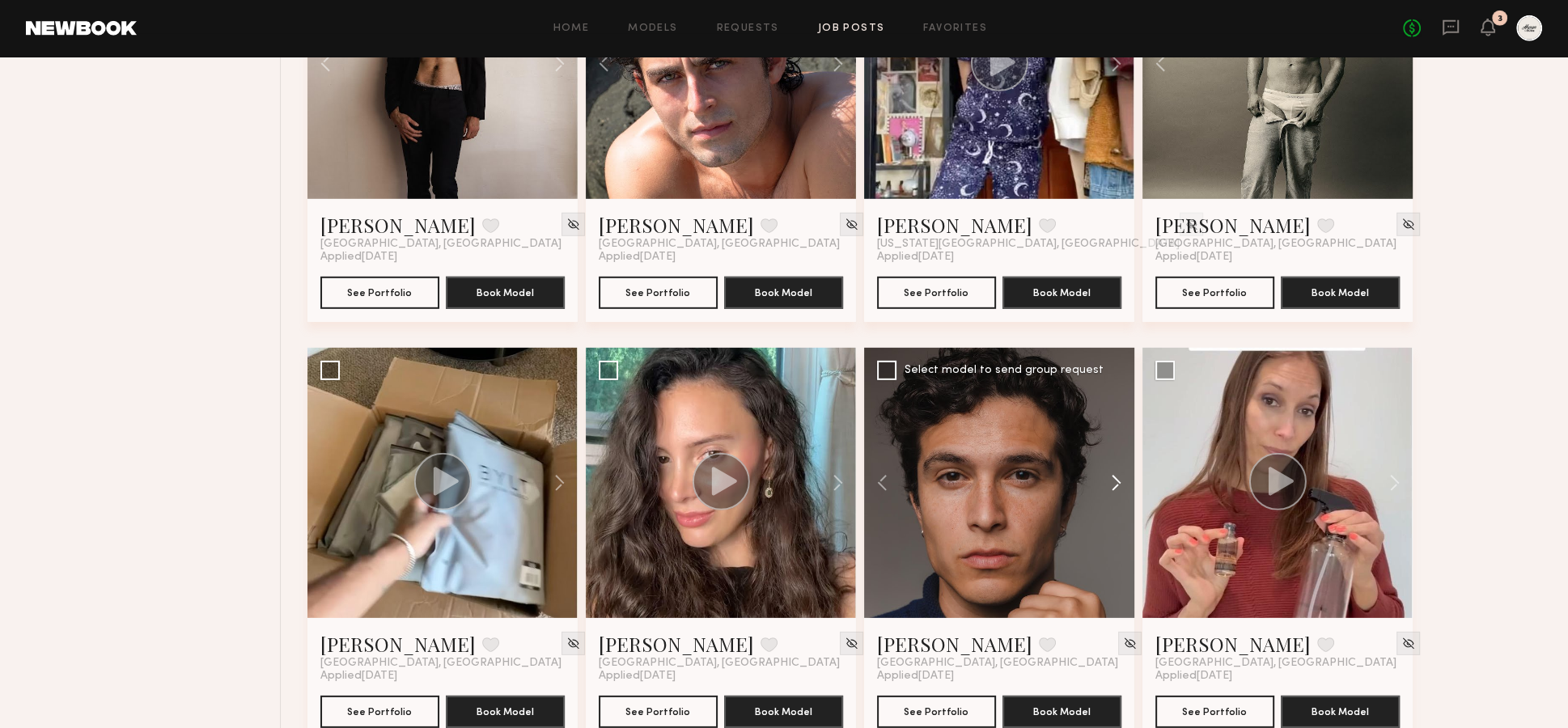
click at [1117, 449] on button at bounding box center [1108, 483] width 52 height 270
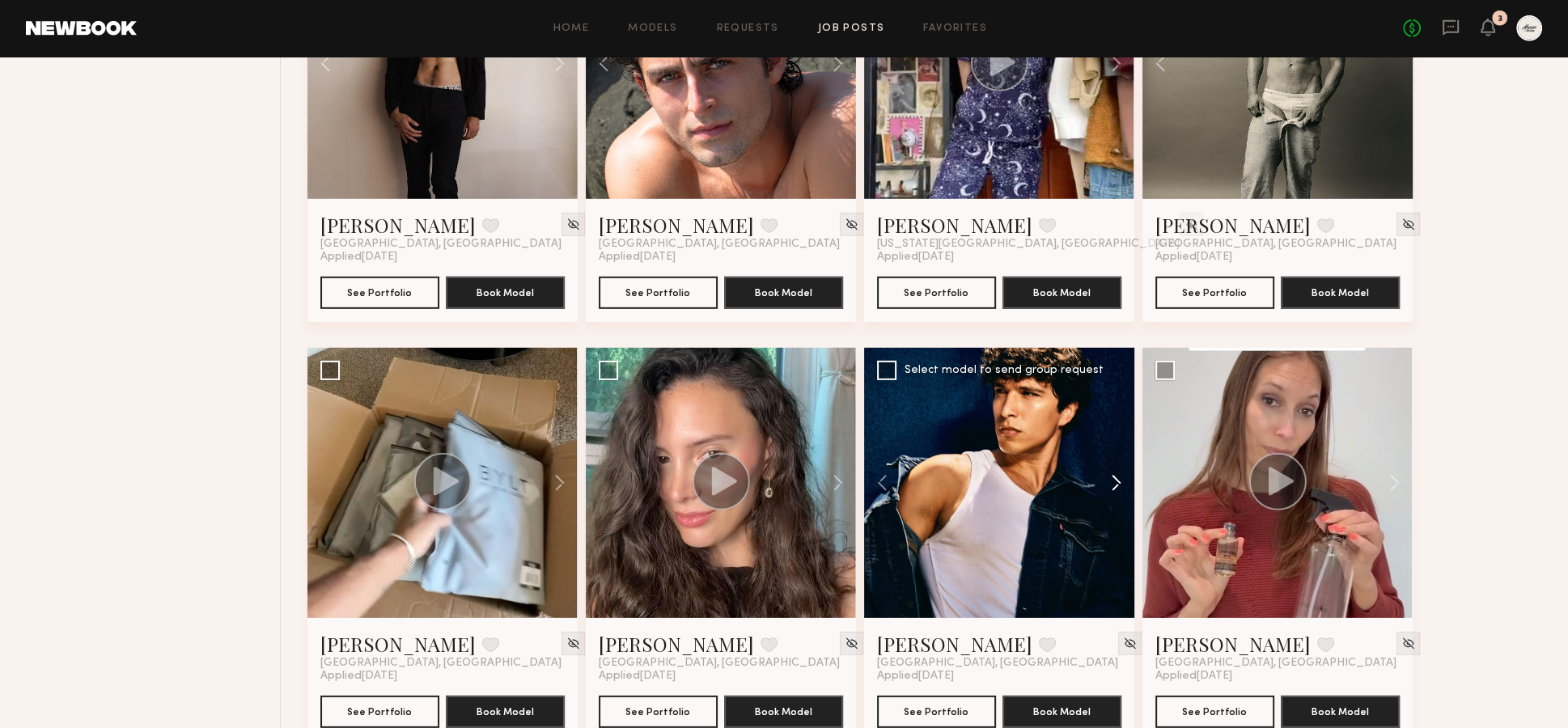
click at [1117, 449] on button at bounding box center [1108, 483] width 52 height 270
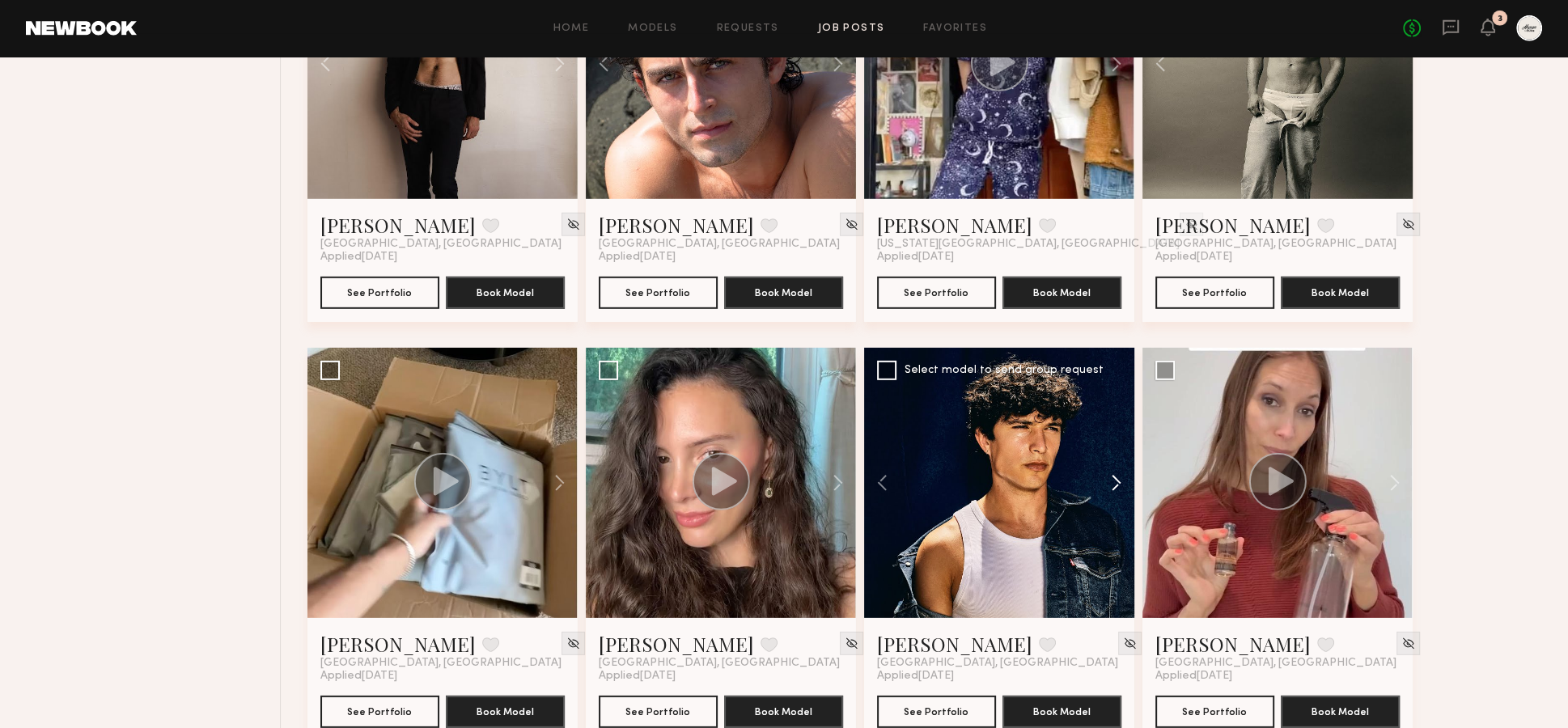
click at [1109, 446] on button at bounding box center [1108, 483] width 52 height 270
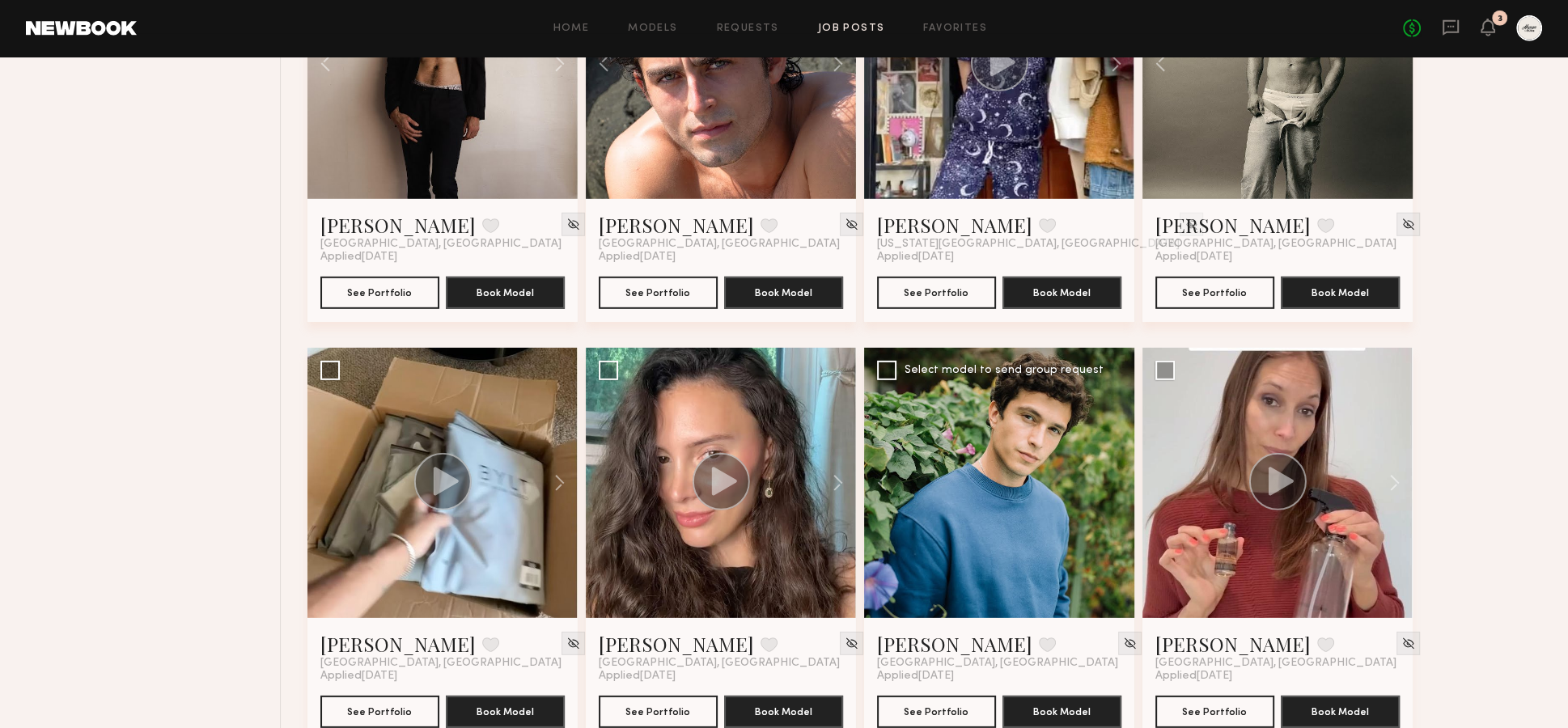
click at [1113, 448] on div at bounding box center [999, 483] width 270 height 270
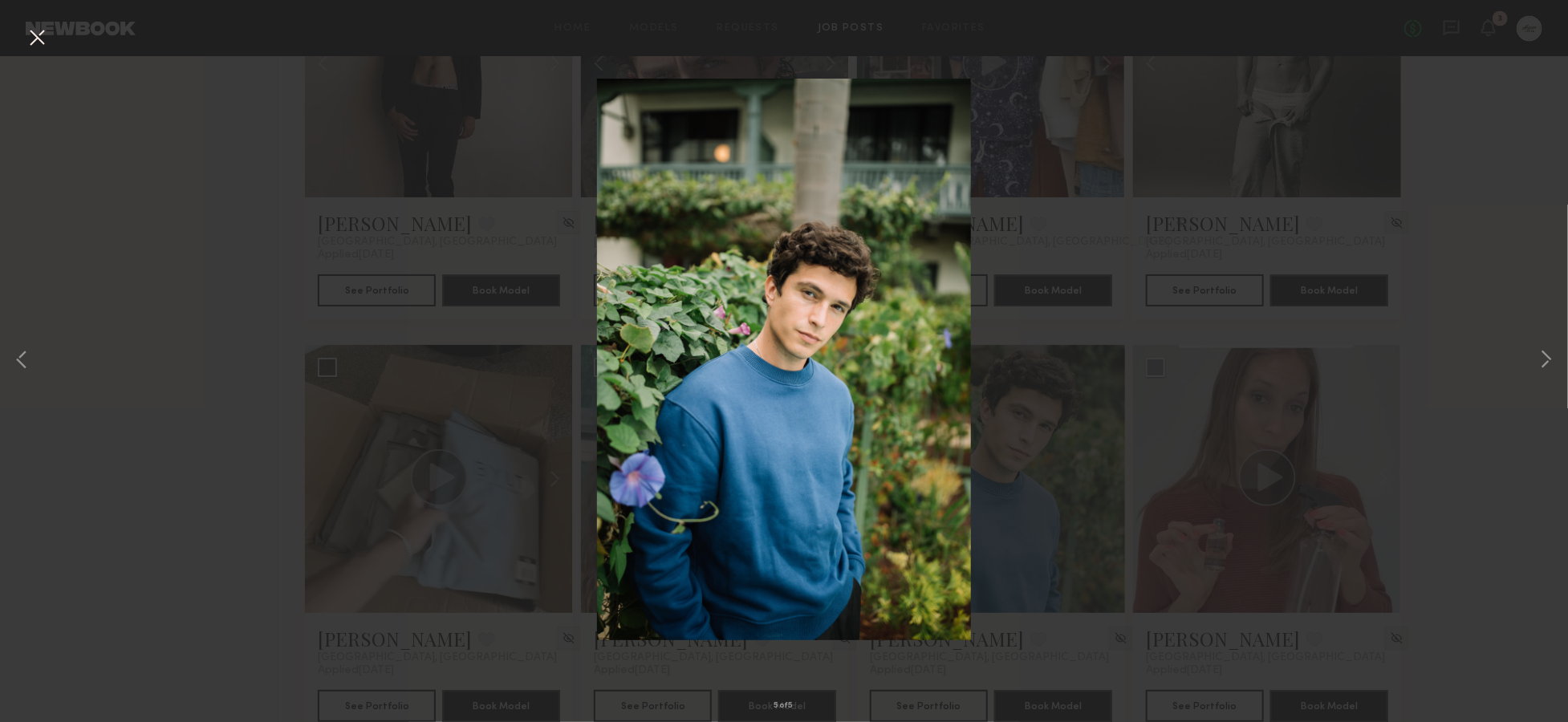
click at [171, 306] on div "5 of 5" at bounding box center [784, 361] width 1568 height 722
drag, startPoint x: 1498, startPoint y: 191, endPoint x: 1490, endPoint y: 180, distance: 13.6
click at [1498, 191] on div "5 of 5" at bounding box center [784, 361] width 1568 height 722
click at [40, 41] on button at bounding box center [37, 39] width 26 height 29
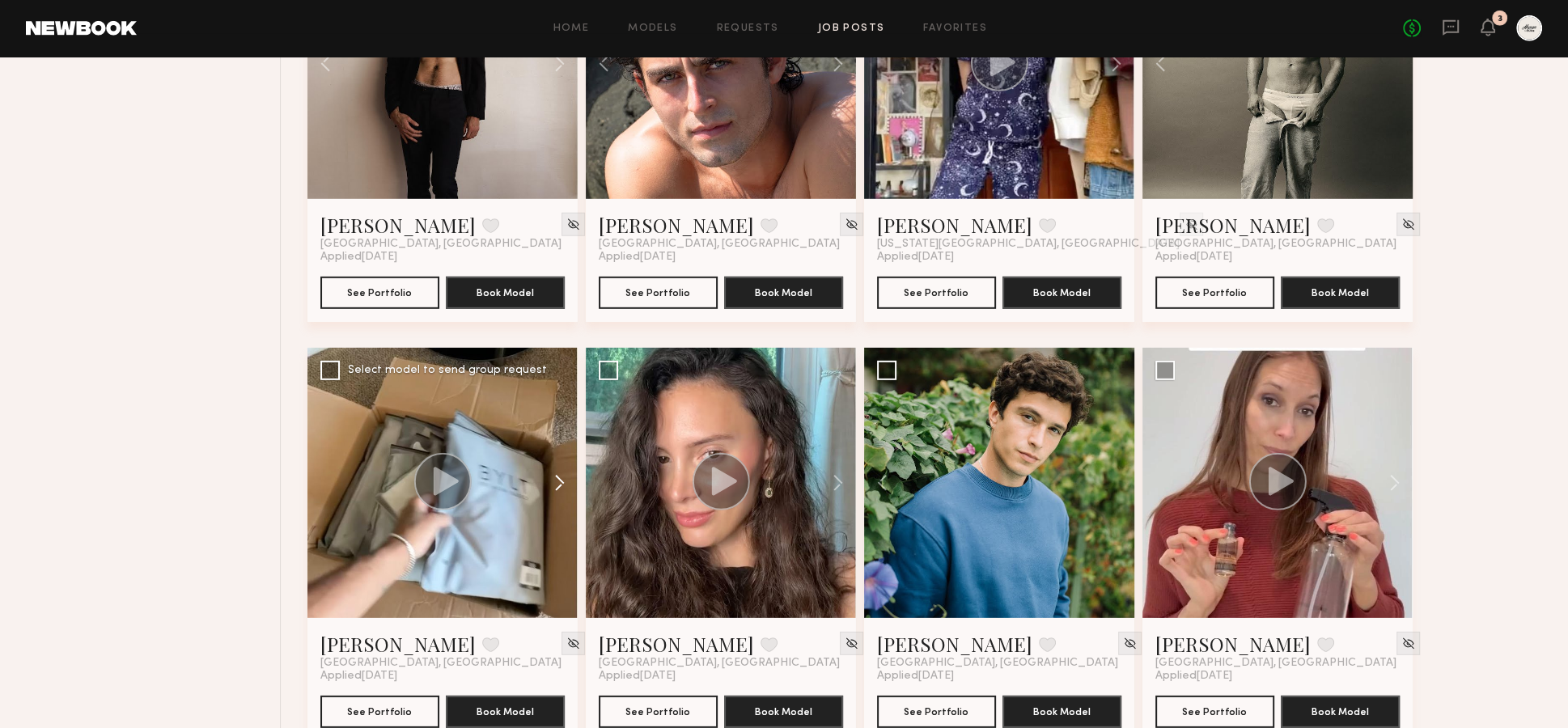
click at [565, 447] on button at bounding box center [552, 483] width 52 height 270
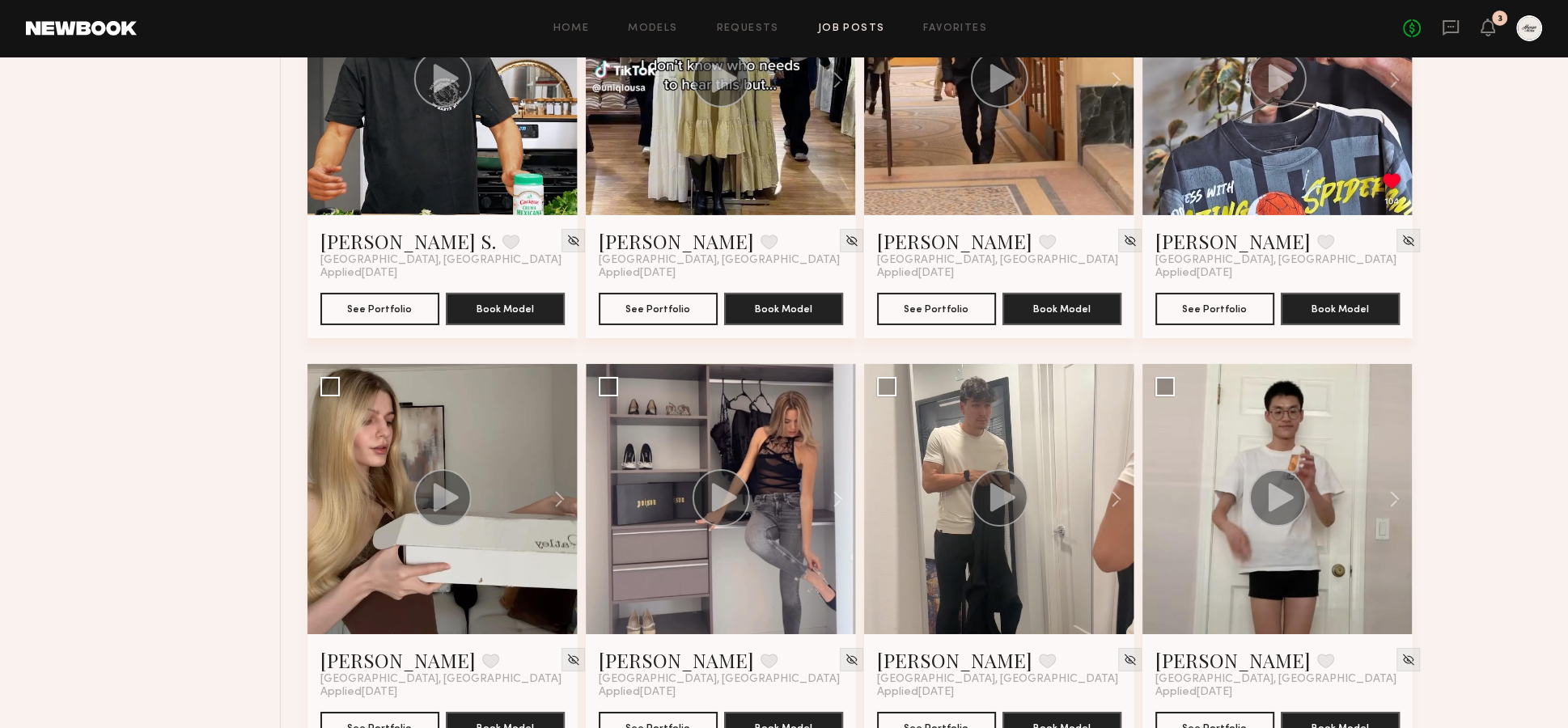
scroll to position [6104, 0]
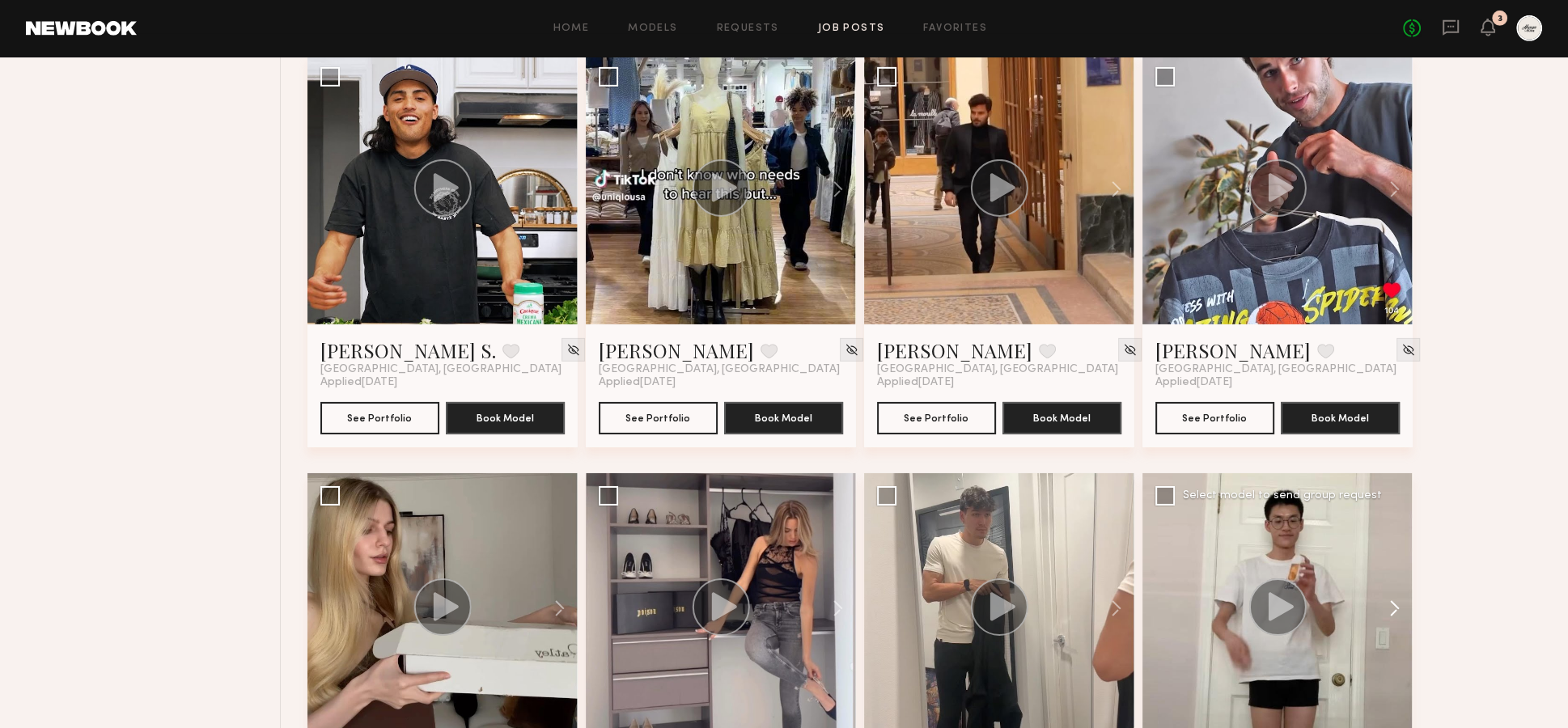
click at [1395, 577] on button at bounding box center [1387, 609] width 52 height 270
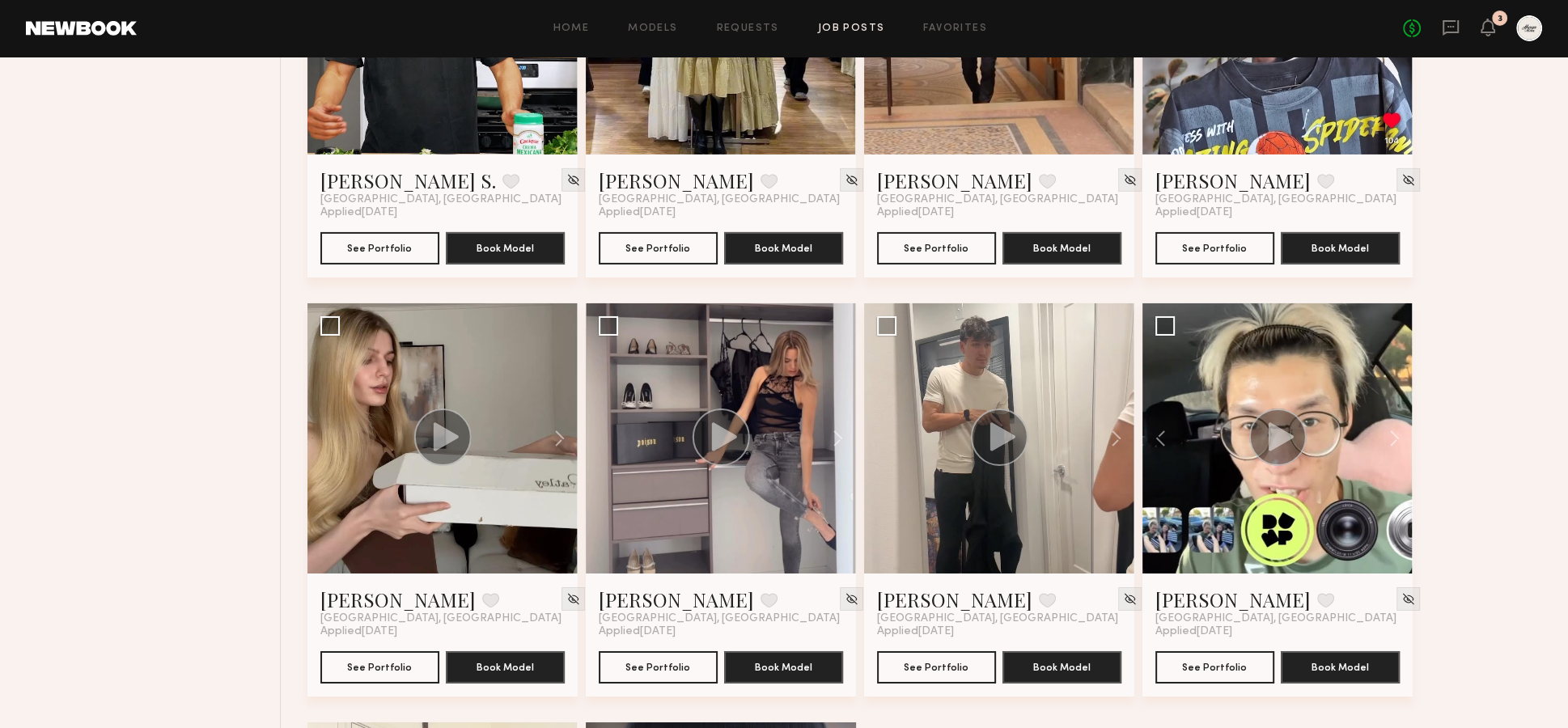
scroll to position [6319, 0]
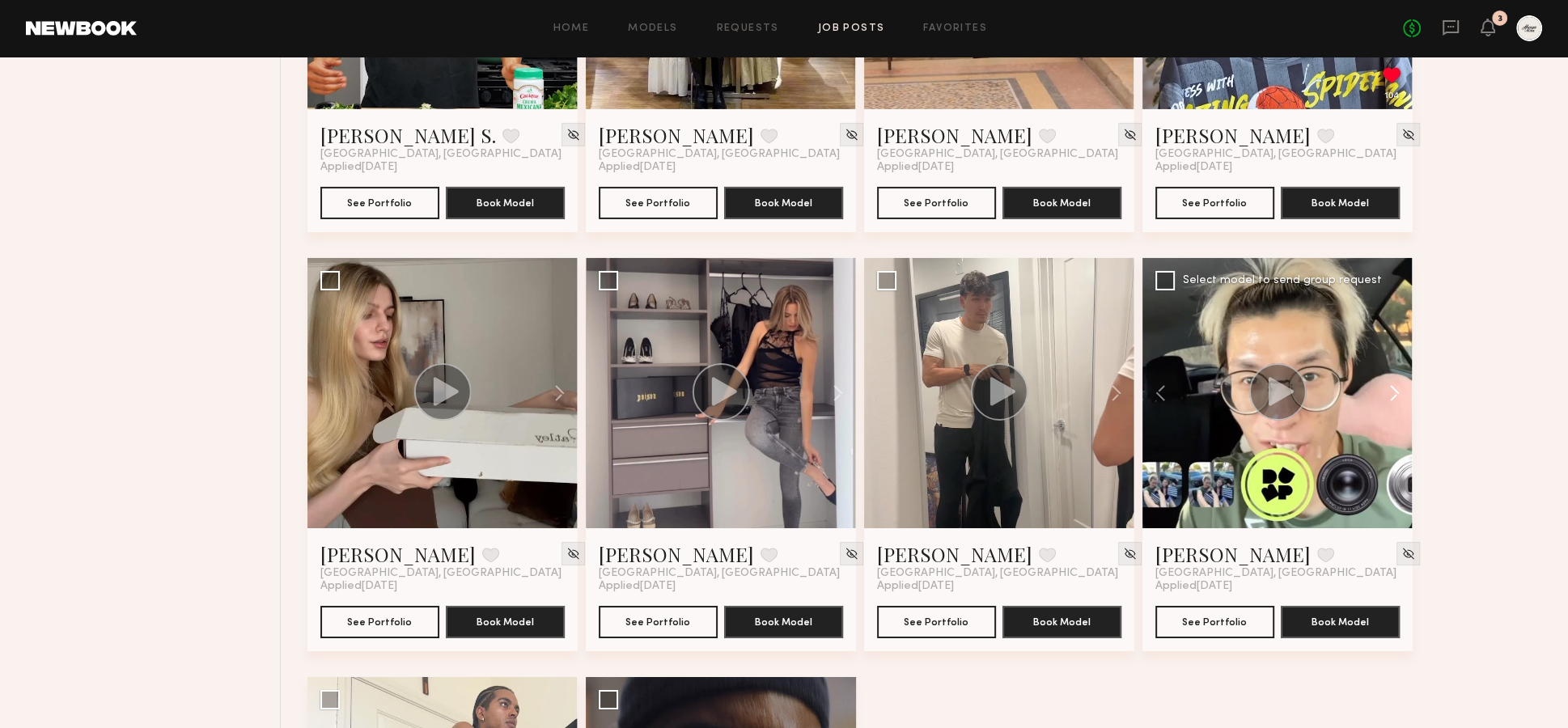
click at [1397, 351] on button at bounding box center [1387, 393] width 52 height 270
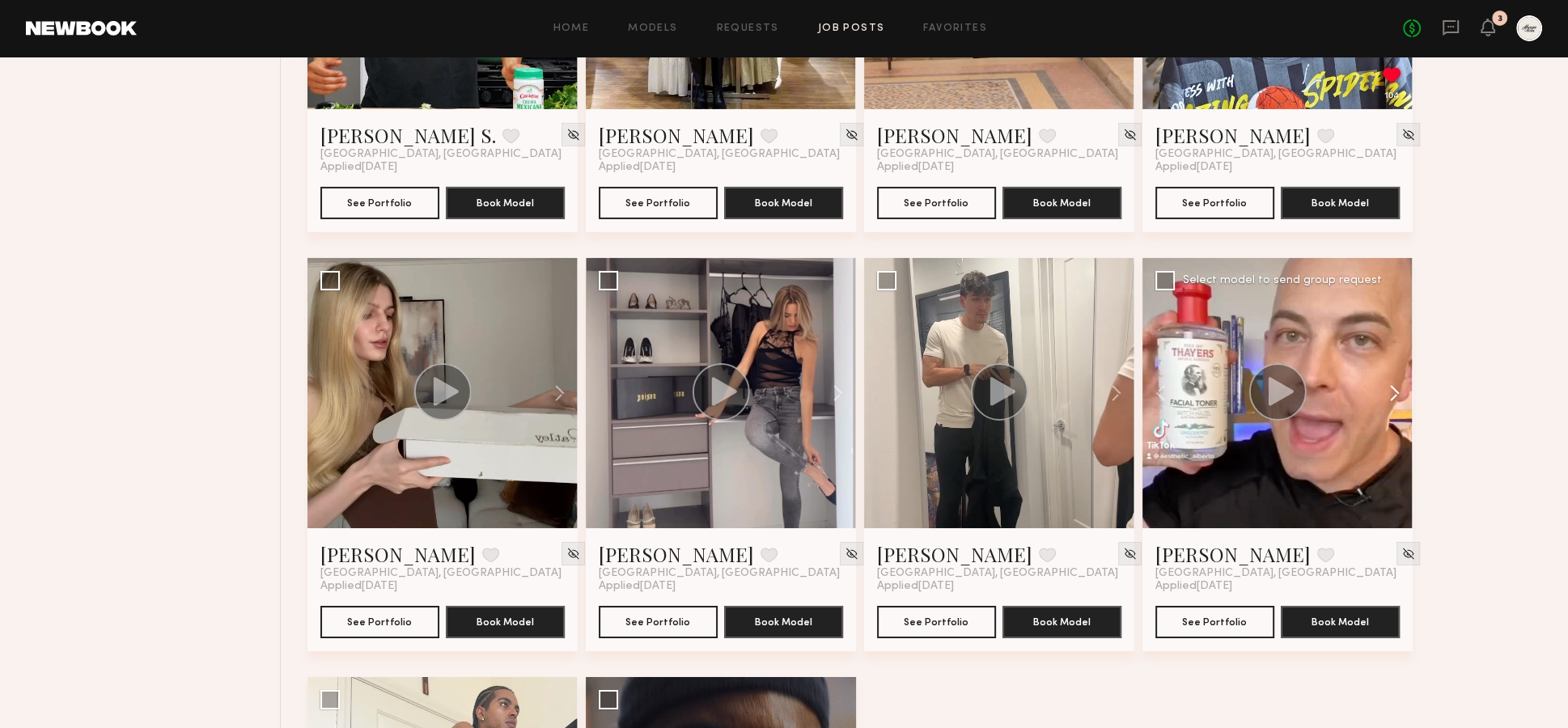
click at [1393, 359] on button at bounding box center [1387, 393] width 52 height 270
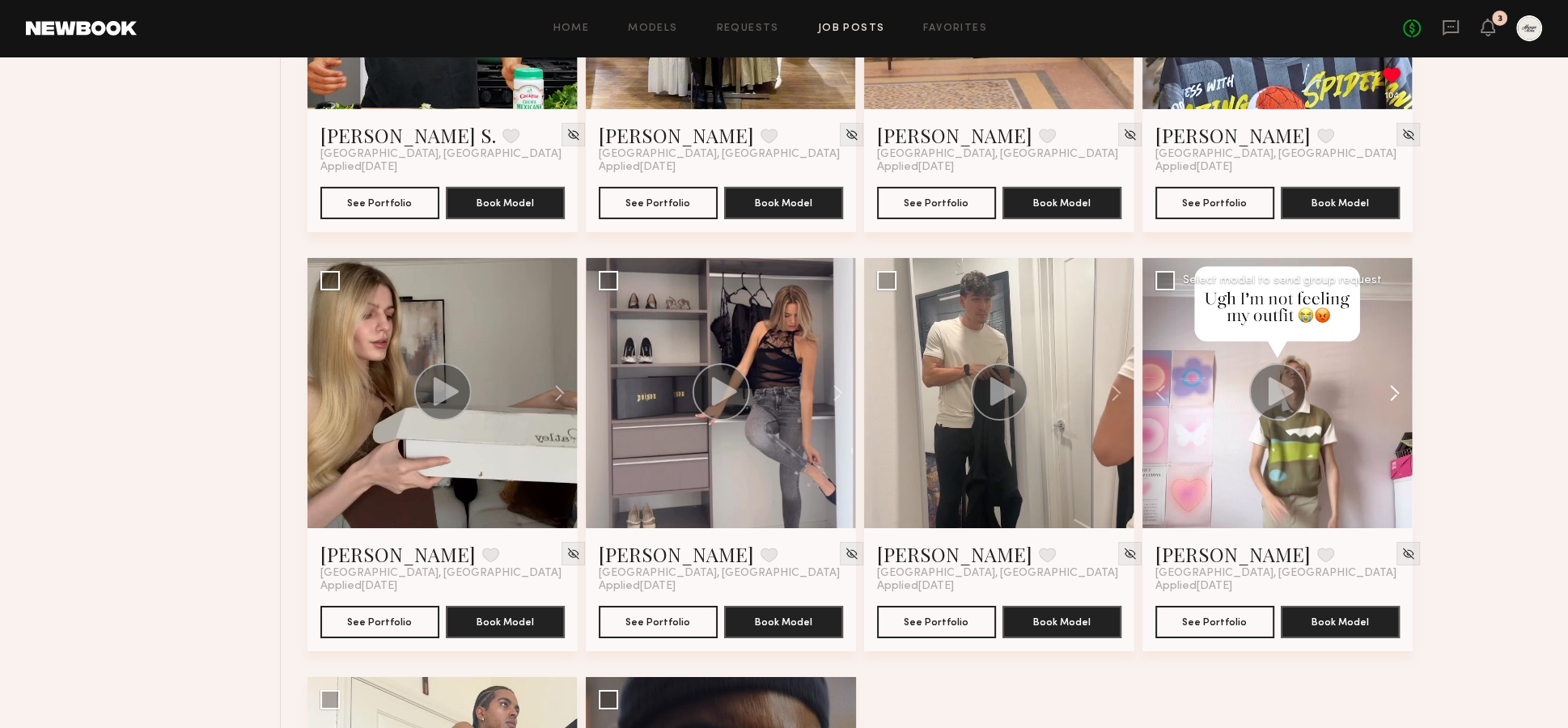
click at [1389, 353] on button at bounding box center [1387, 393] width 52 height 270
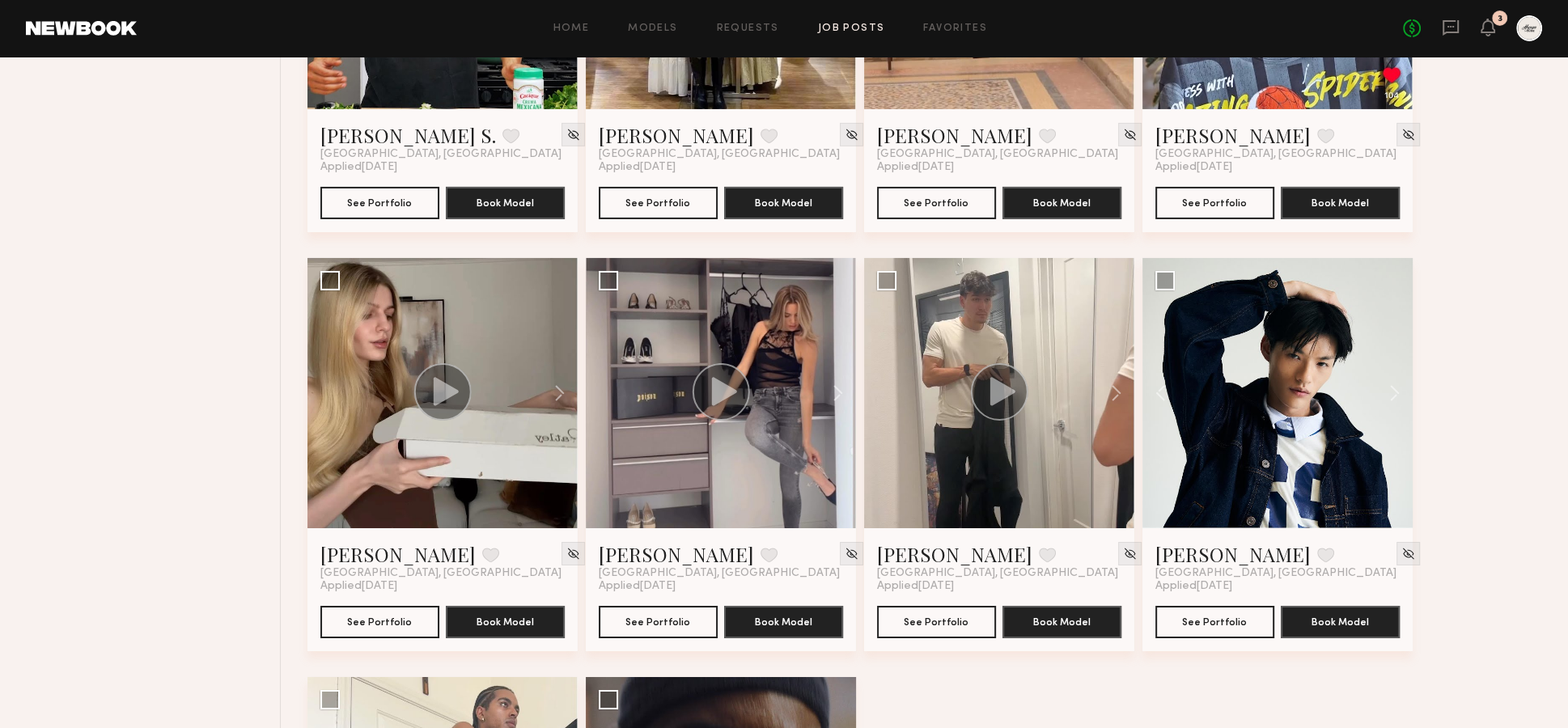
drag, startPoint x: 1468, startPoint y: 496, endPoint x: 1480, endPoint y: 501, distance: 13.0
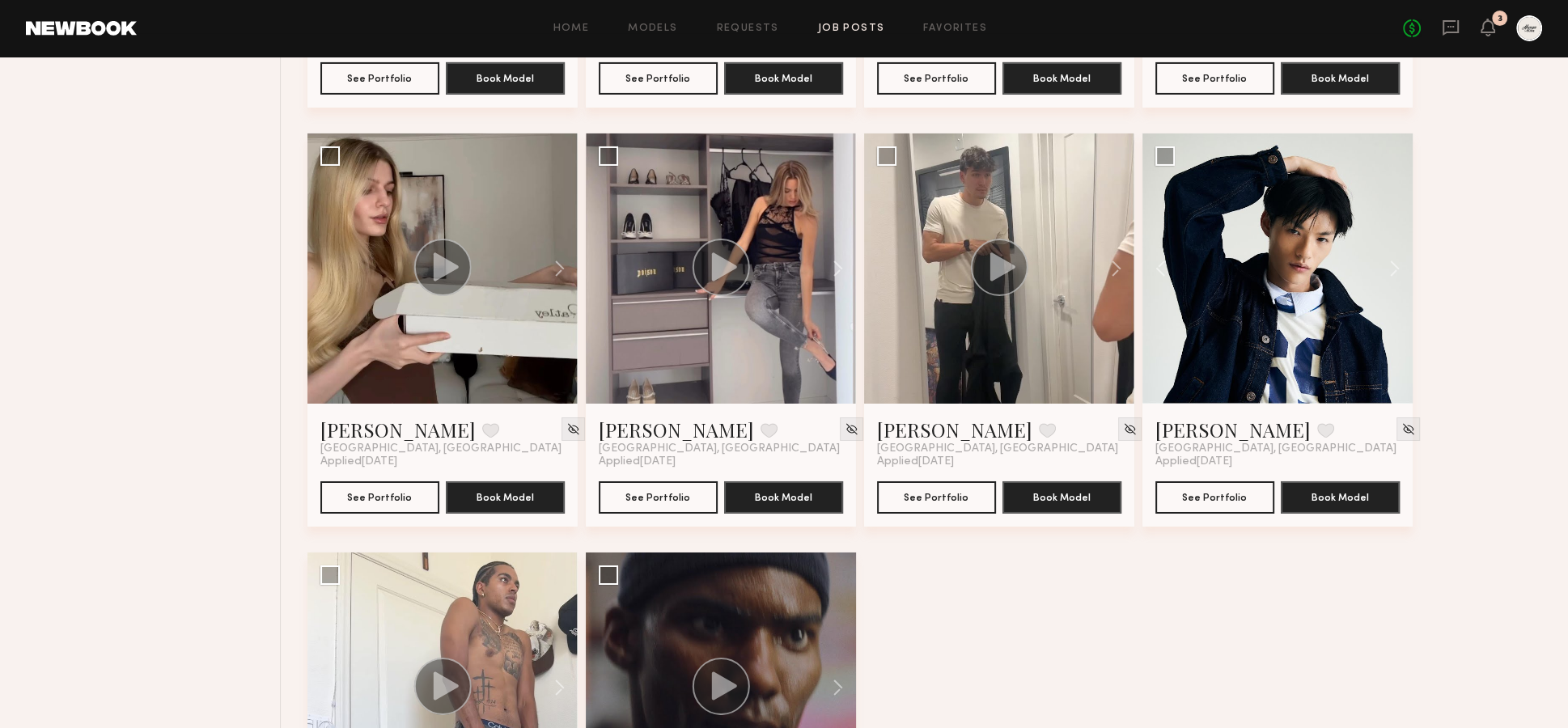
scroll to position [6421, 0]
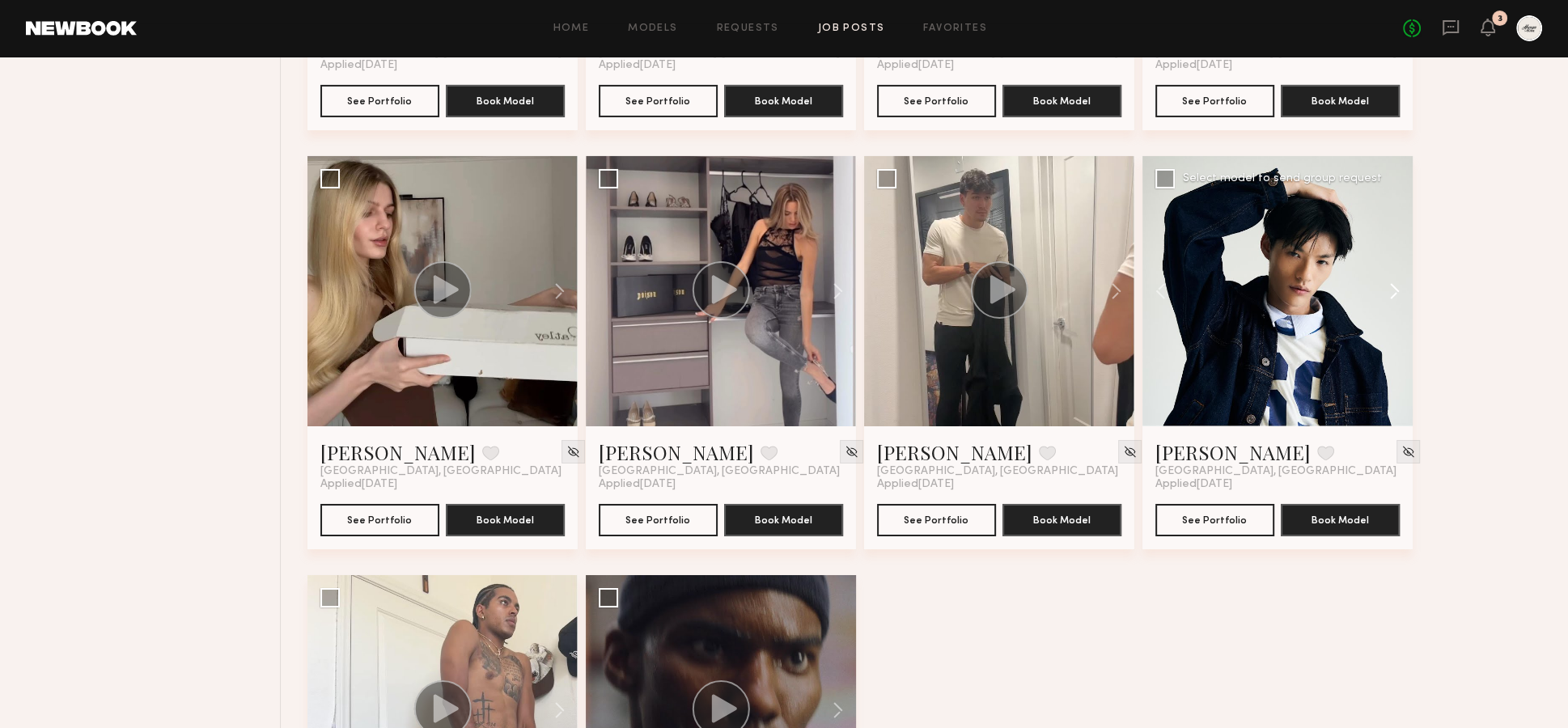
click at [1386, 248] on button at bounding box center [1387, 291] width 52 height 270
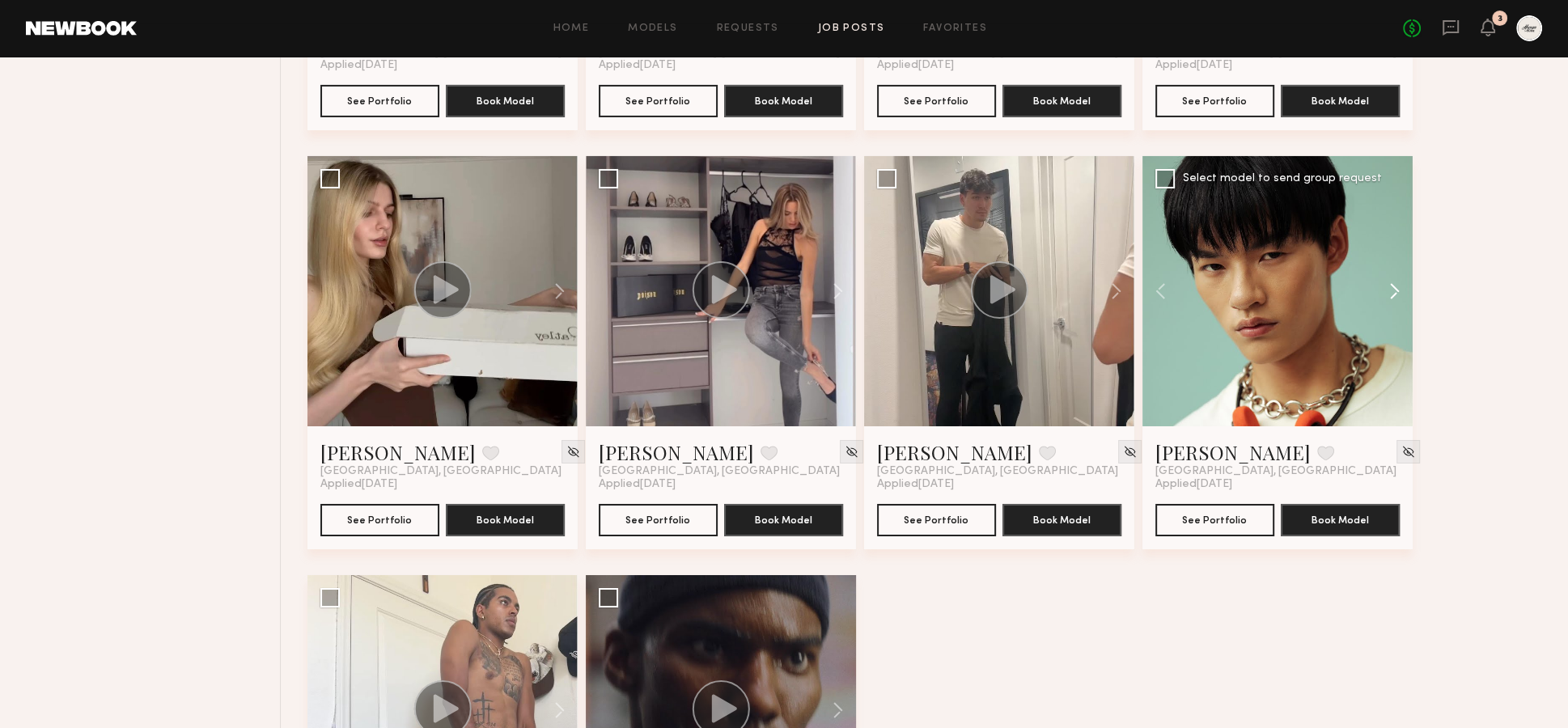
click at [1394, 256] on button at bounding box center [1387, 291] width 52 height 270
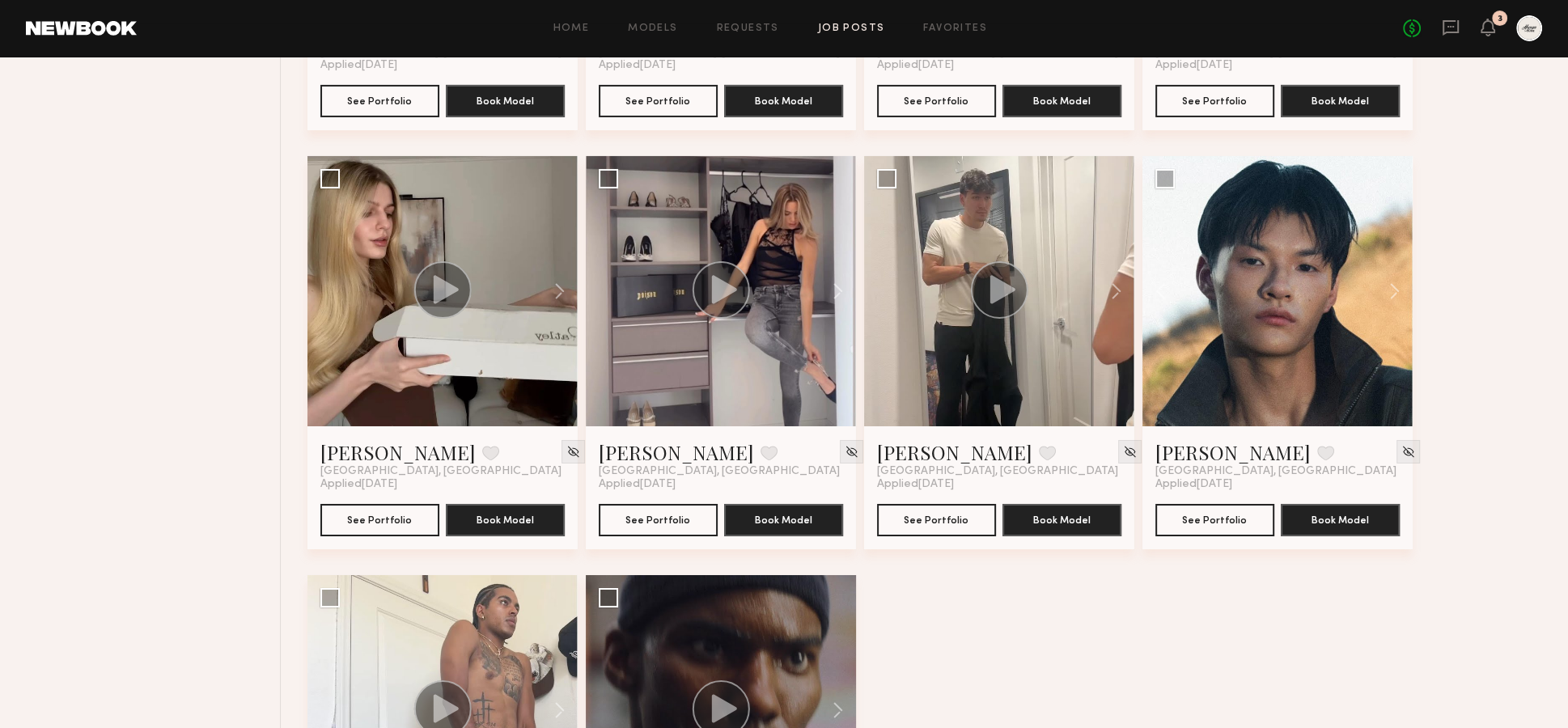
drag, startPoint x: 1074, startPoint y: 662, endPoint x: 1419, endPoint y: 646, distance: 345.4
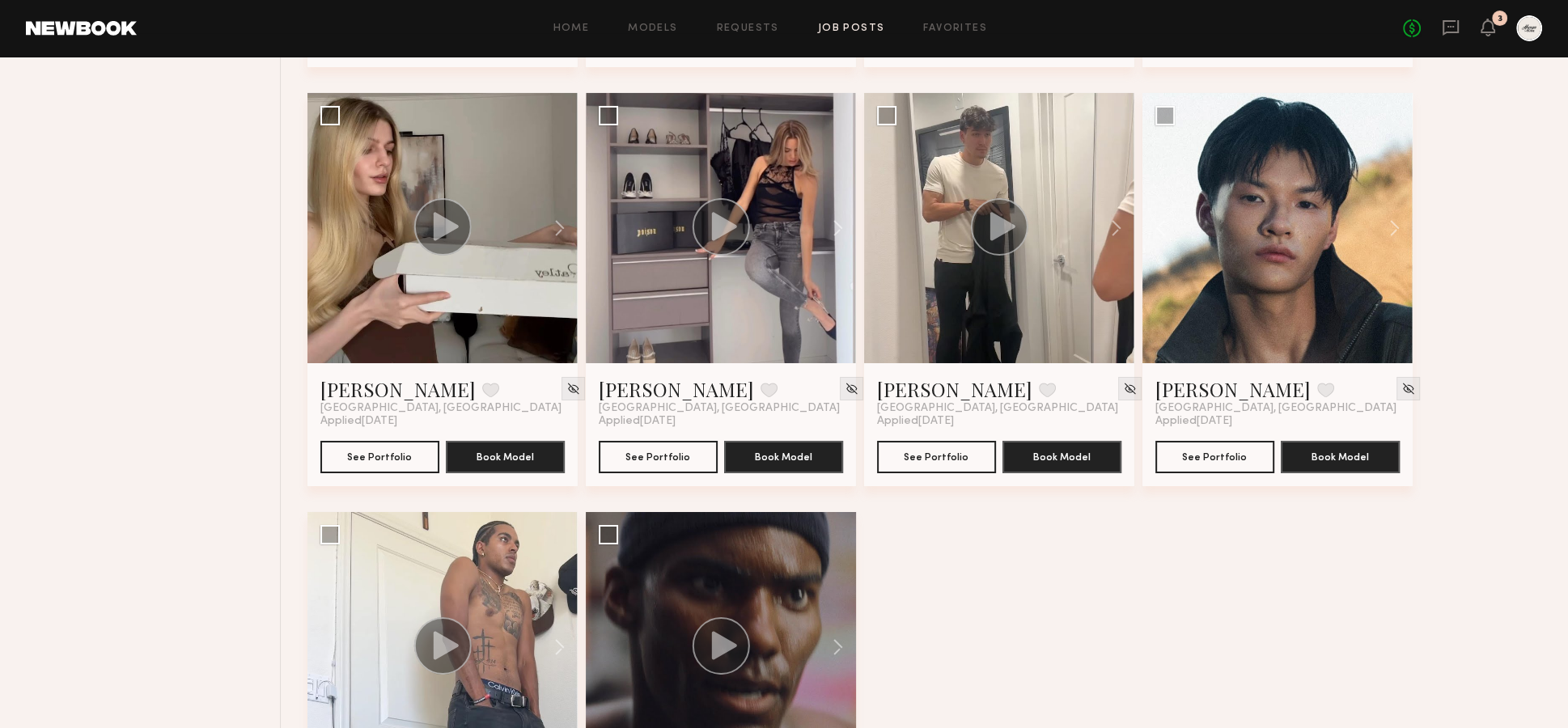
scroll to position [6651, 0]
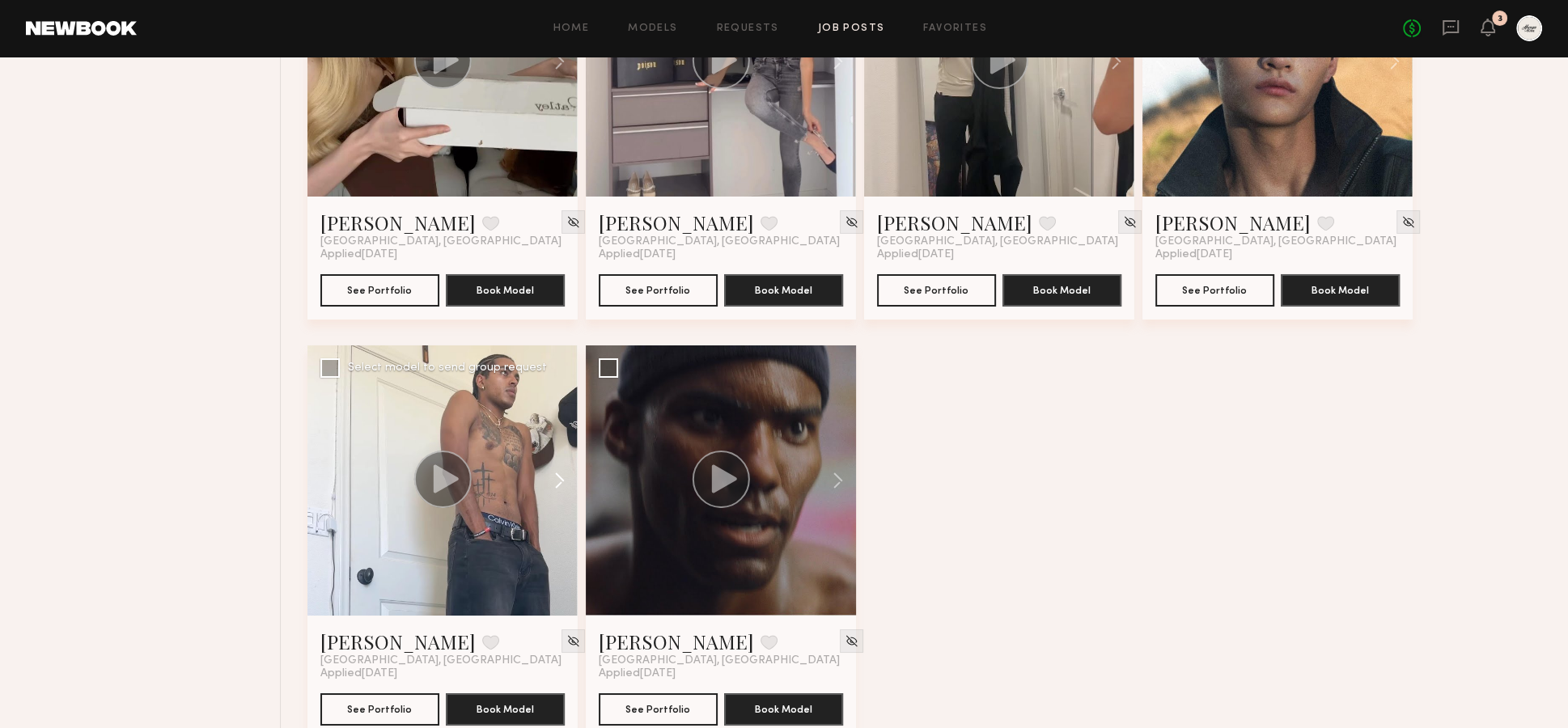
click at [554, 440] on button at bounding box center [552, 480] width 52 height 270
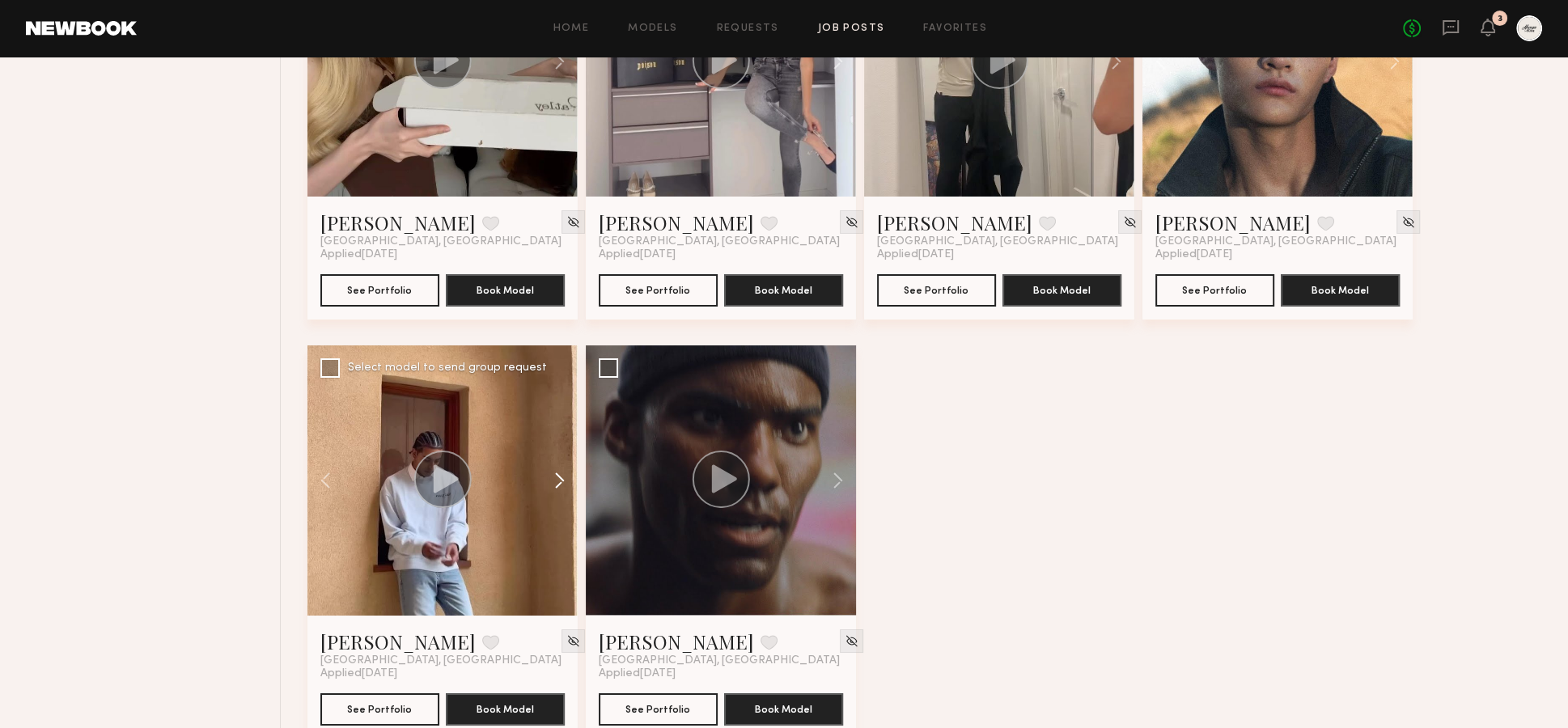
click at [554, 441] on button at bounding box center [552, 480] width 52 height 270
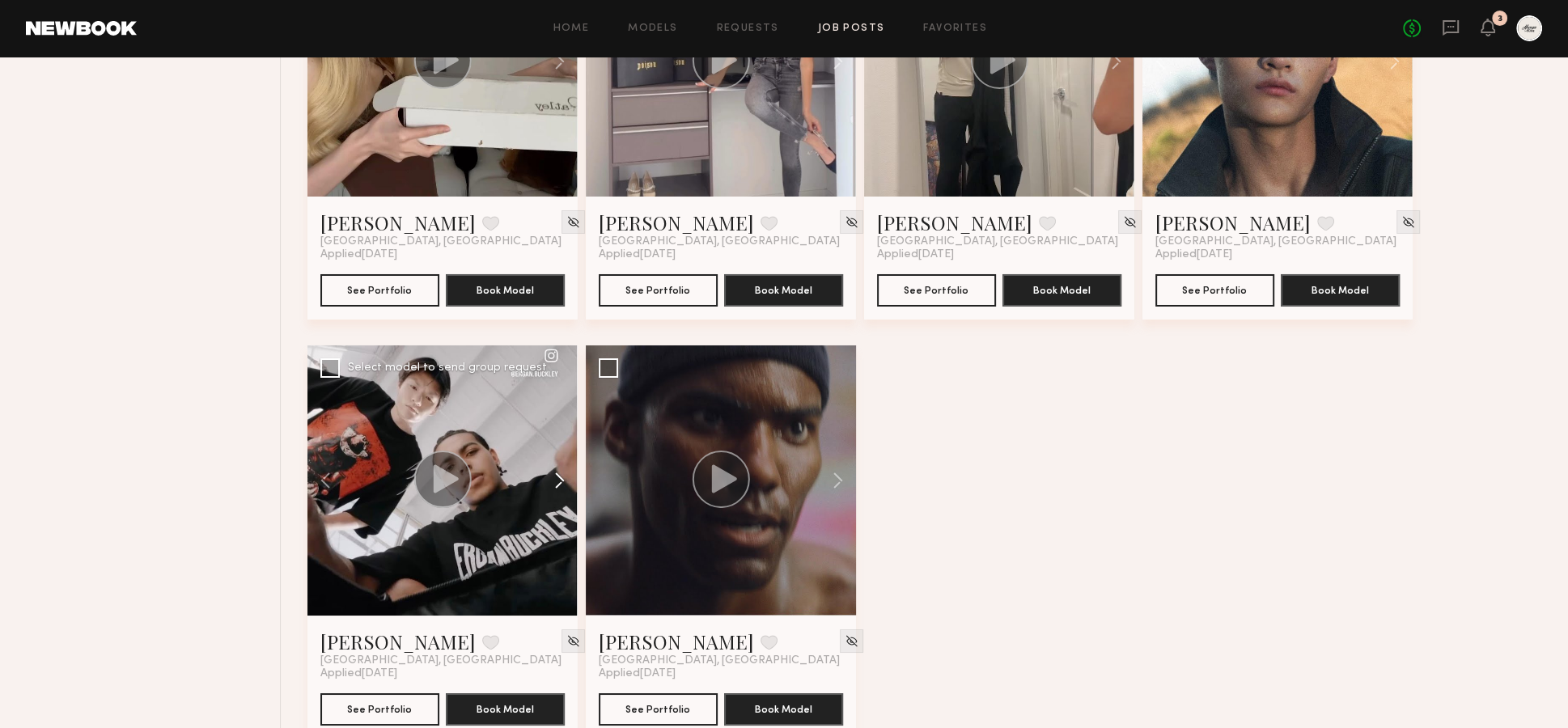
click at [555, 441] on button at bounding box center [552, 480] width 52 height 270
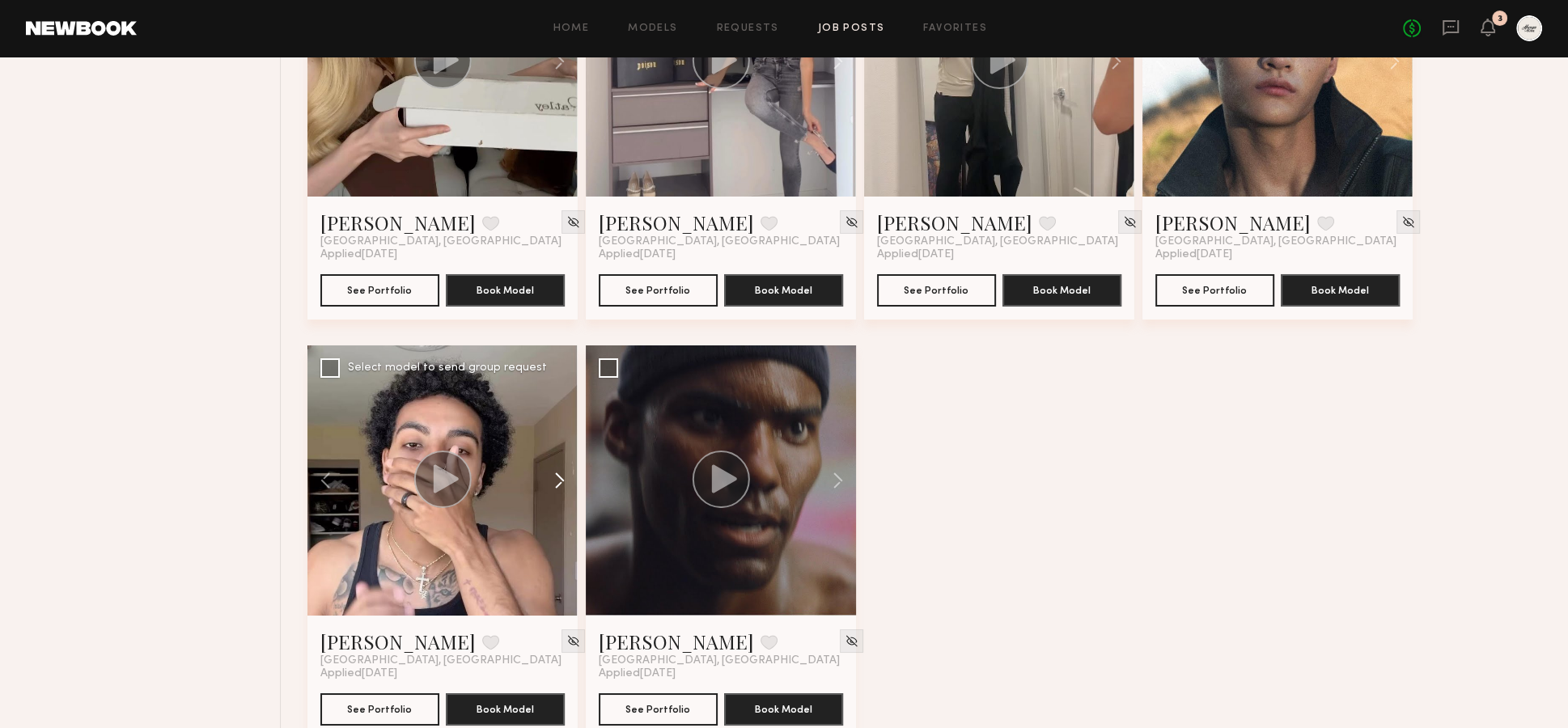
click at [555, 441] on button at bounding box center [552, 480] width 52 height 270
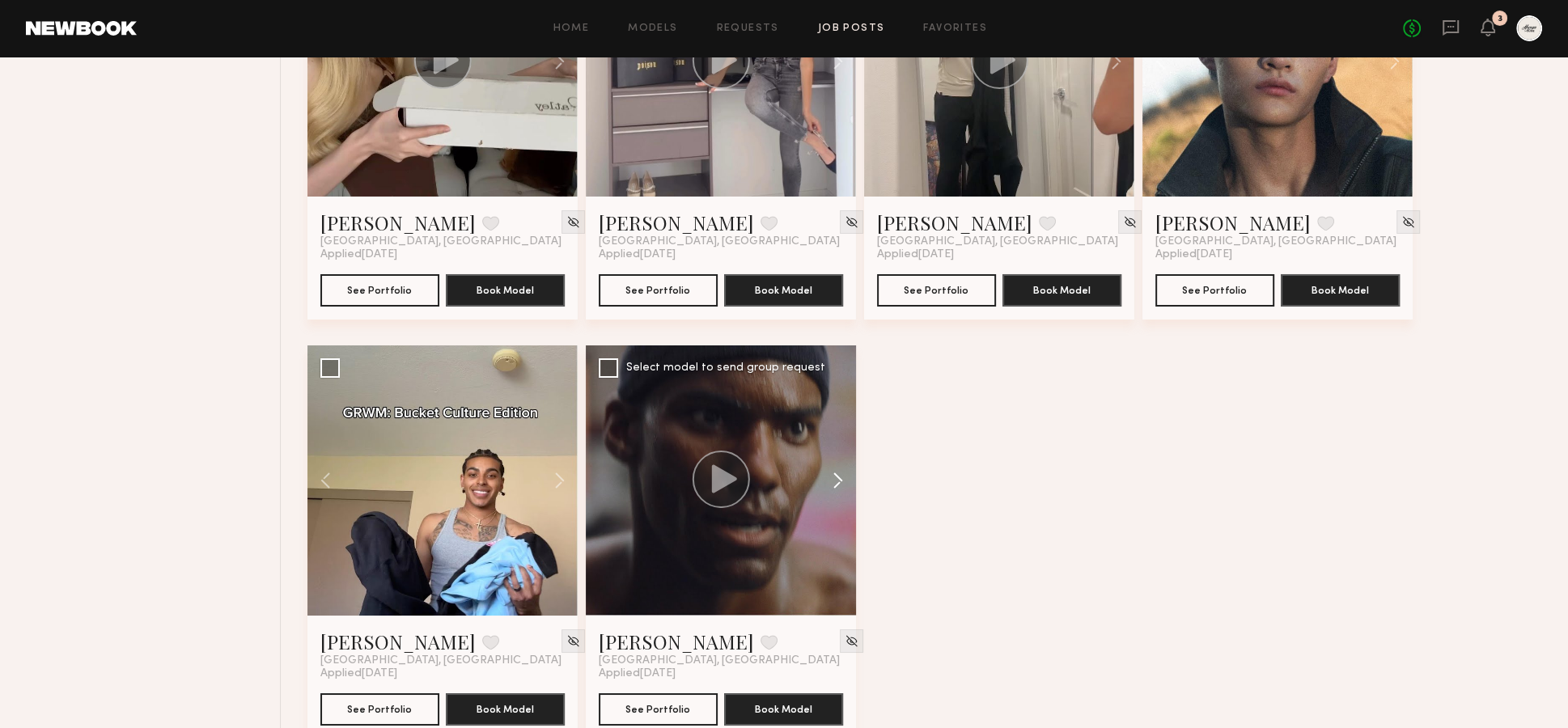
click at [840, 437] on button at bounding box center [830, 480] width 52 height 270
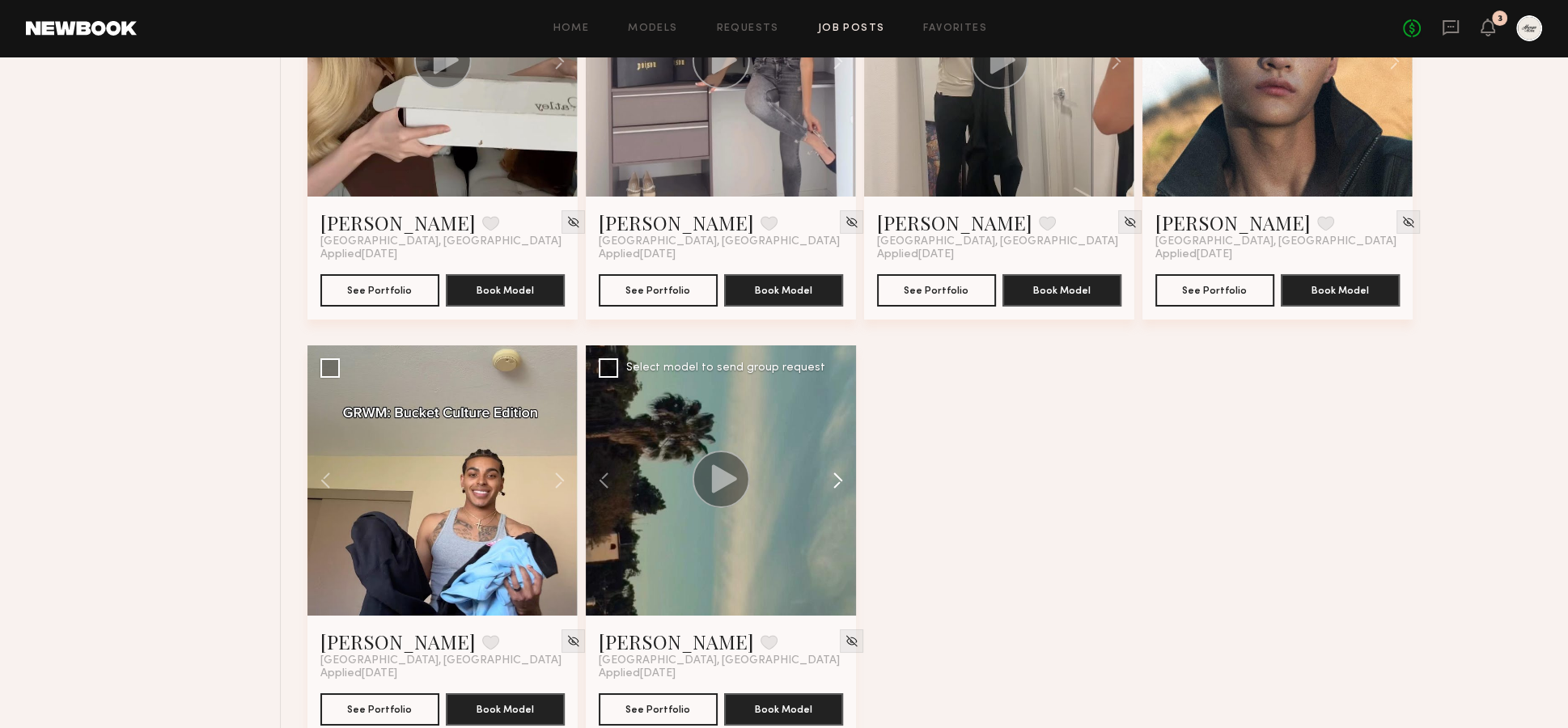
click at [840, 437] on button at bounding box center [830, 480] width 52 height 270
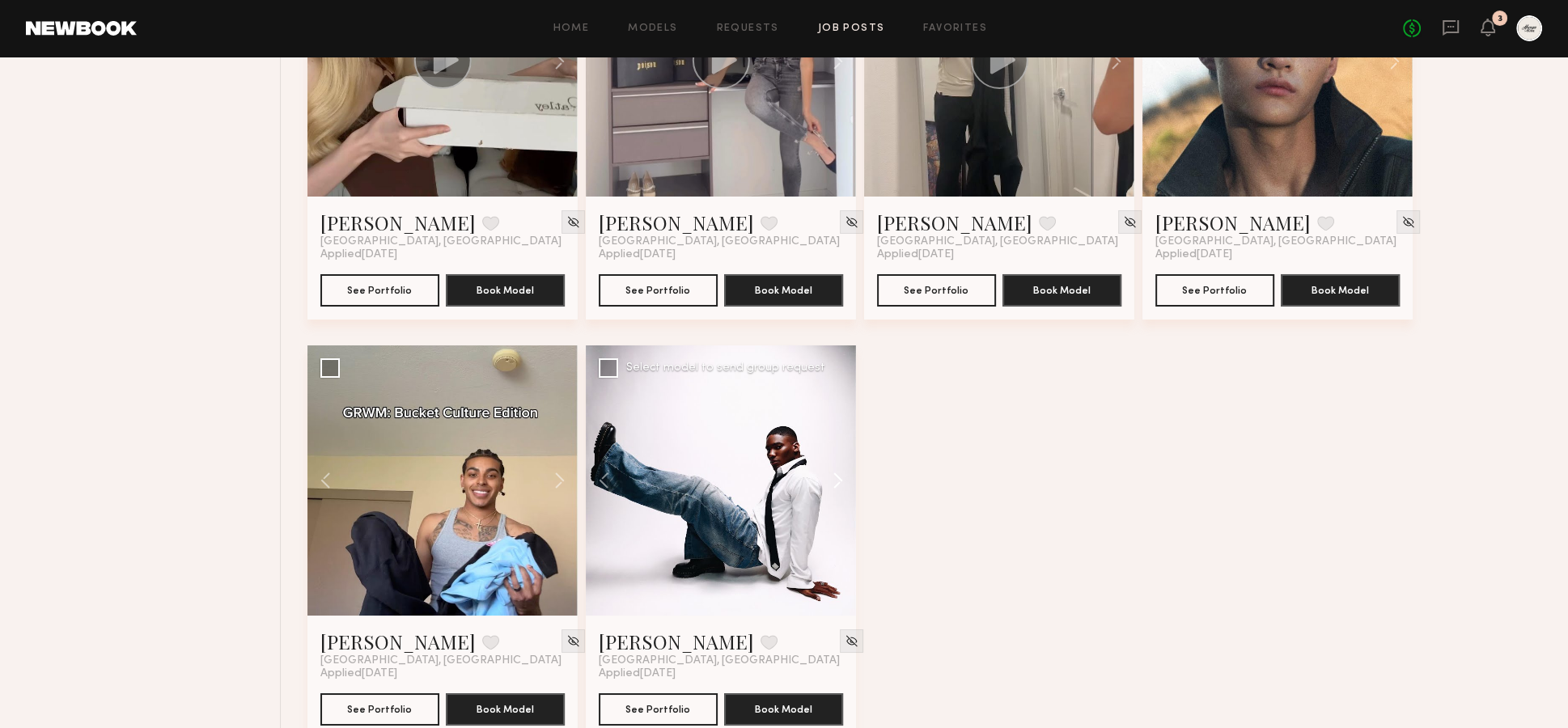
click at [836, 446] on button at bounding box center [830, 480] width 52 height 270
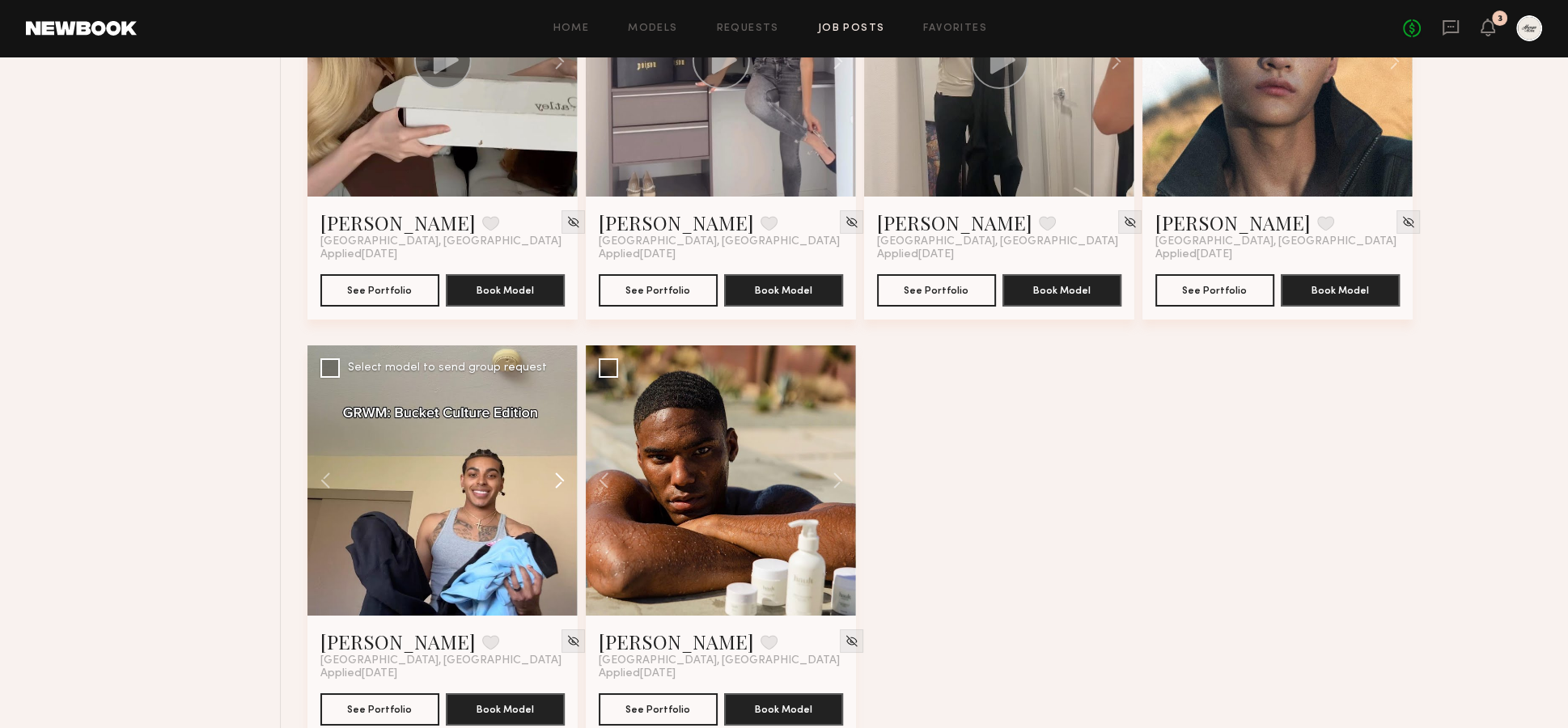
click at [558, 437] on button at bounding box center [552, 480] width 52 height 270
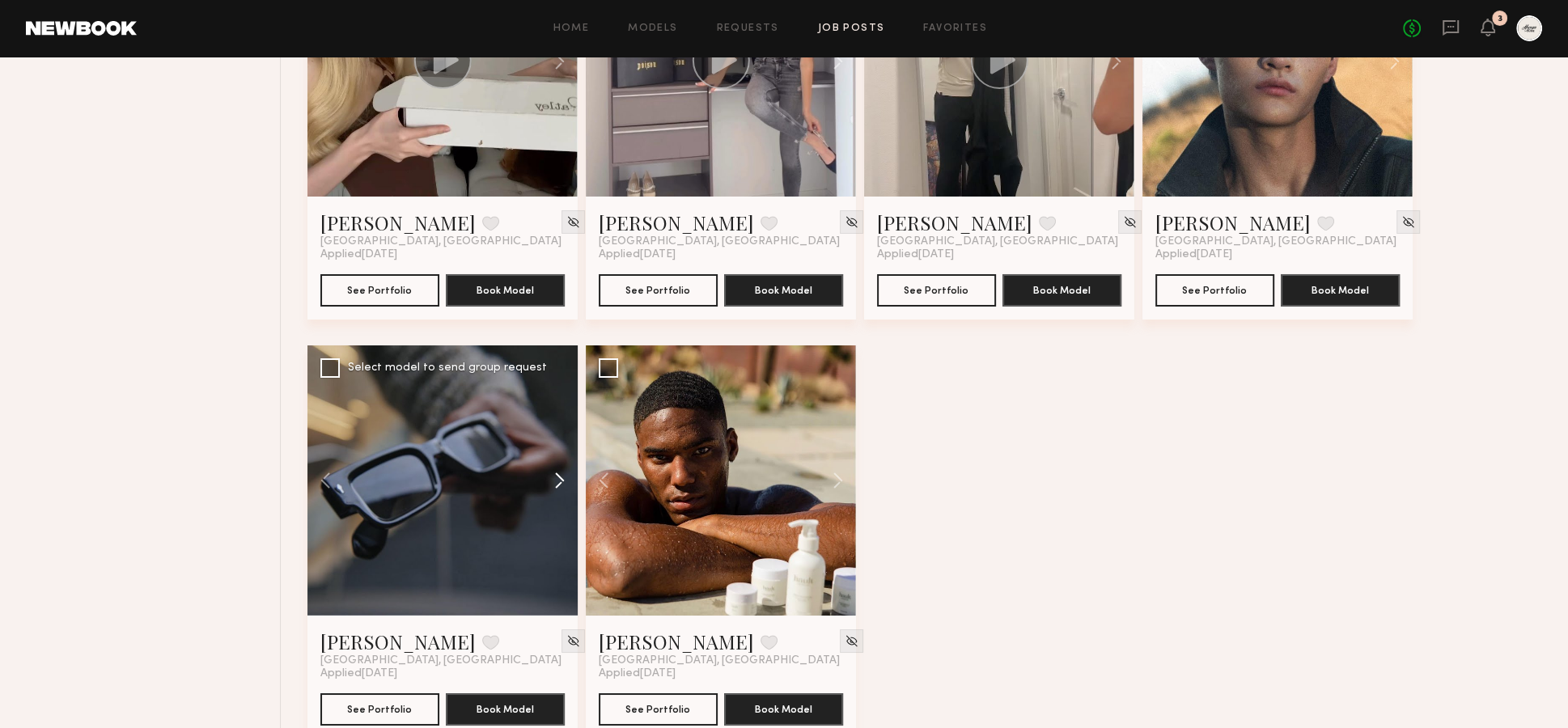
click at [557, 442] on button at bounding box center [552, 480] width 52 height 270
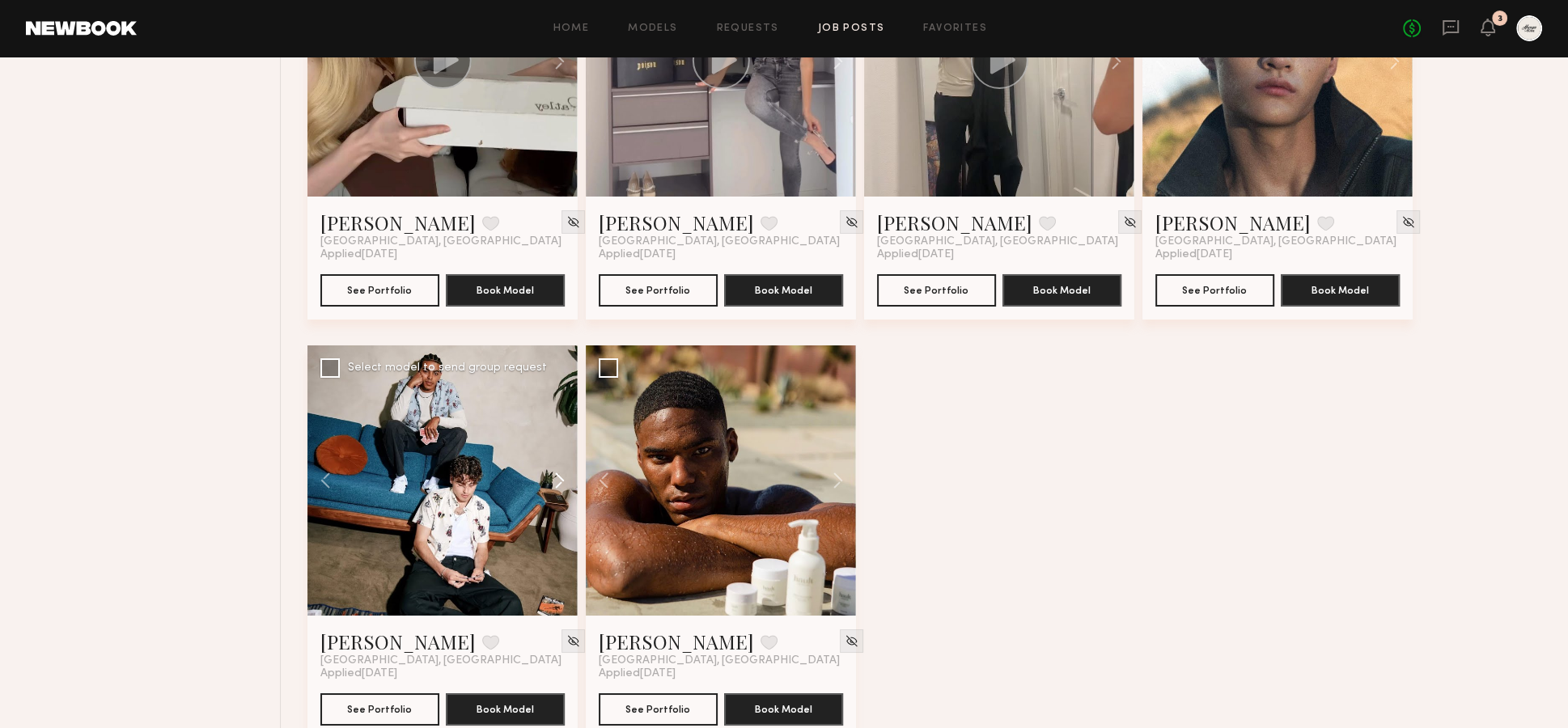
click at [558, 441] on button at bounding box center [552, 480] width 52 height 270
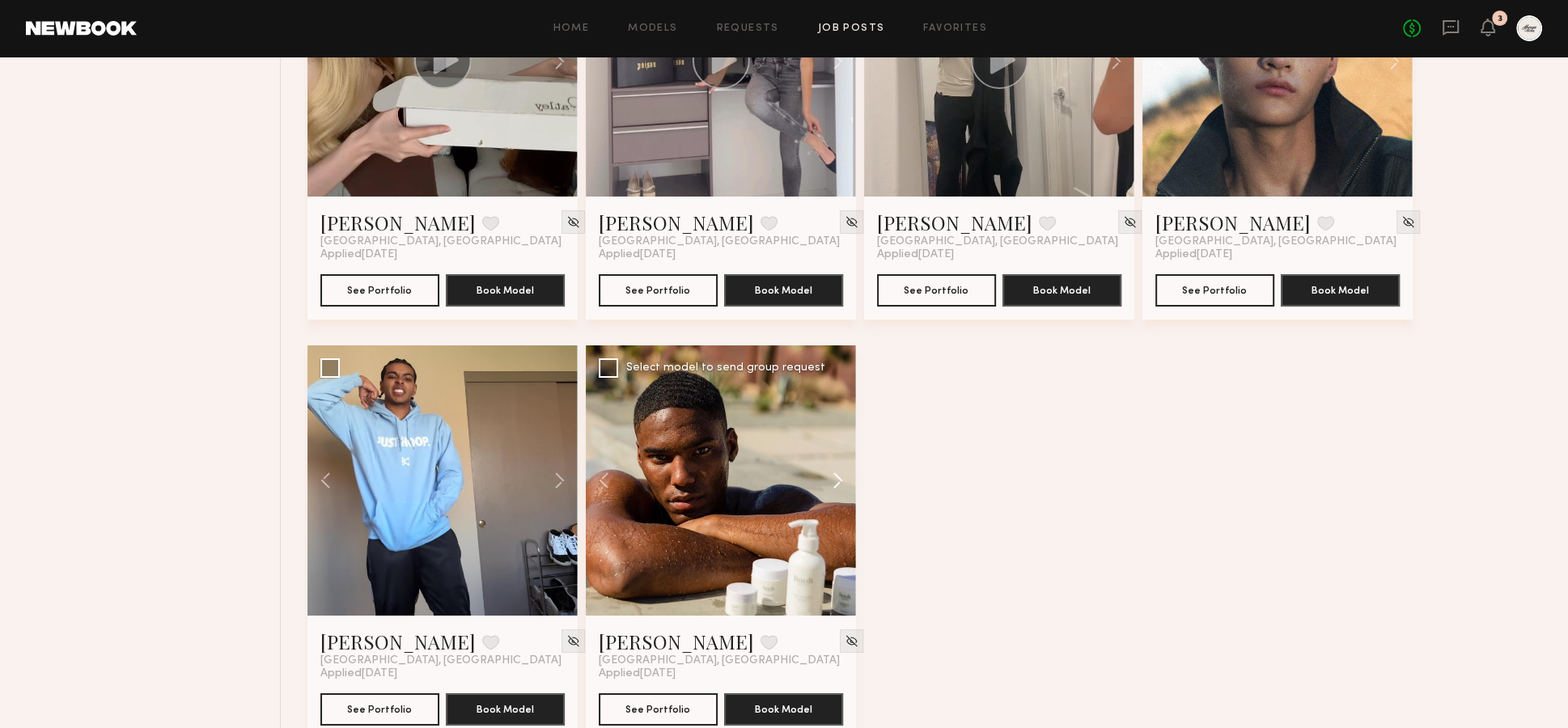
click at [834, 438] on button at bounding box center [830, 480] width 52 height 270
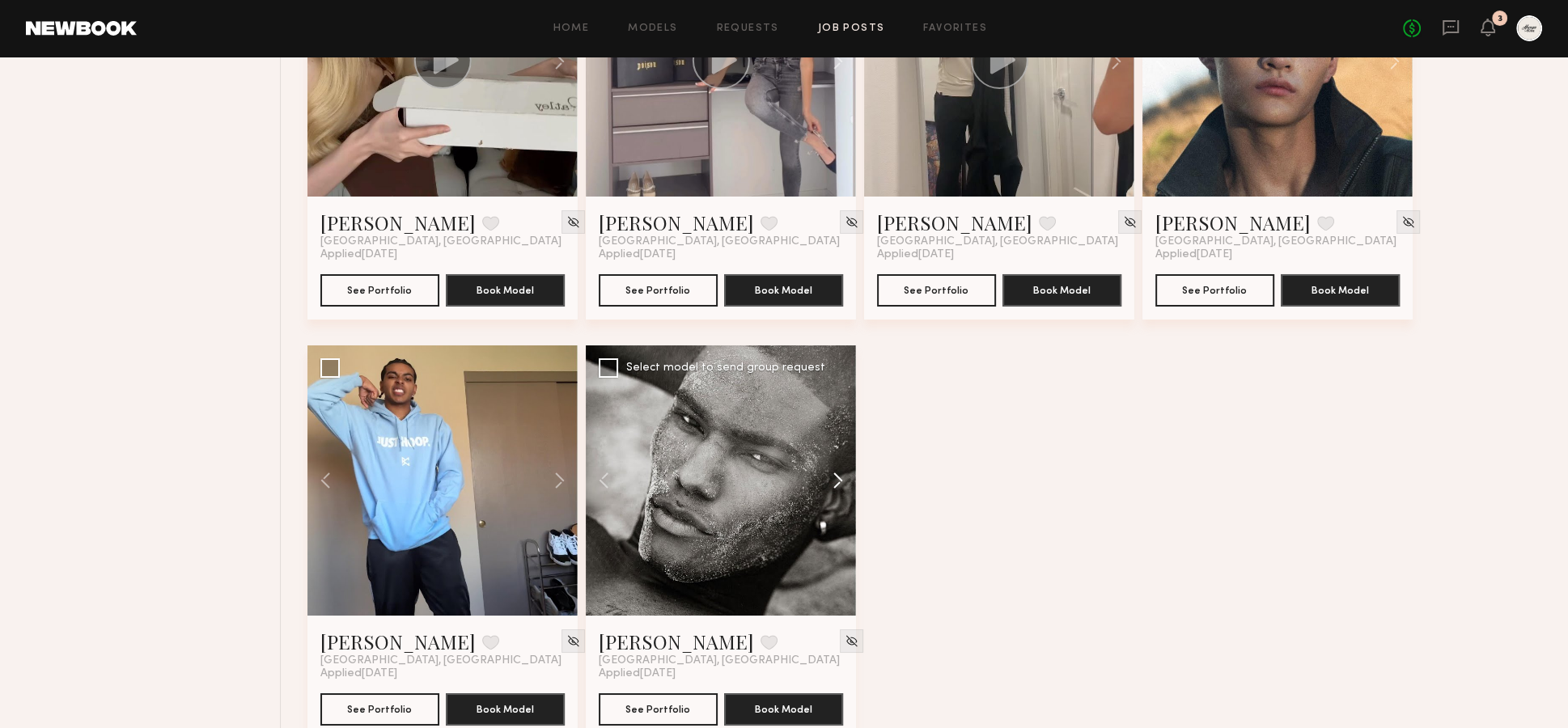
click at [834, 439] on button at bounding box center [830, 480] width 52 height 270
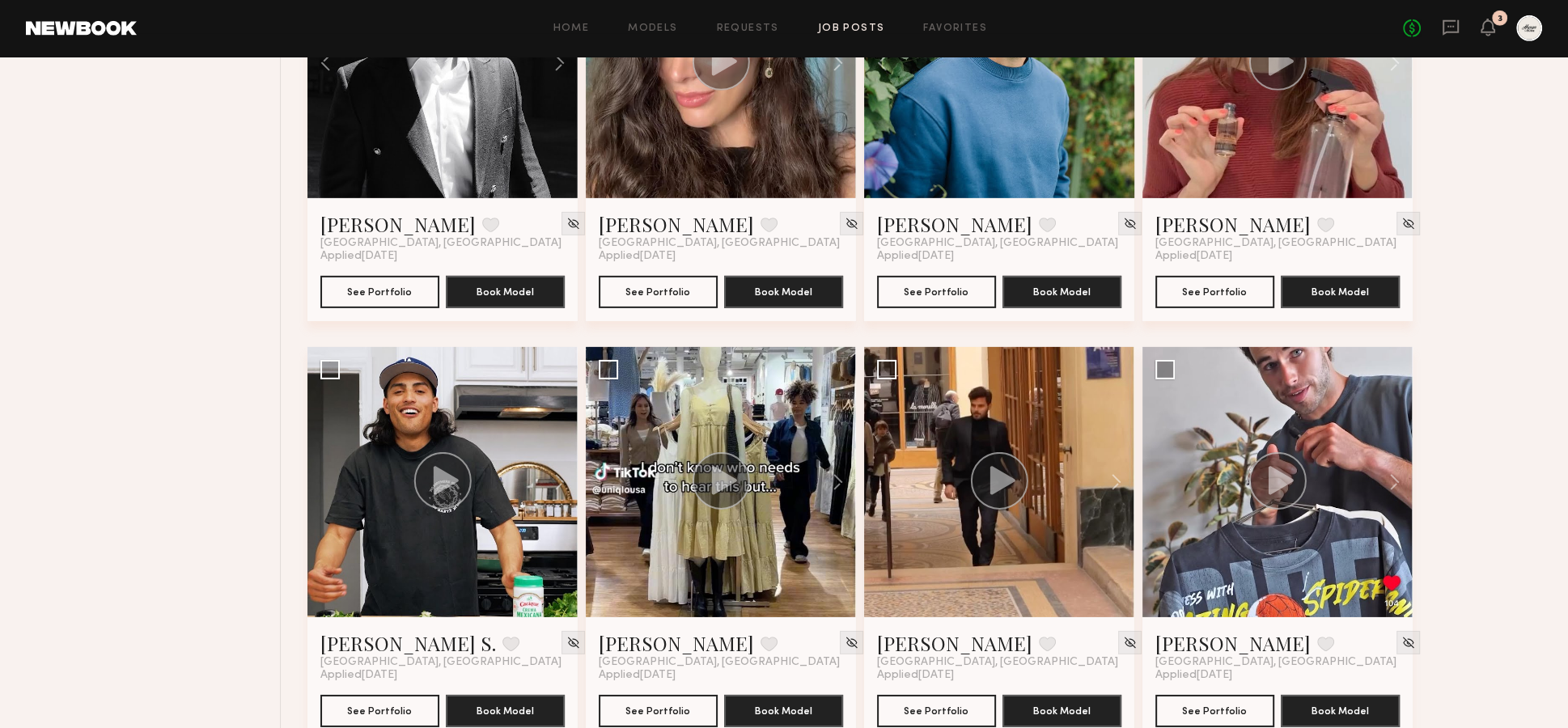
scroll to position [5893, 0]
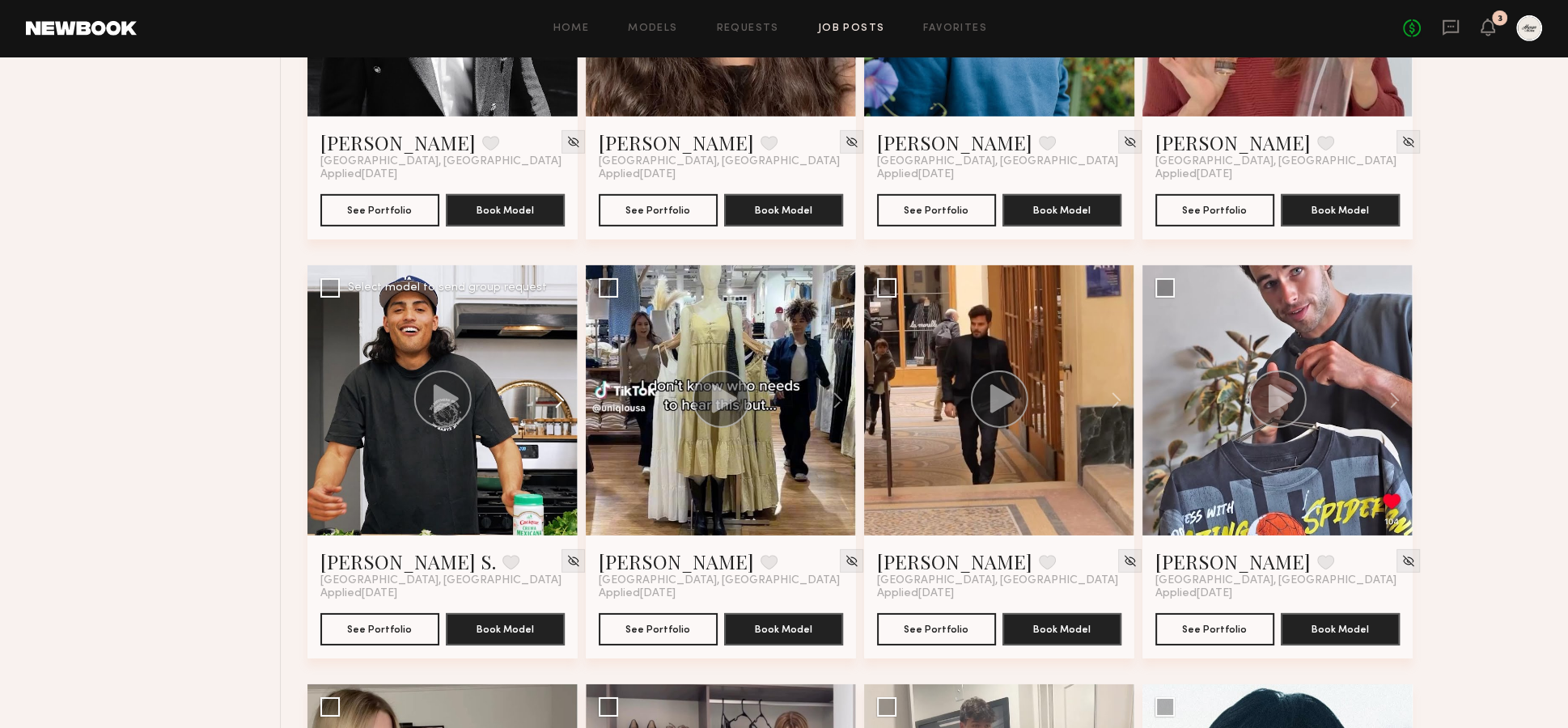
click at [552, 367] on button at bounding box center [552, 400] width 52 height 270
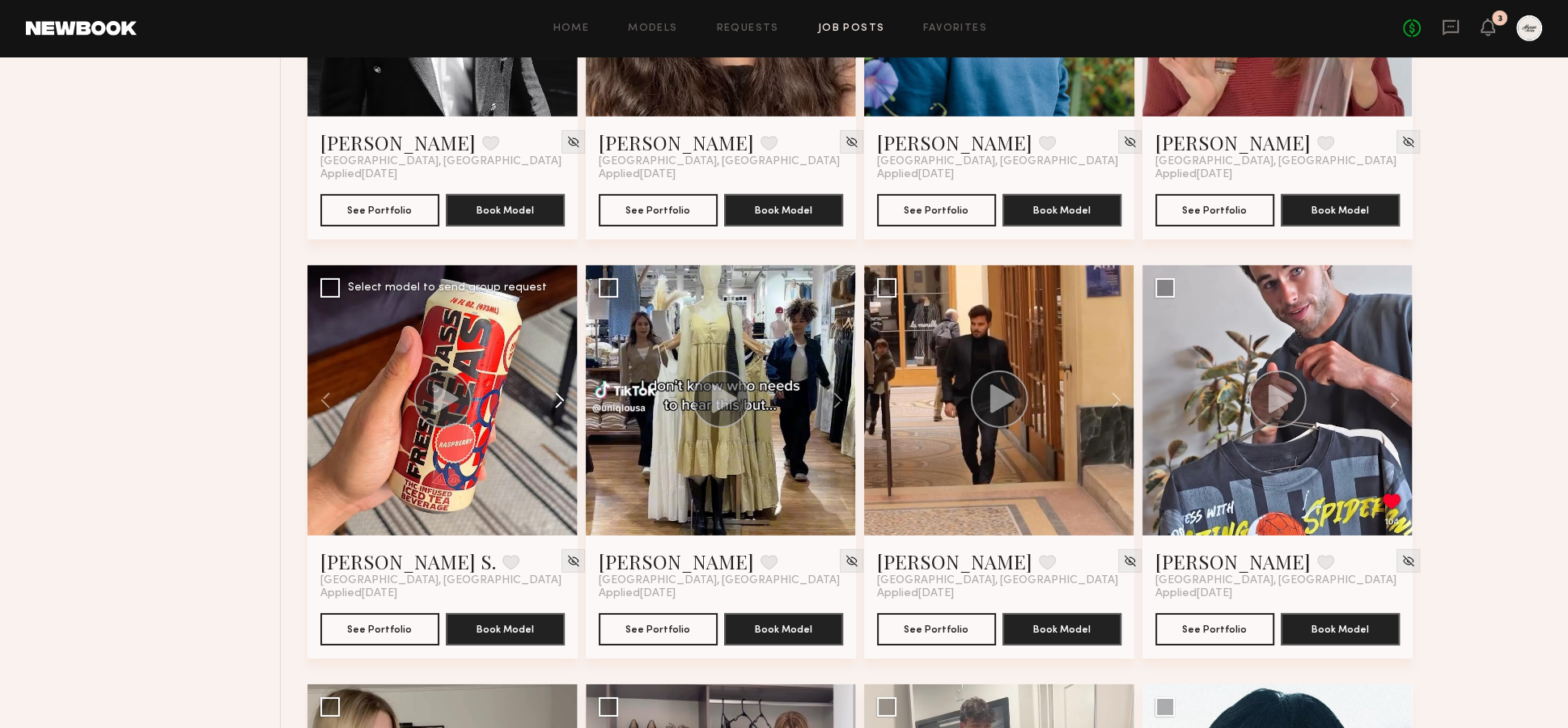
click at [556, 364] on button at bounding box center [552, 400] width 52 height 270
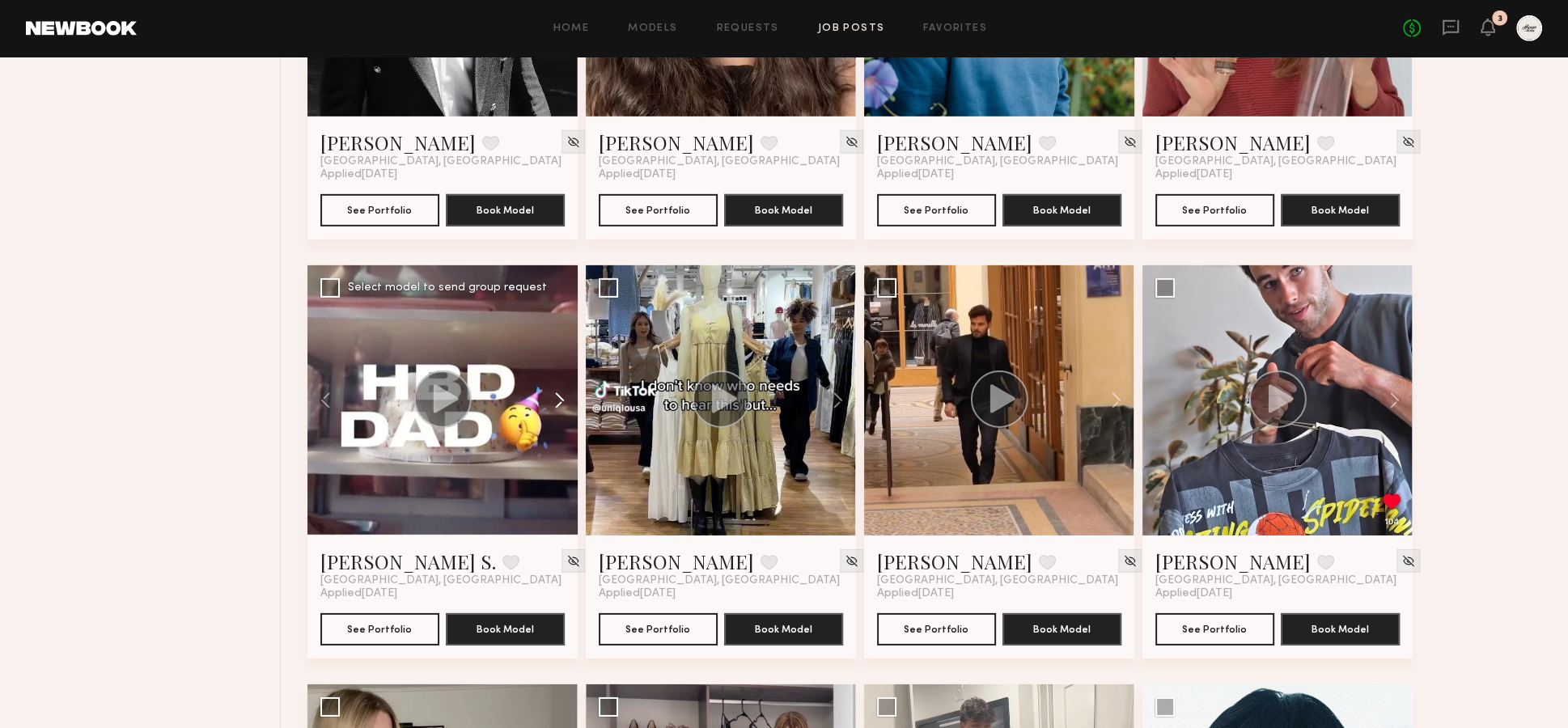
click at [556, 364] on button at bounding box center [552, 400] width 52 height 270
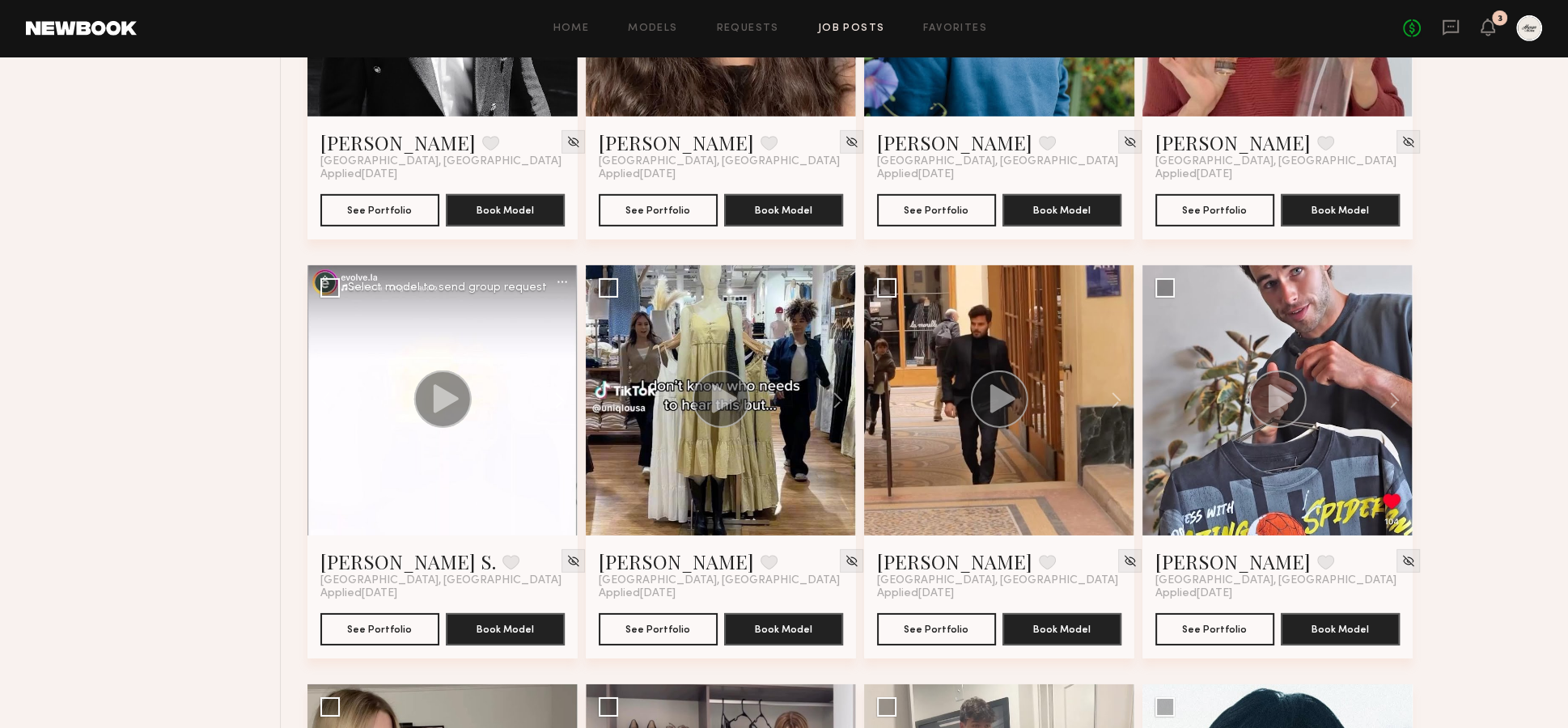
click at [555, 364] on button at bounding box center [552, 400] width 52 height 270
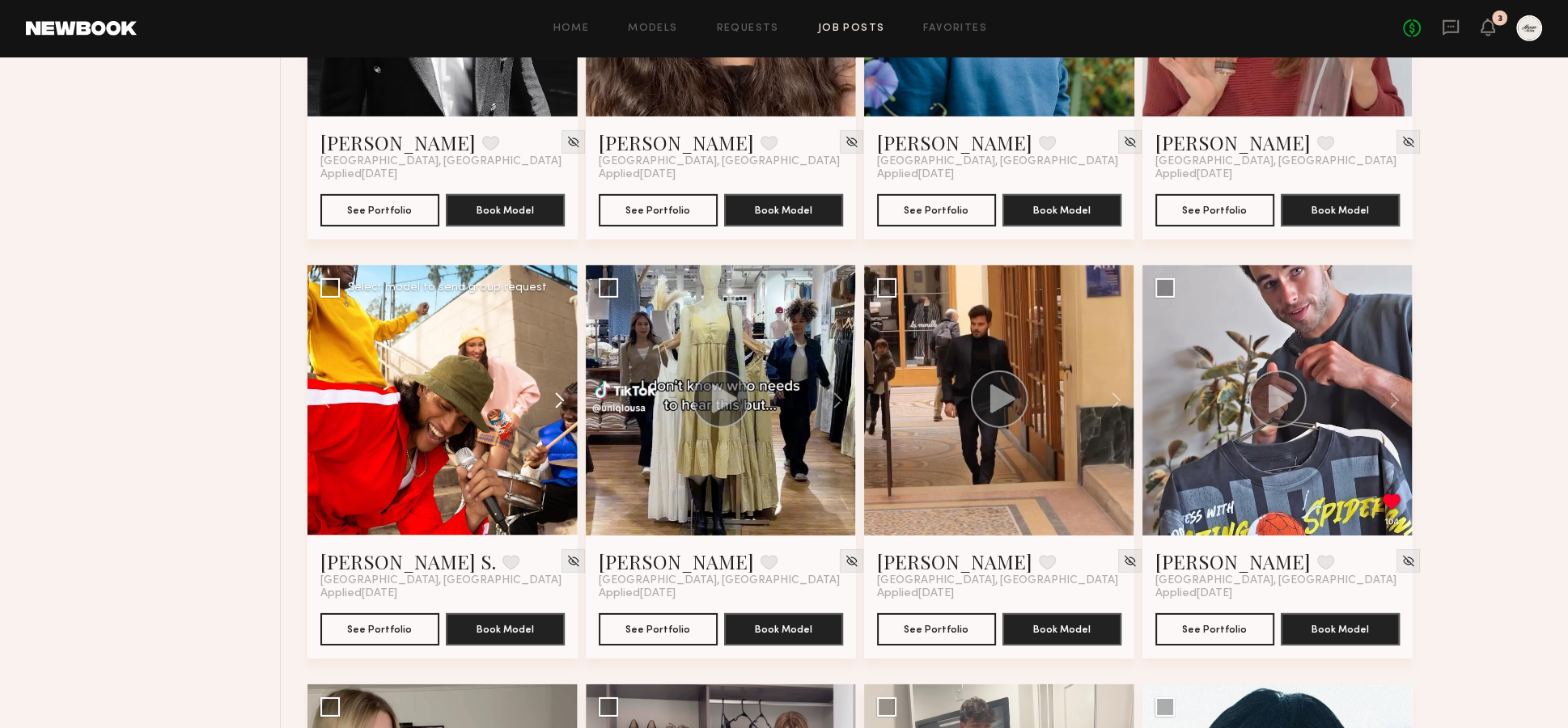
click at [552, 358] on button at bounding box center [552, 400] width 52 height 270
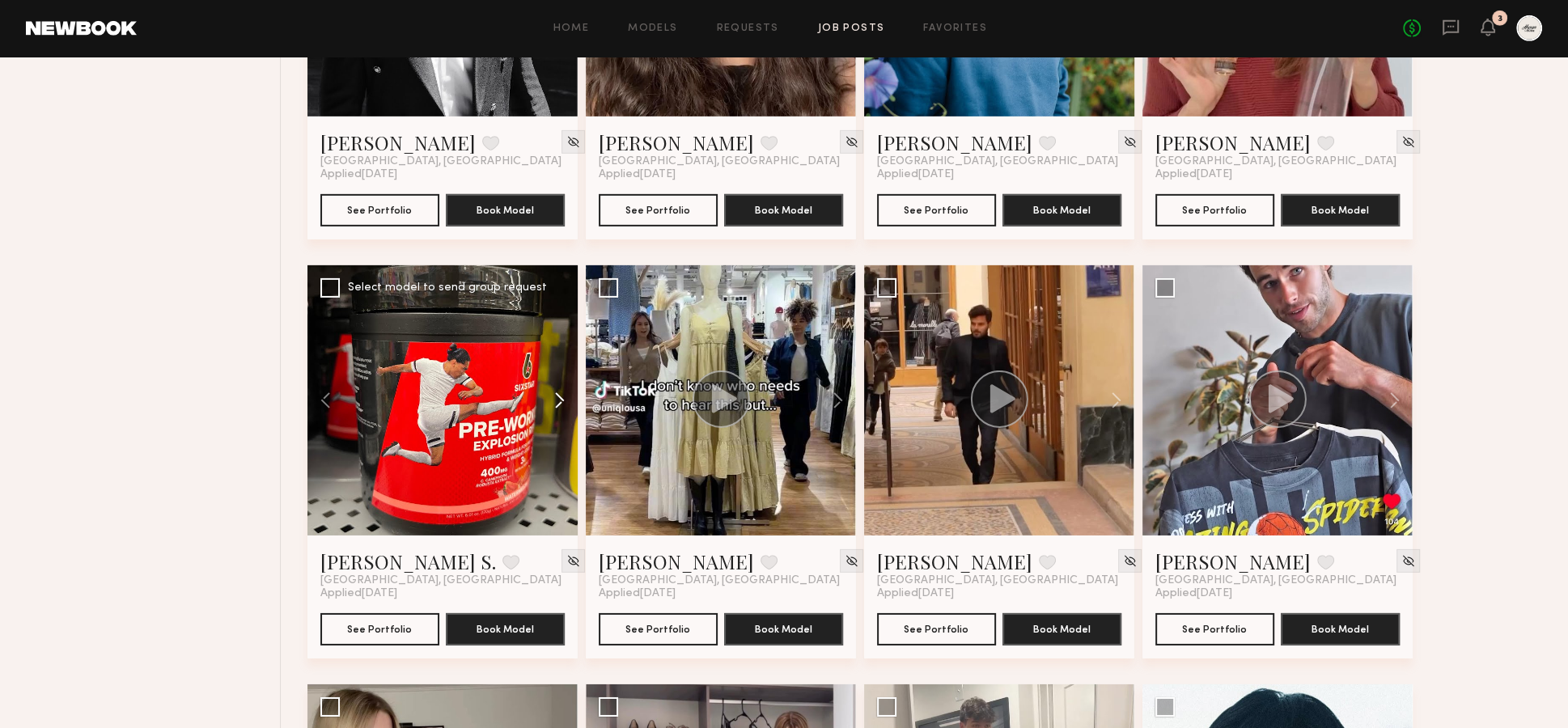
click at [552, 358] on button at bounding box center [552, 400] width 52 height 270
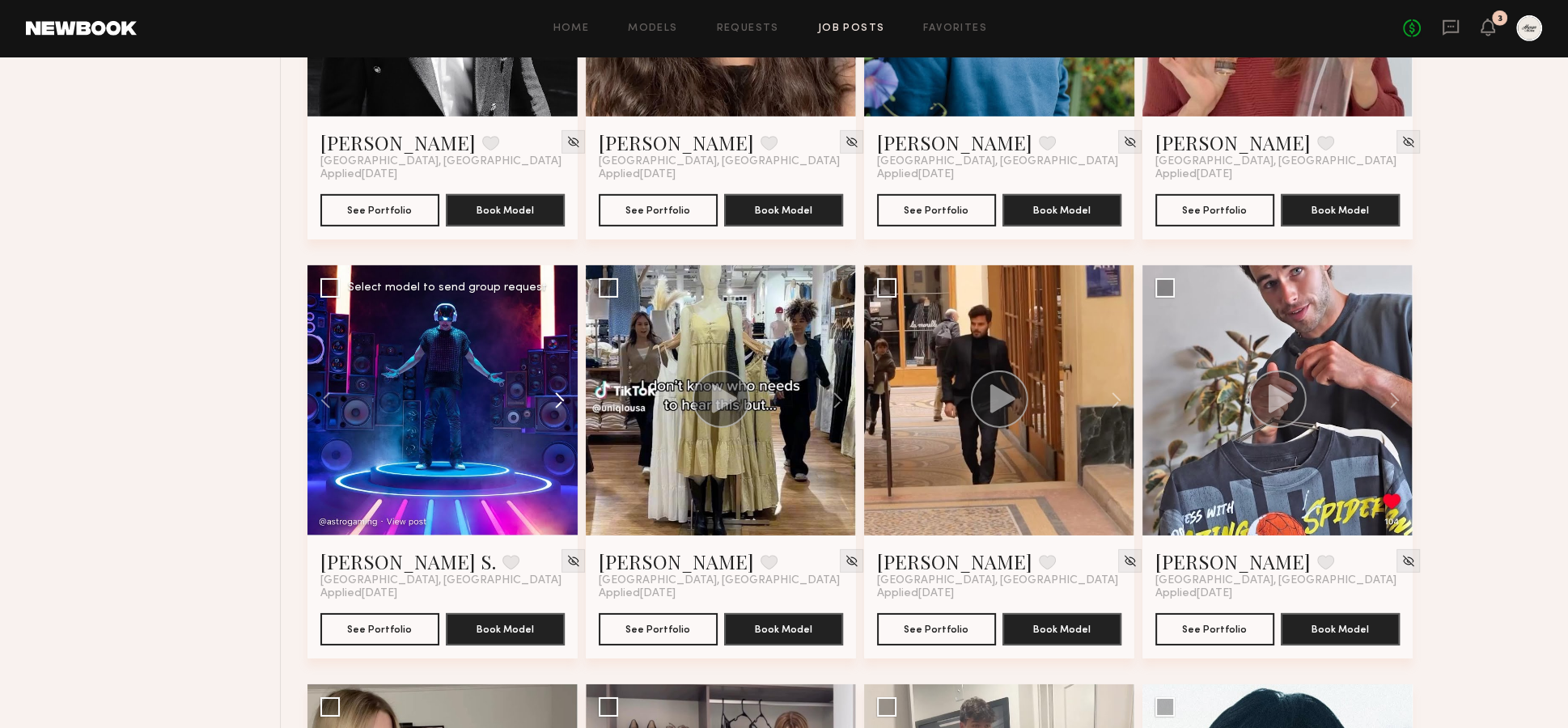
click at [552, 358] on button at bounding box center [552, 400] width 52 height 270
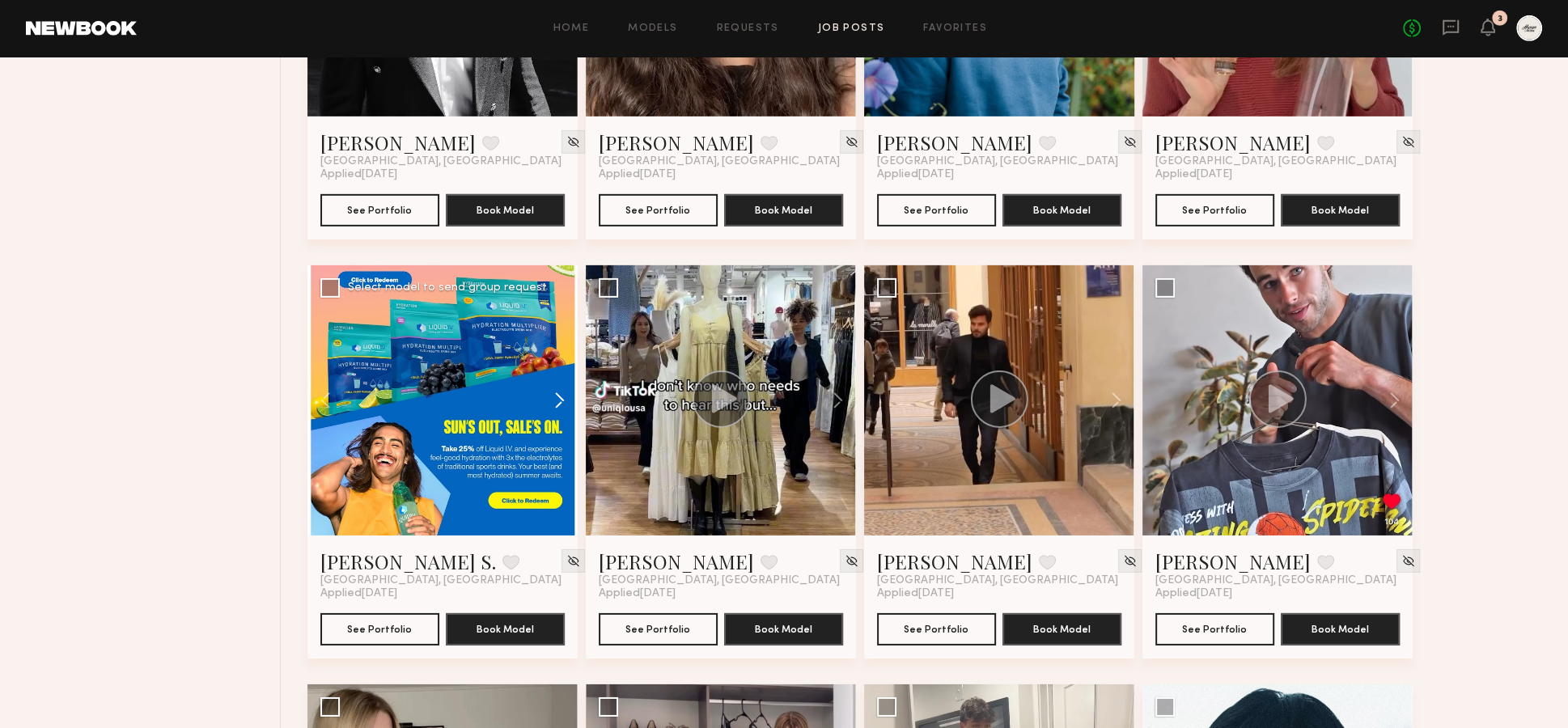
click at [552, 358] on button at bounding box center [552, 400] width 52 height 270
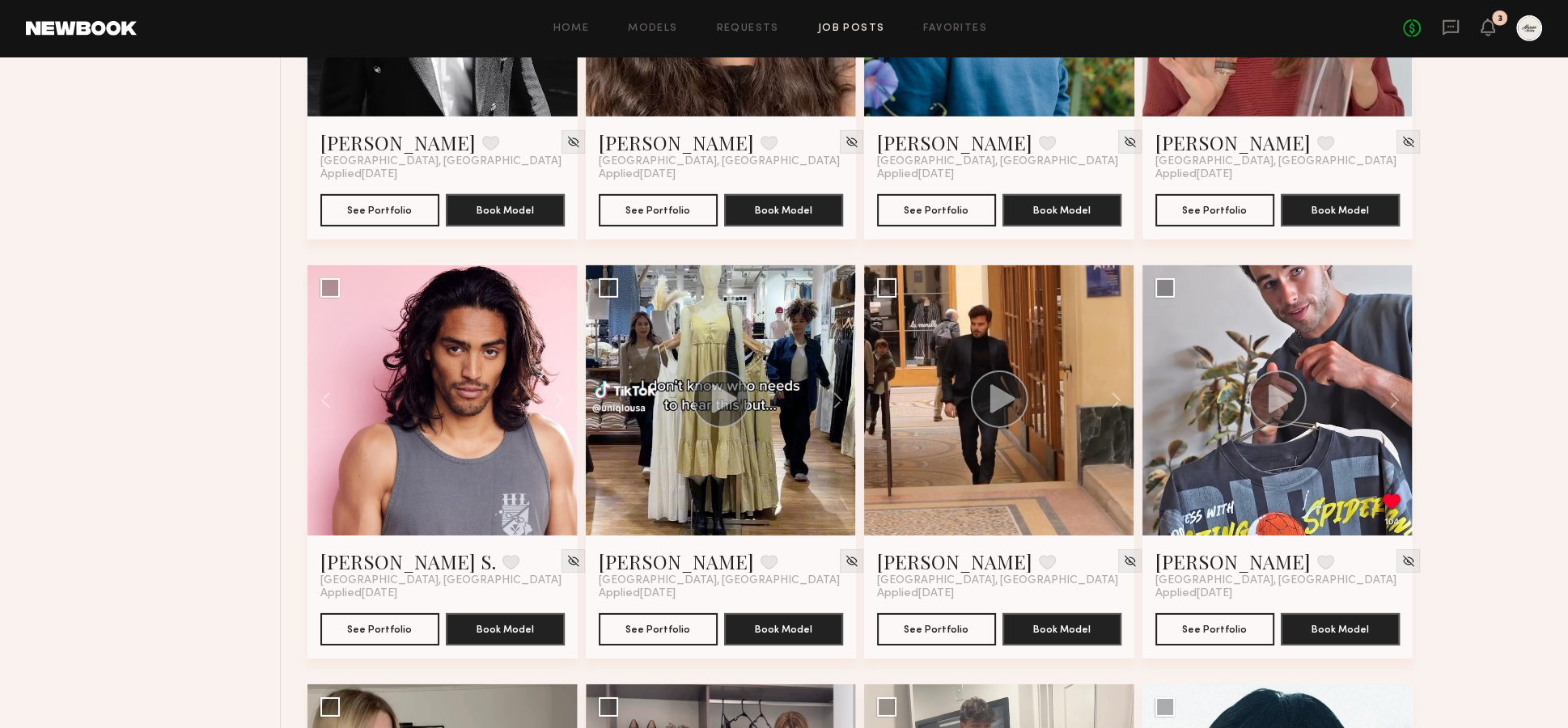
click at [1391, 371] on button at bounding box center [1387, 400] width 52 height 270
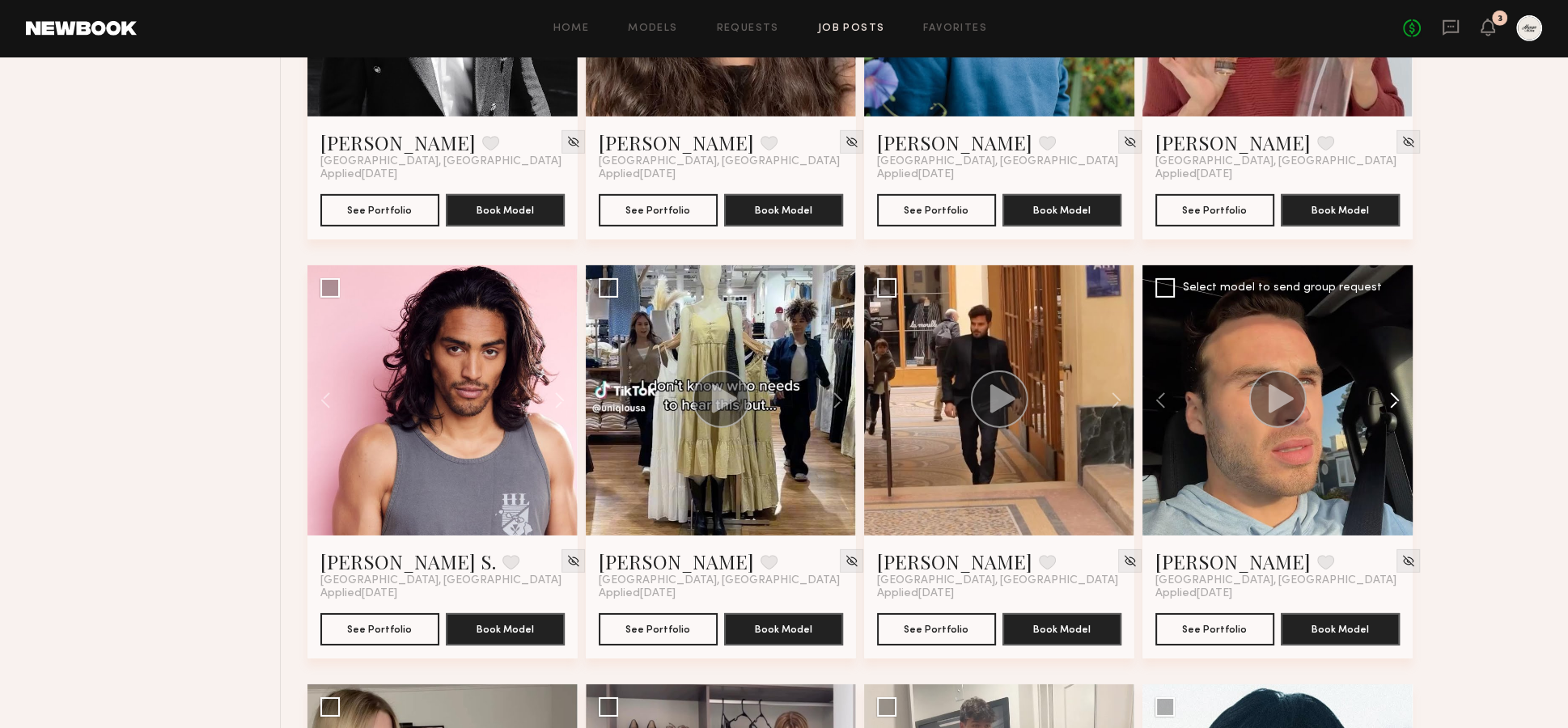
click at [1392, 365] on button at bounding box center [1387, 400] width 52 height 270
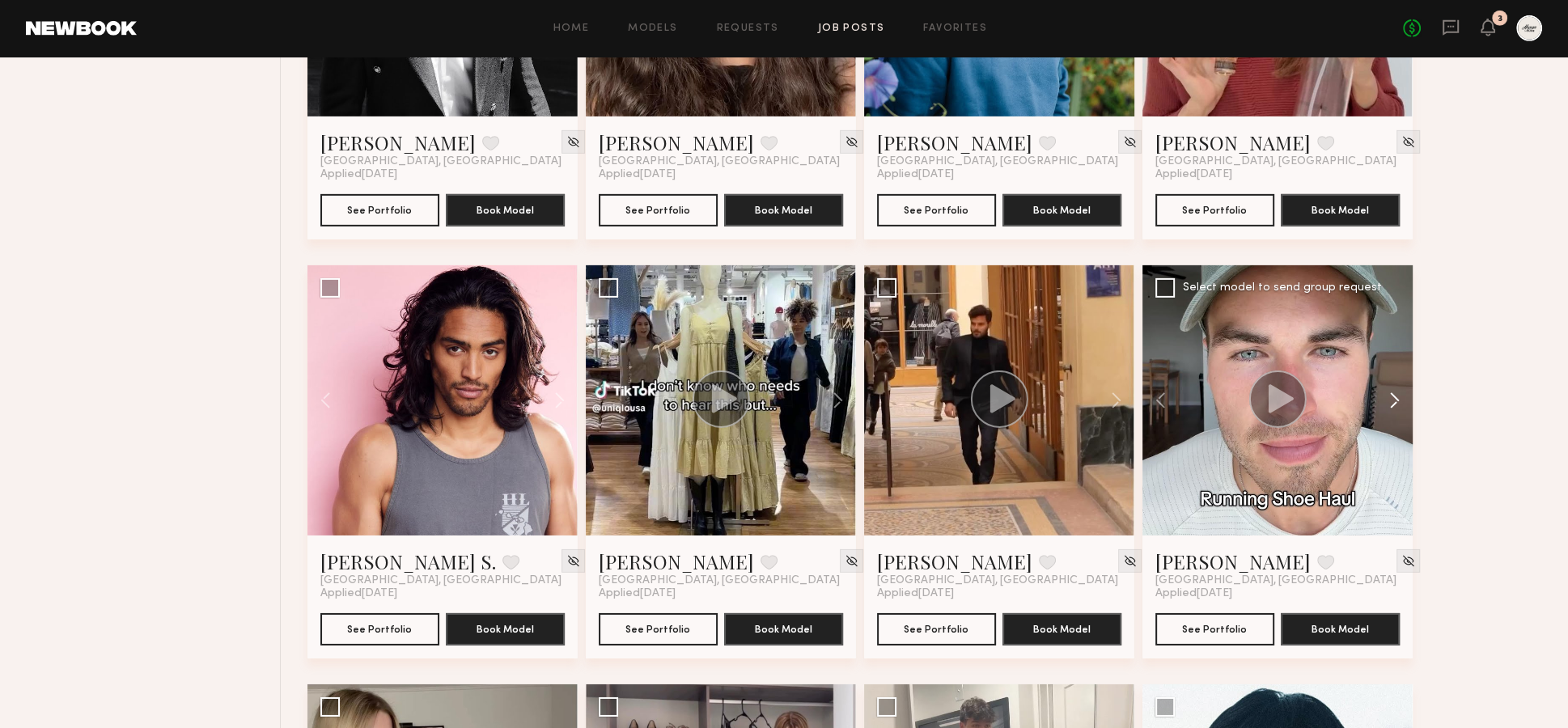
click at [1387, 362] on button at bounding box center [1387, 400] width 52 height 270
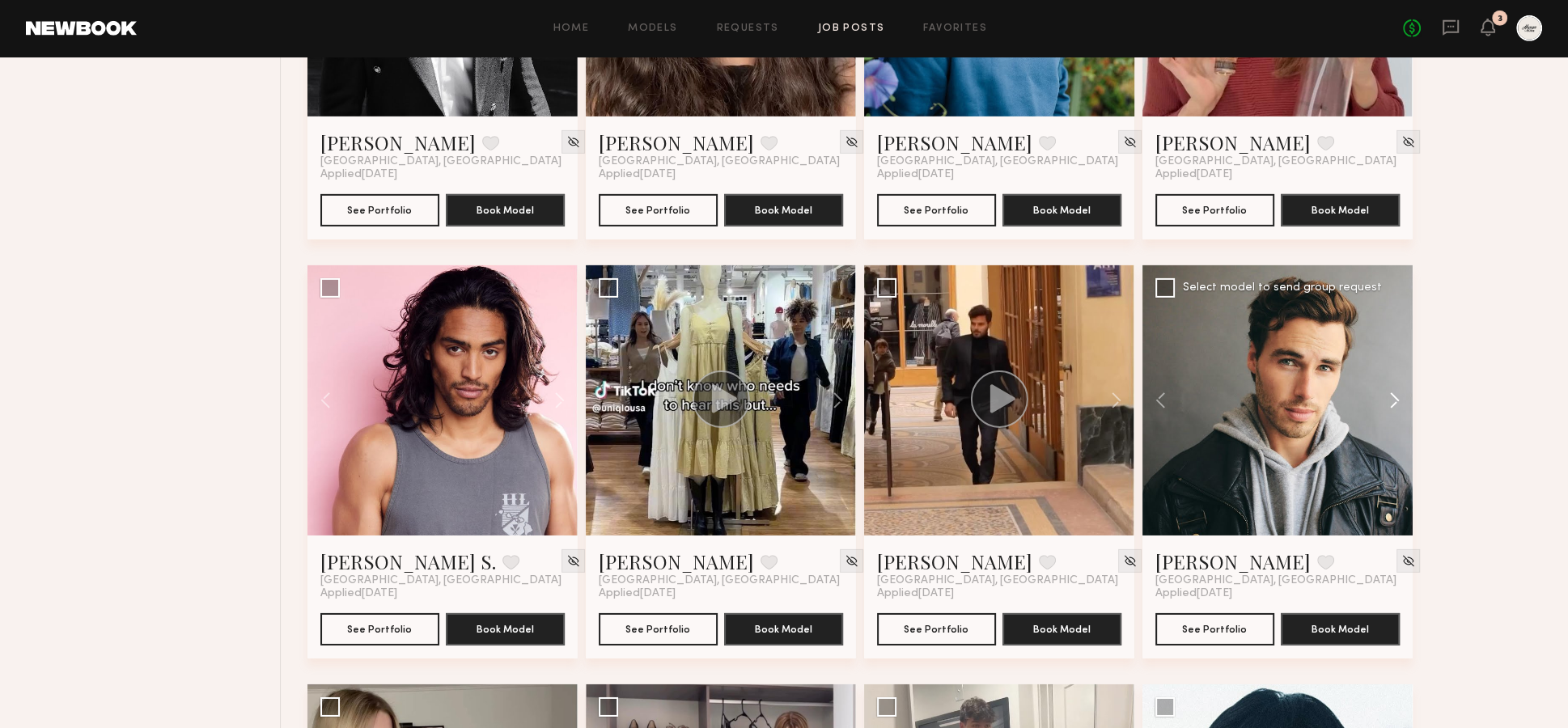
click at [1389, 362] on button at bounding box center [1387, 400] width 52 height 270
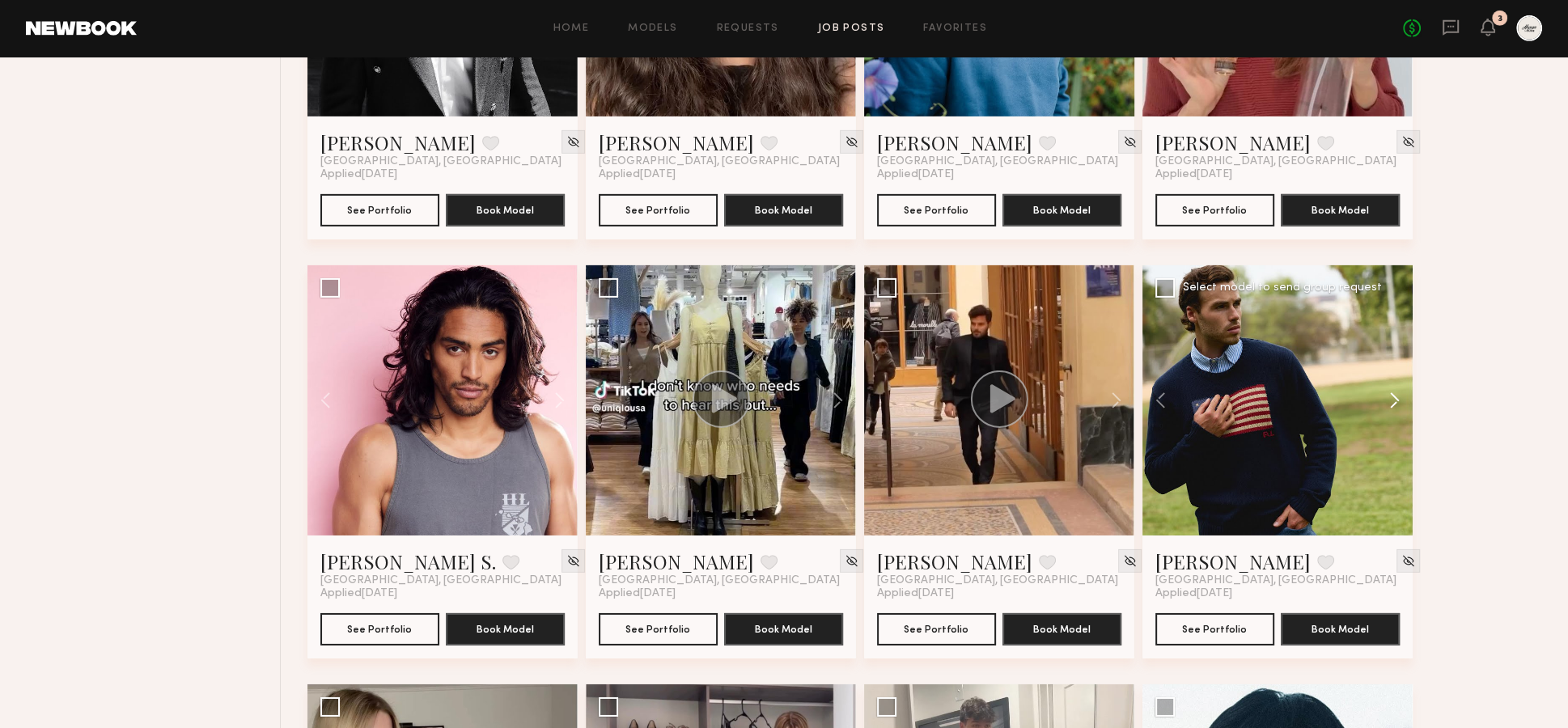
click at [1389, 362] on button at bounding box center [1387, 400] width 52 height 270
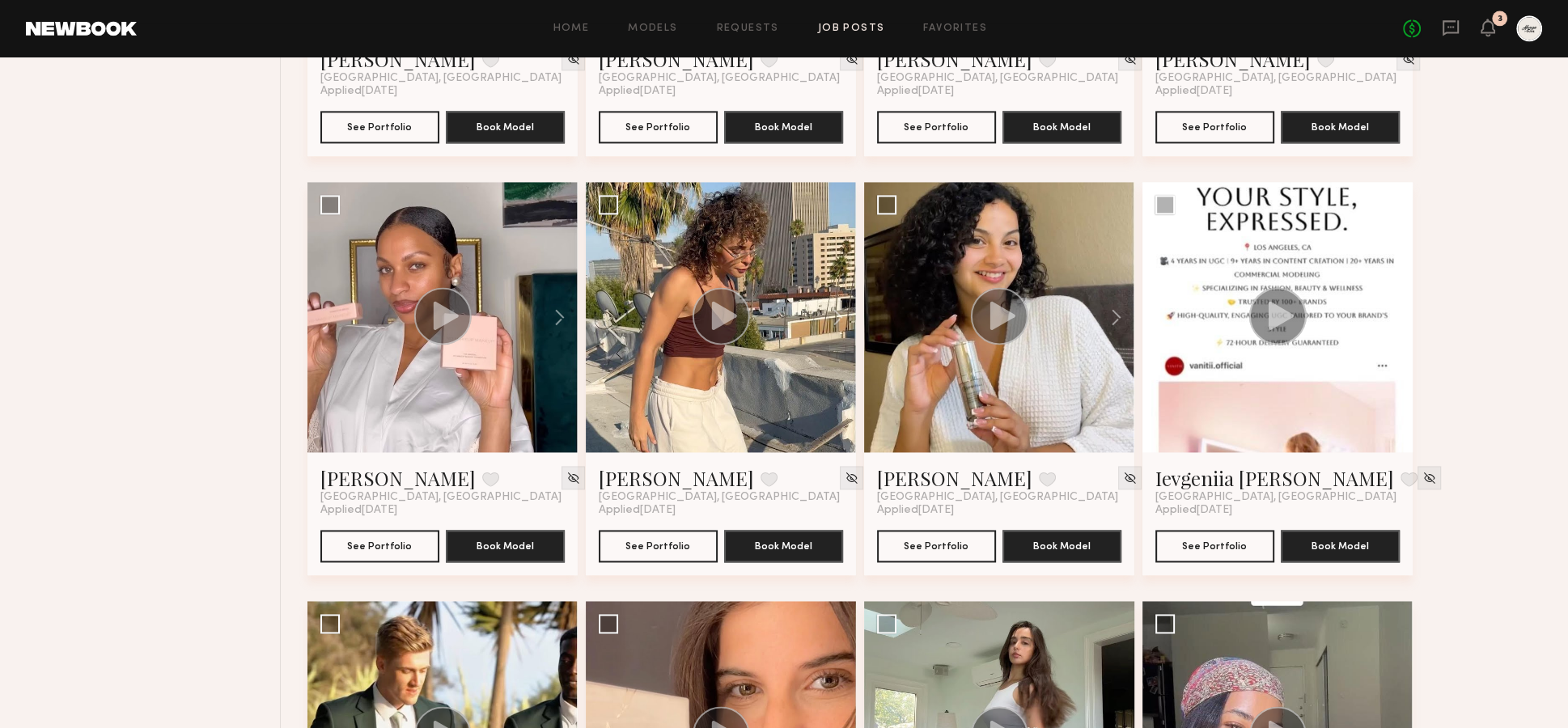
scroll to position [0, 0]
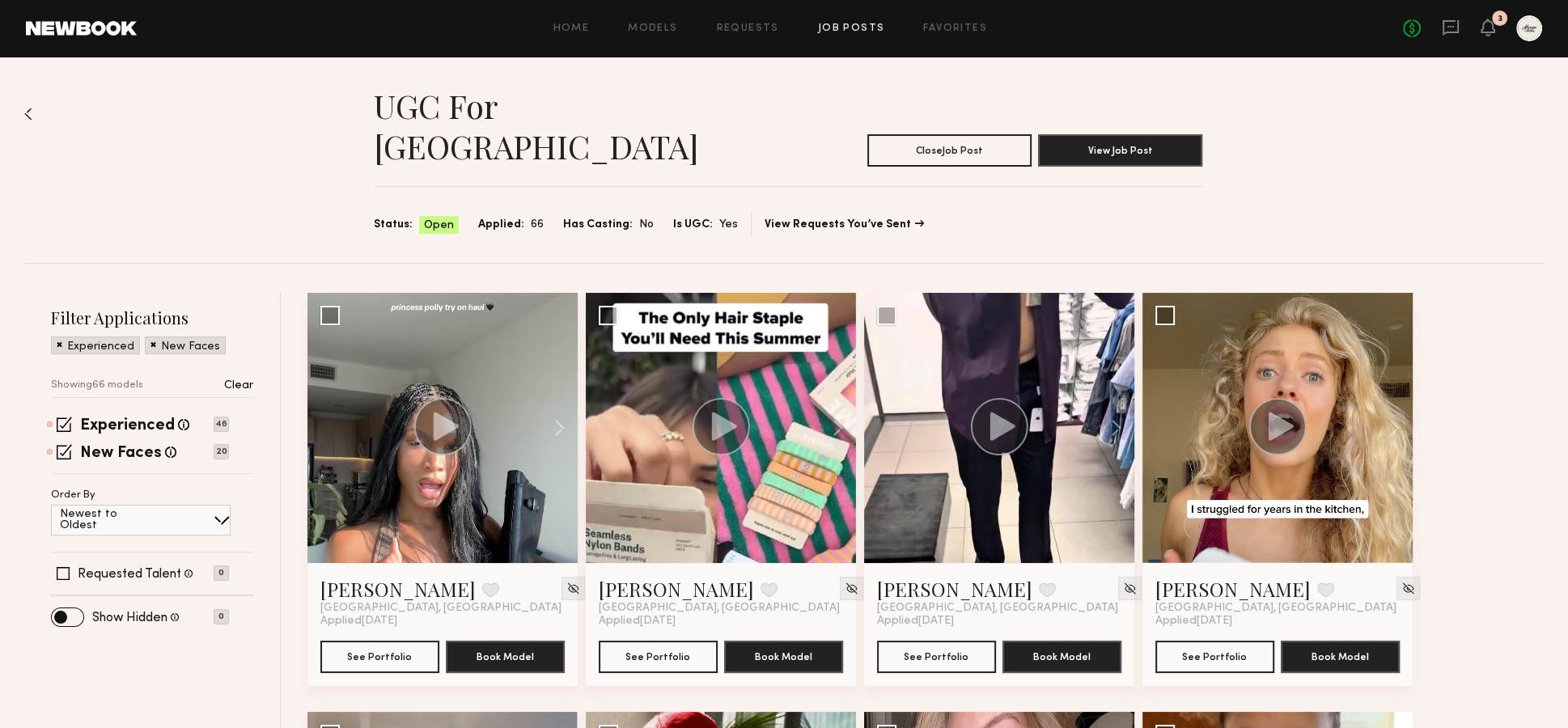
drag, startPoint x: 197, startPoint y: 156, endPoint x: 513, endPoint y: 7, distance: 349.4
click at [197, 154] on div "UGC for [GEOGRAPHIC_DATA] Close Job Post View Job Post Status: Open Applied: 66…" at bounding box center [784, 159] width 1520 height 206
